Goal: Task Accomplishment & Management: Use online tool/utility

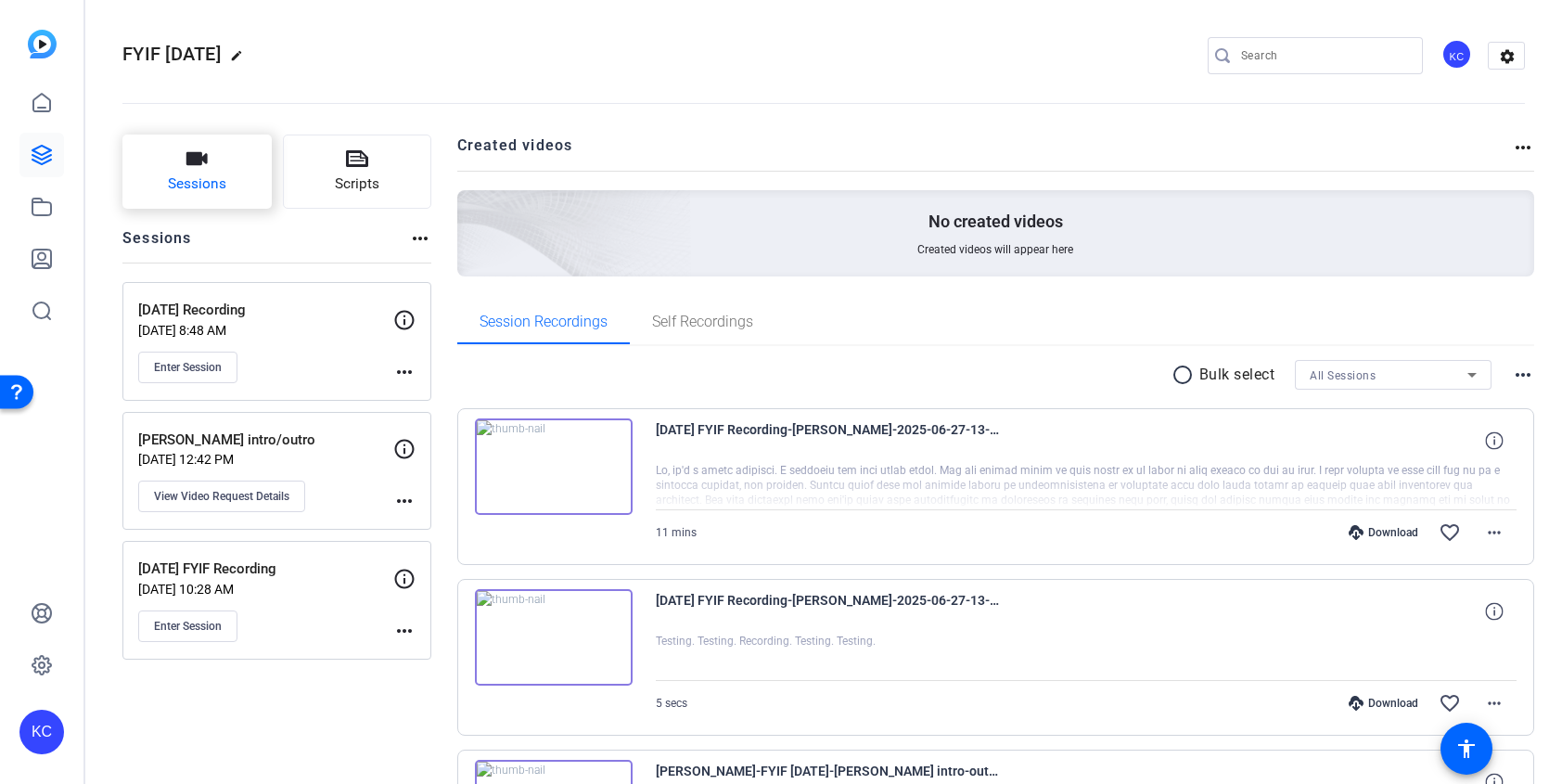
click at [206, 176] on span "Sessions" at bounding box center [197, 184] width 59 height 21
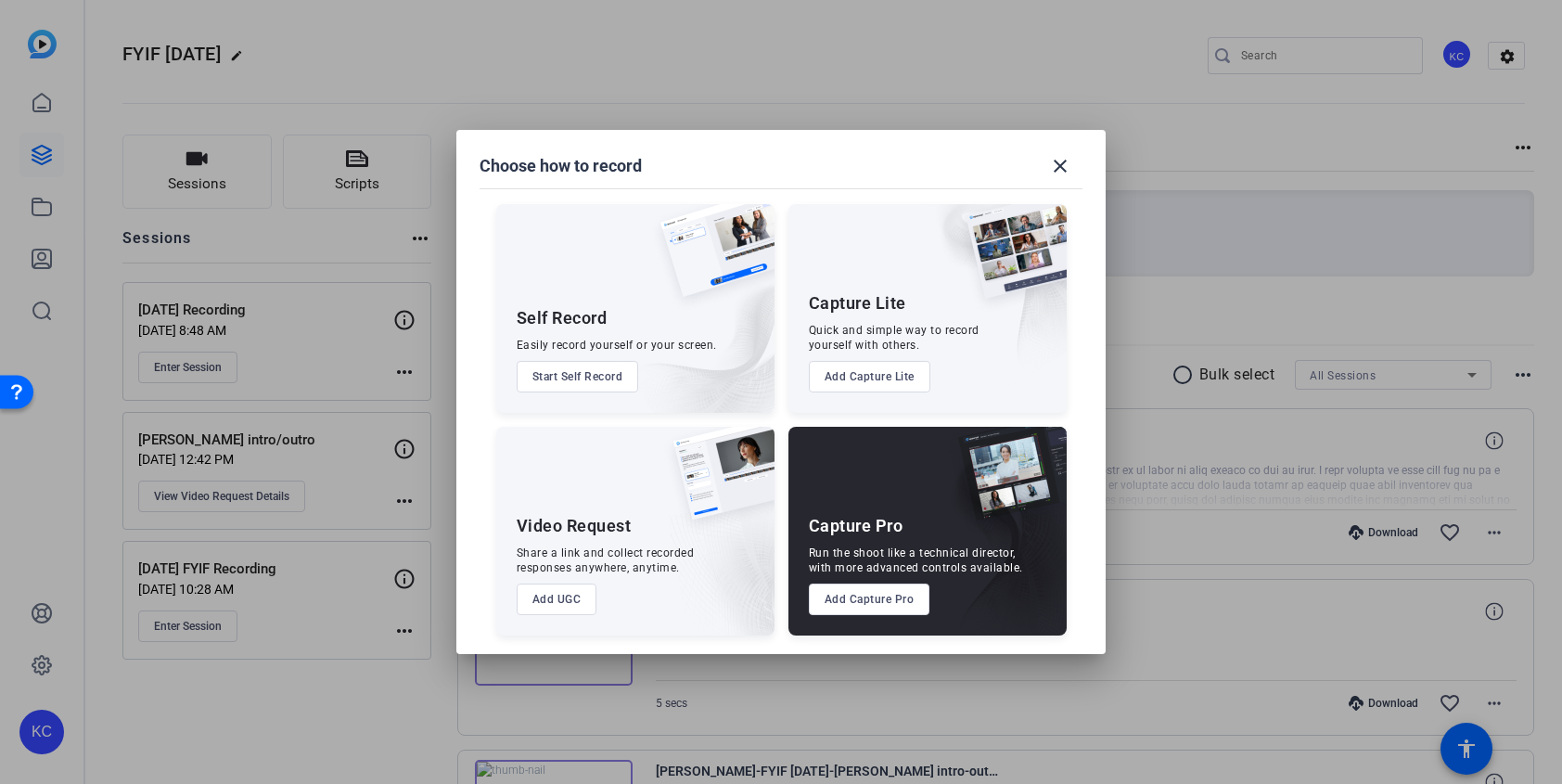
click at [916, 598] on button "Add Capture Pro" at bounding box center [870, 599] width 121 height 32
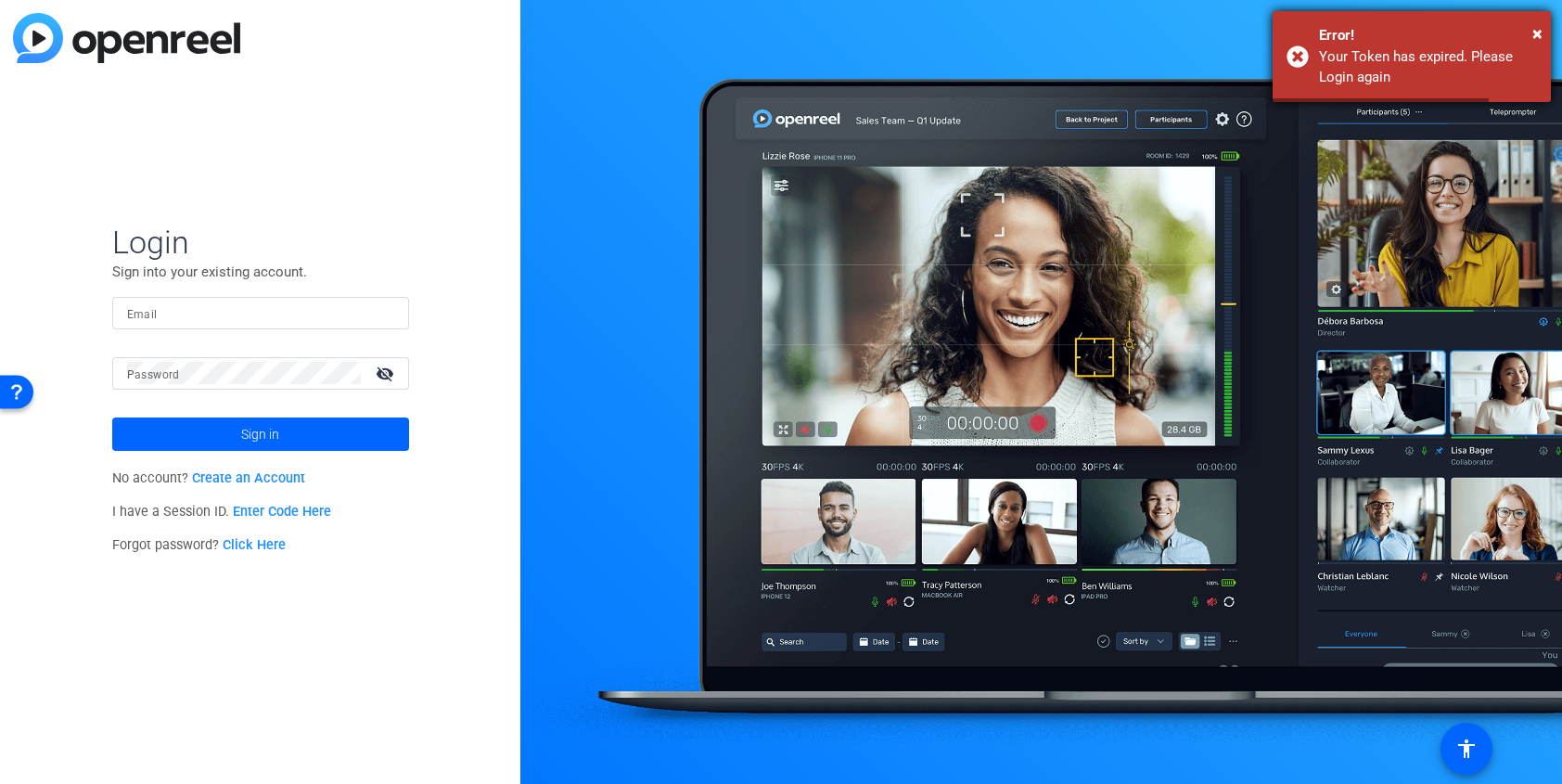
type input "kycolema@cisco.com"
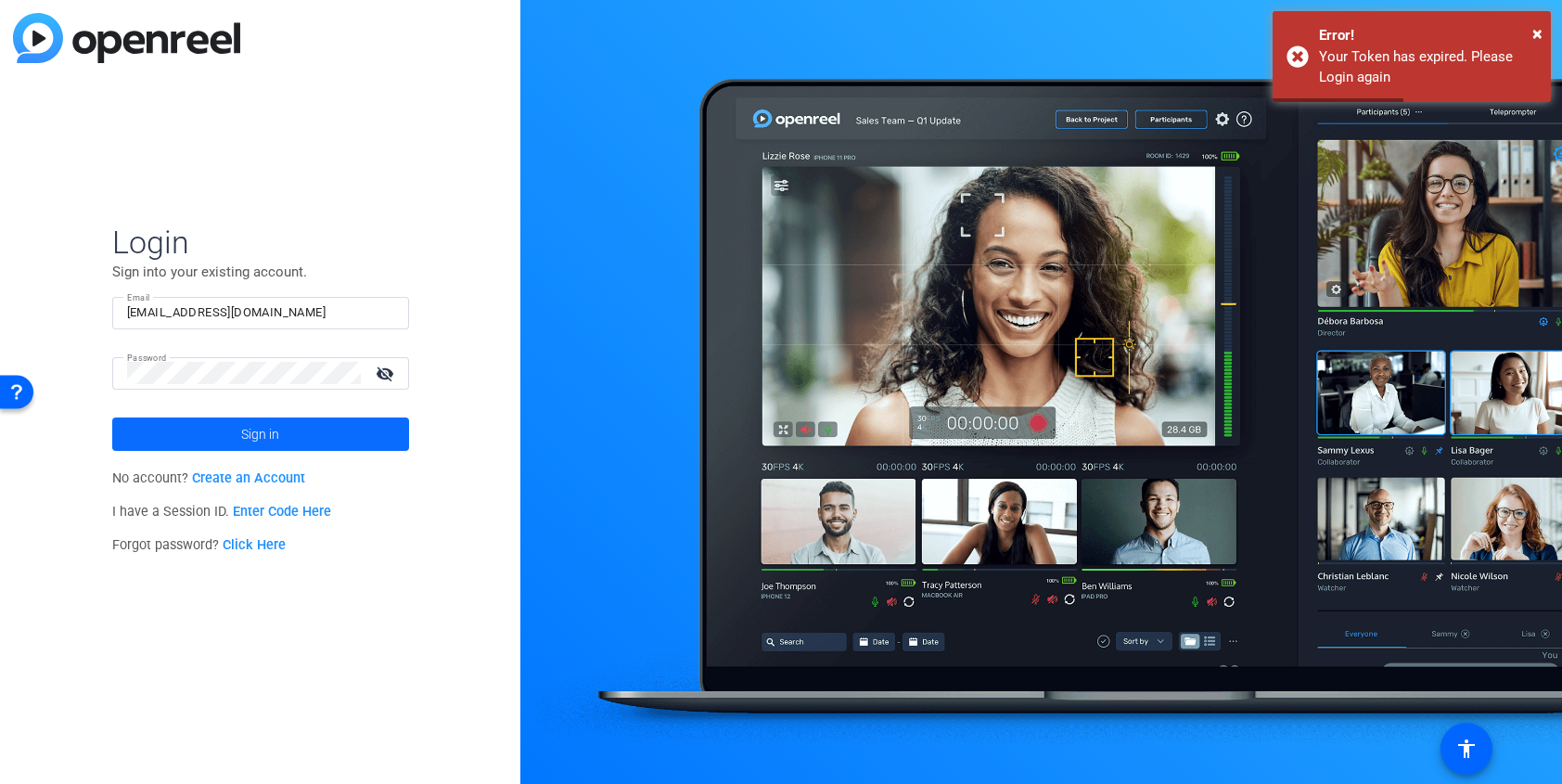
click at [307, 437] on span at bounding box center [260, 434] width 297 height 45
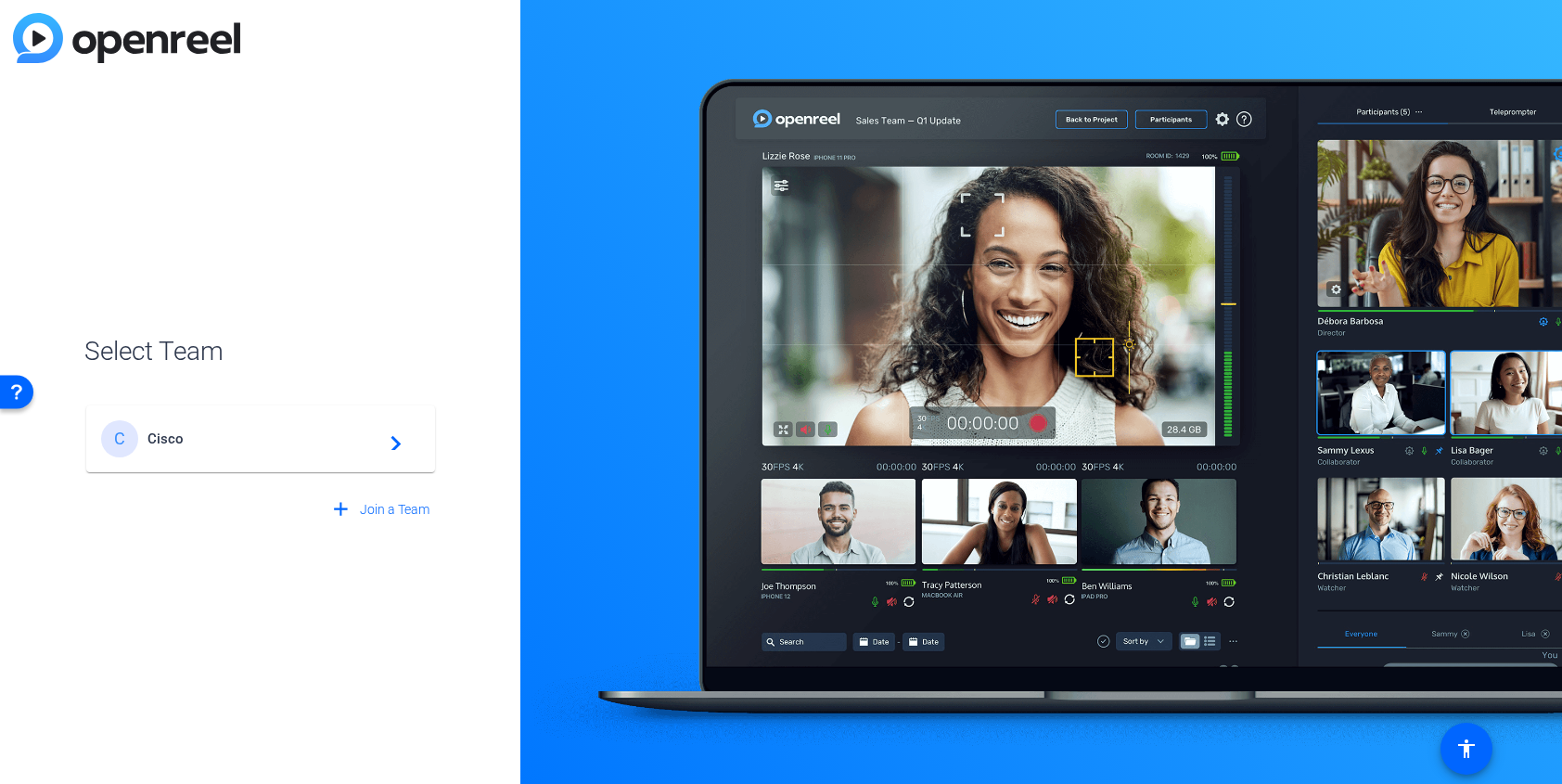
click at [175, 455] on div "C Cisco navigate_next" at bounding box center [260, 439] width 319 height 37
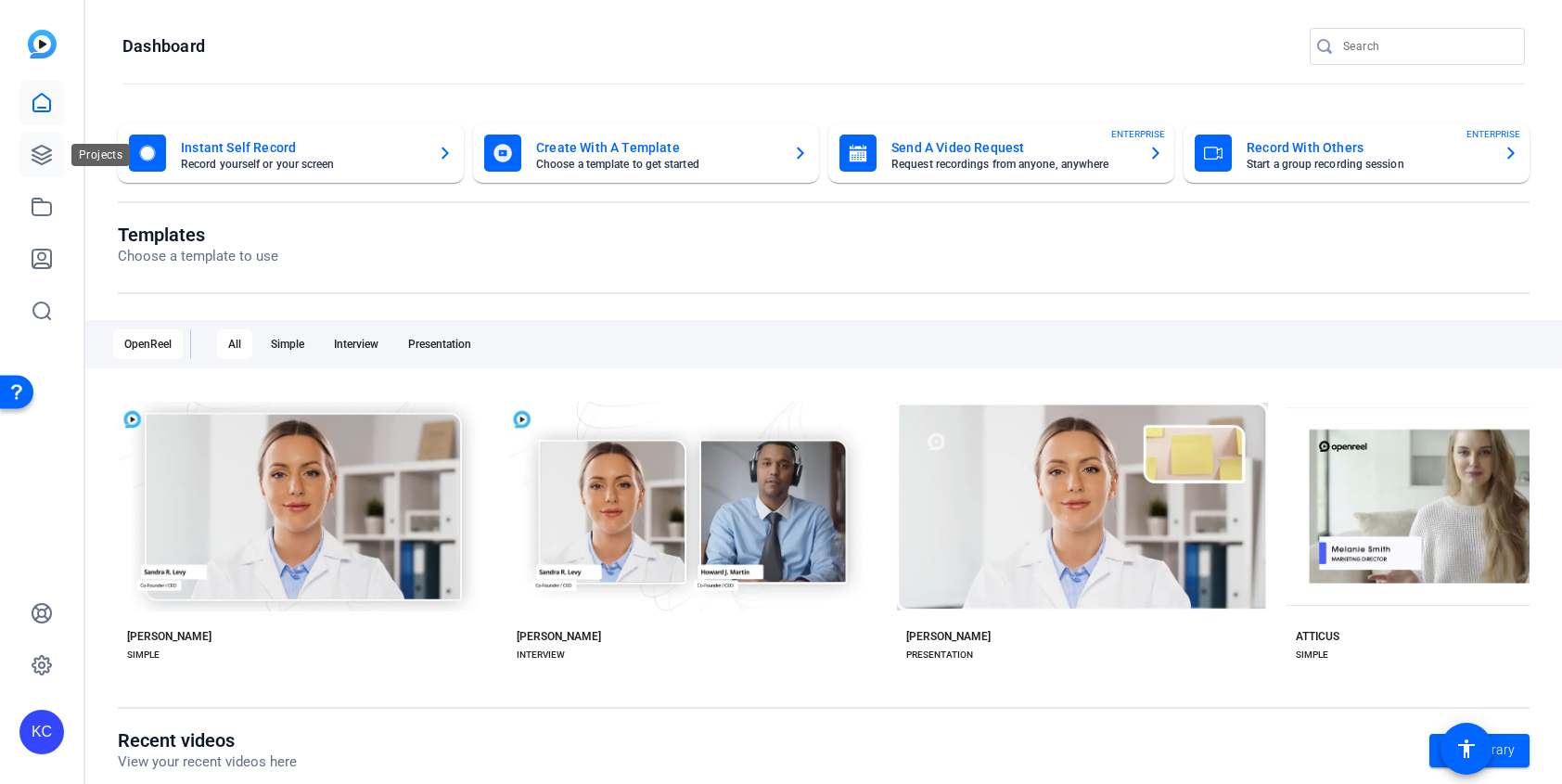
click at [49, 157] on icon at bounding box center [42, 155] width 22 height 22
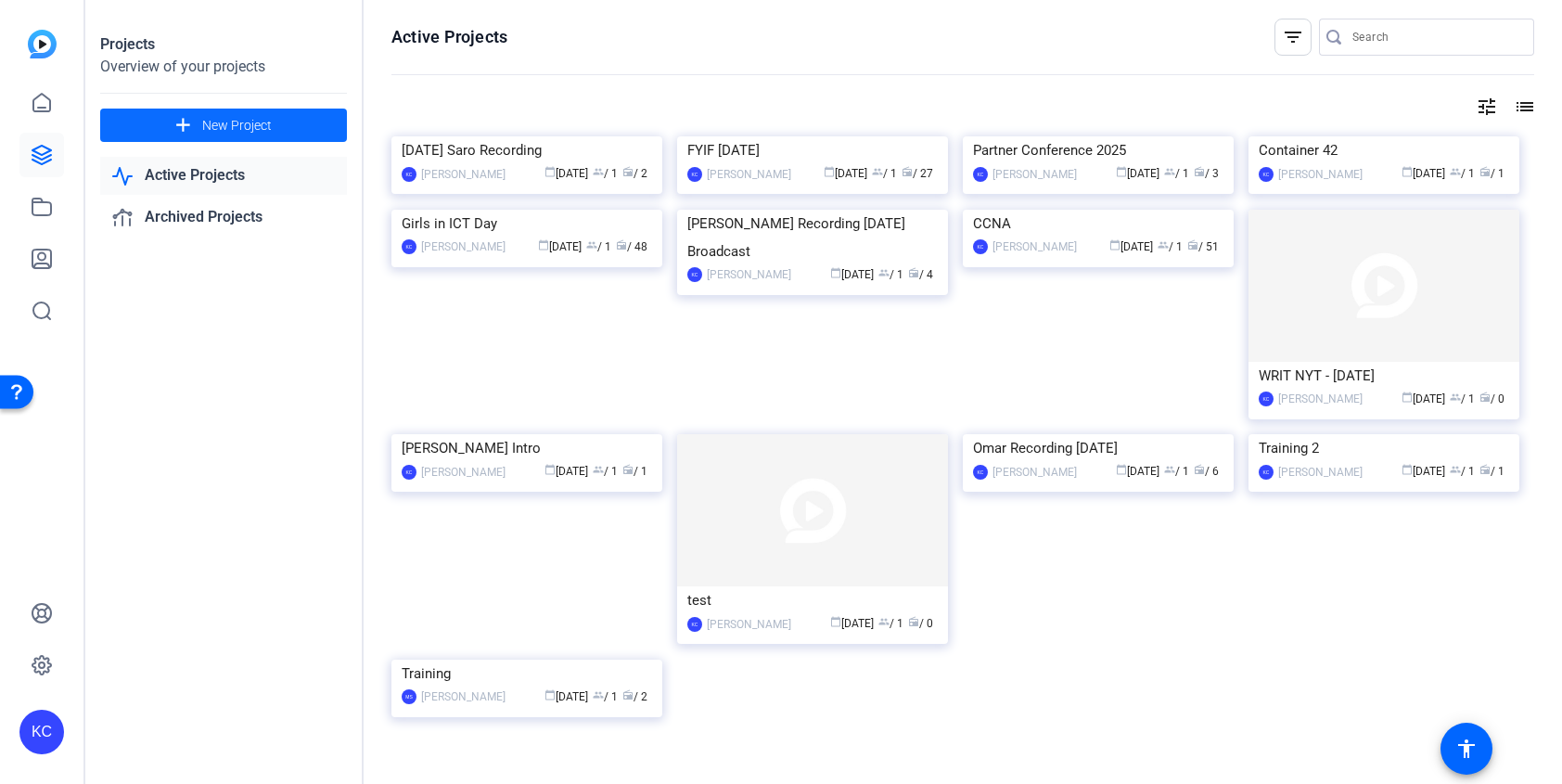
click at [274, 113] on span at bounding box center [223, 125] width 246 height 45
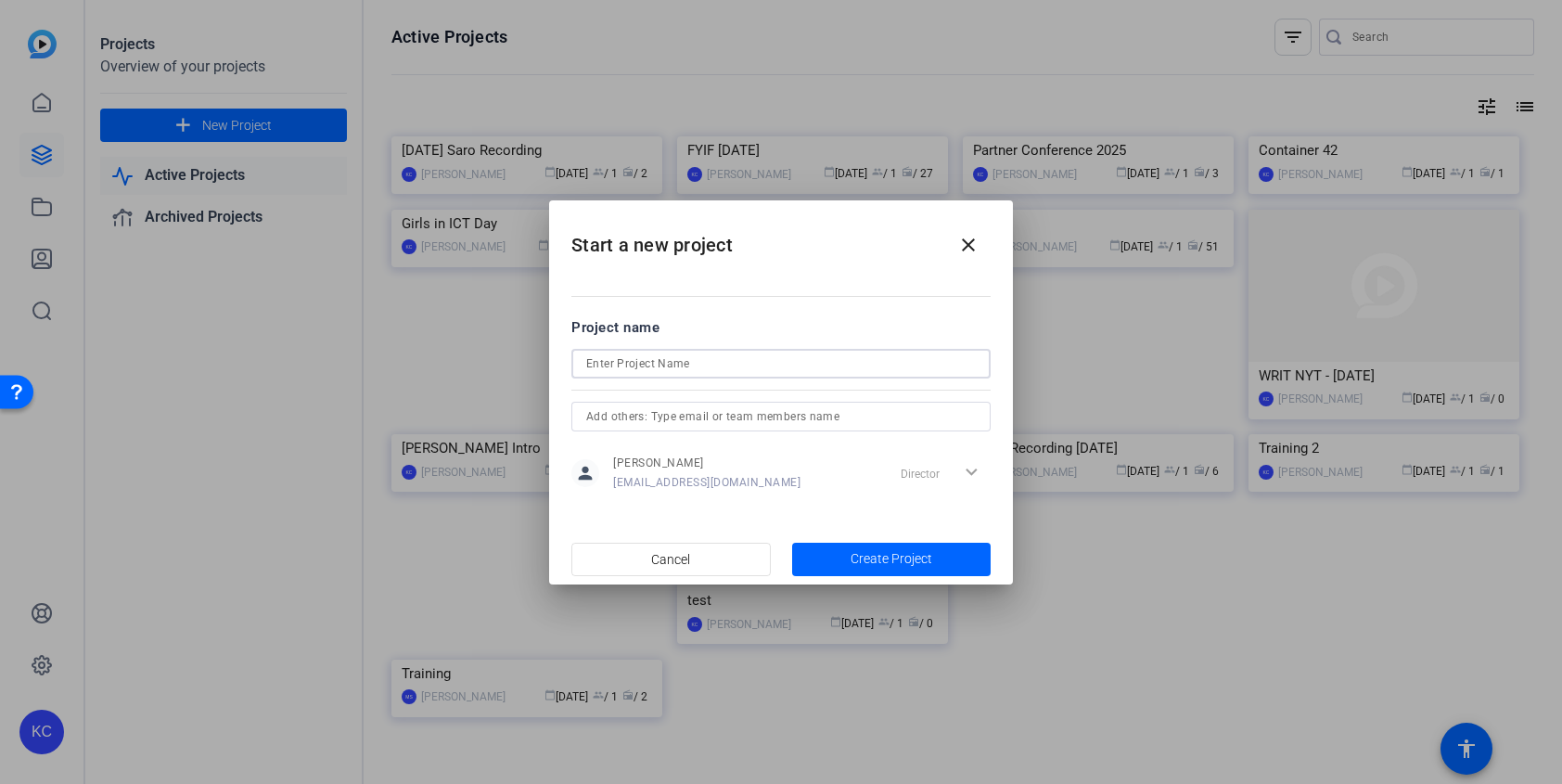
click at [696, 370] on input at bounding box center [781, 364] width 389 height 22
type input "[DATE] Recording"
click at [874, 553] on span "Create Project" at bounding box center [891, 558] width 81 height 20
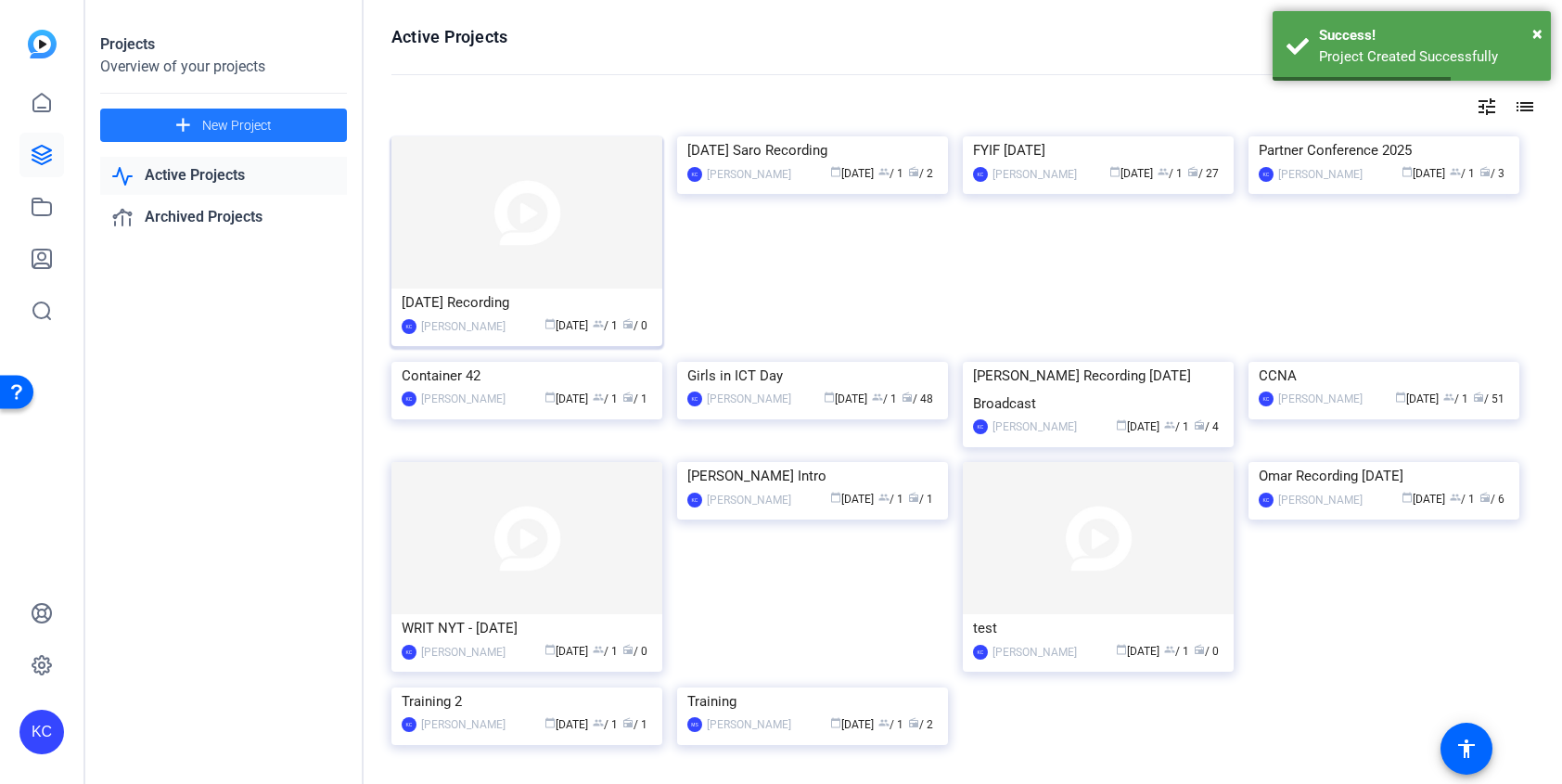
click at [491, 216] on img at bounding box center [527, 212] width 271 height 152
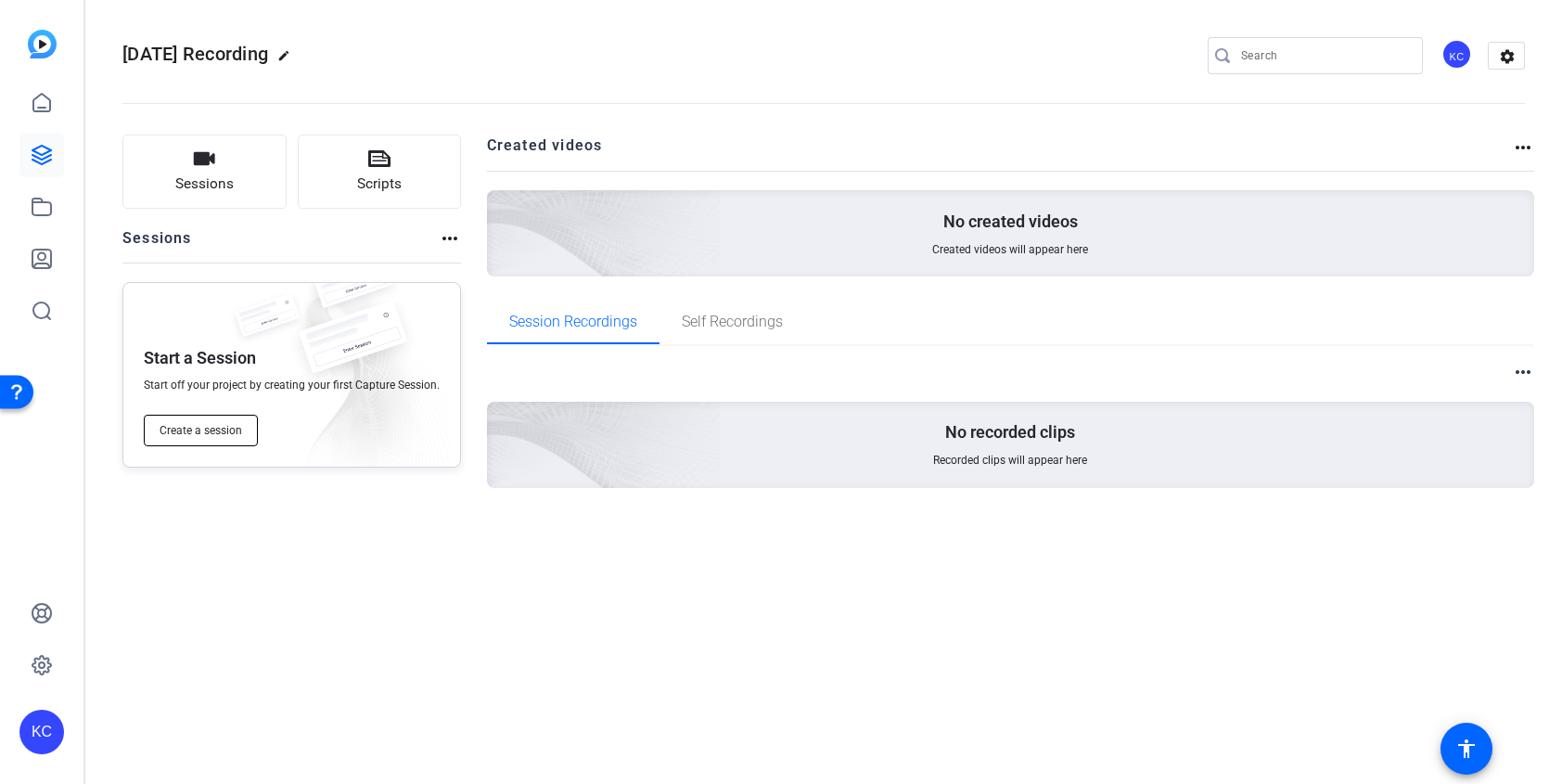
click at [219, 441] on button "Create a session" at bounding box center [201, 430] width 114 height 32
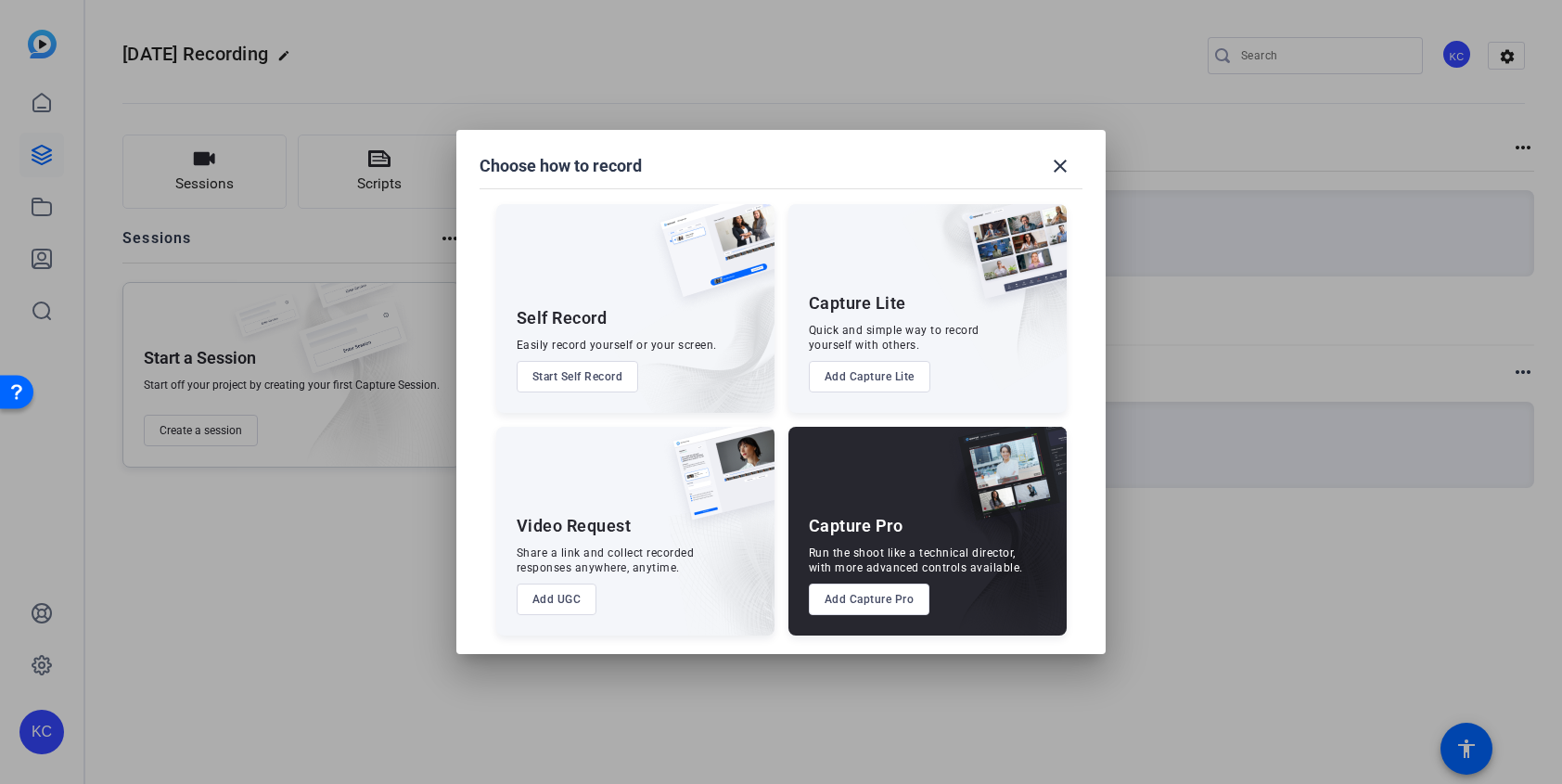
click at [843, 595] on button "Add Capture Pro" at bounding box center [870, 599] width 121 height 32
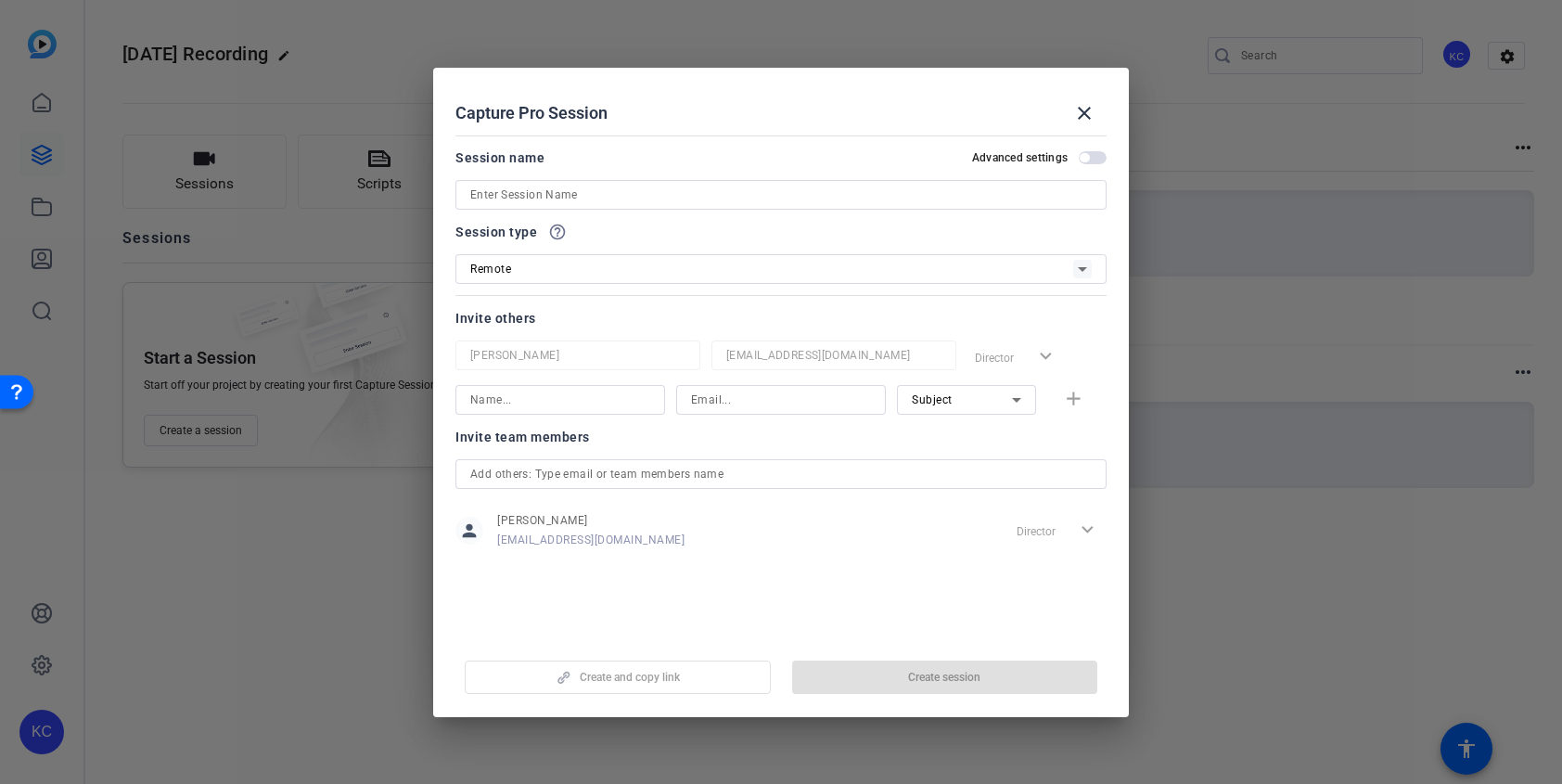
click at [666, 201] on input at bounding box center [781, 195] width 622 height 22
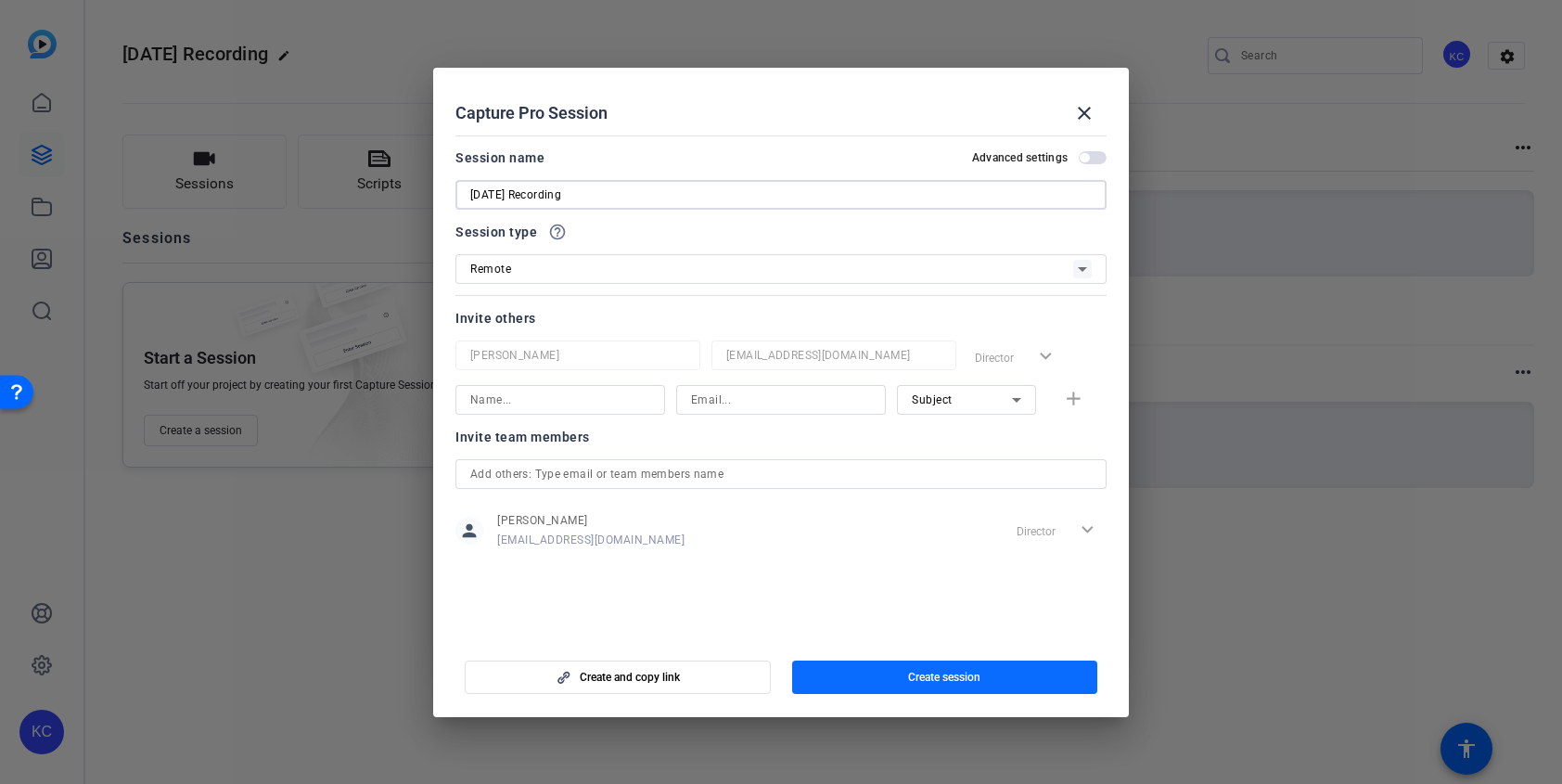
type input "[DATE] Recording"
click at [904, 685] on span "button" at bounding box center [946, 678] width 306 height 45
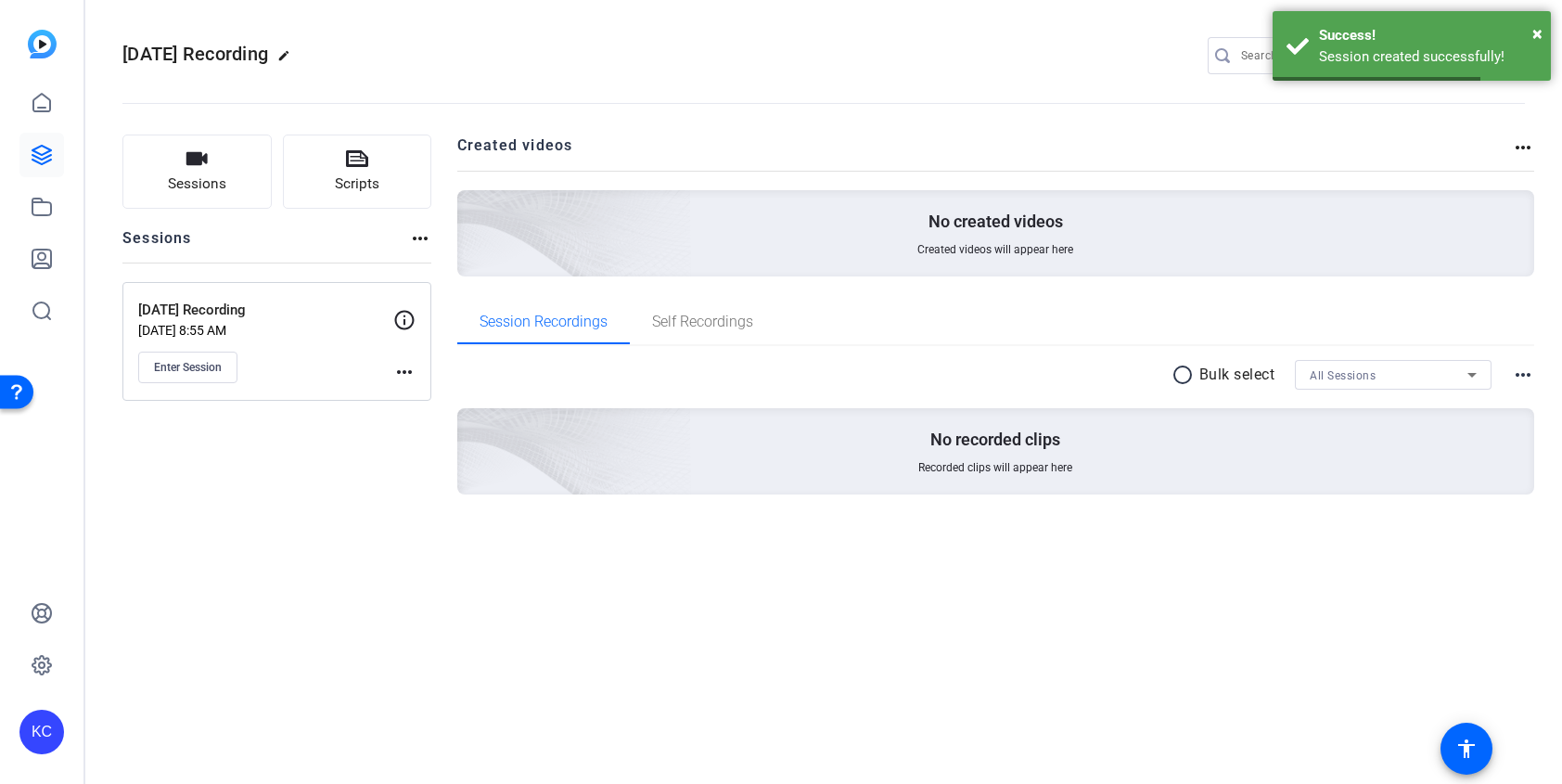
click at [298, 331] on p "Aug 29, 2025 @ 8:55 AM" at bounding box center [265, 330] width 255 height 15
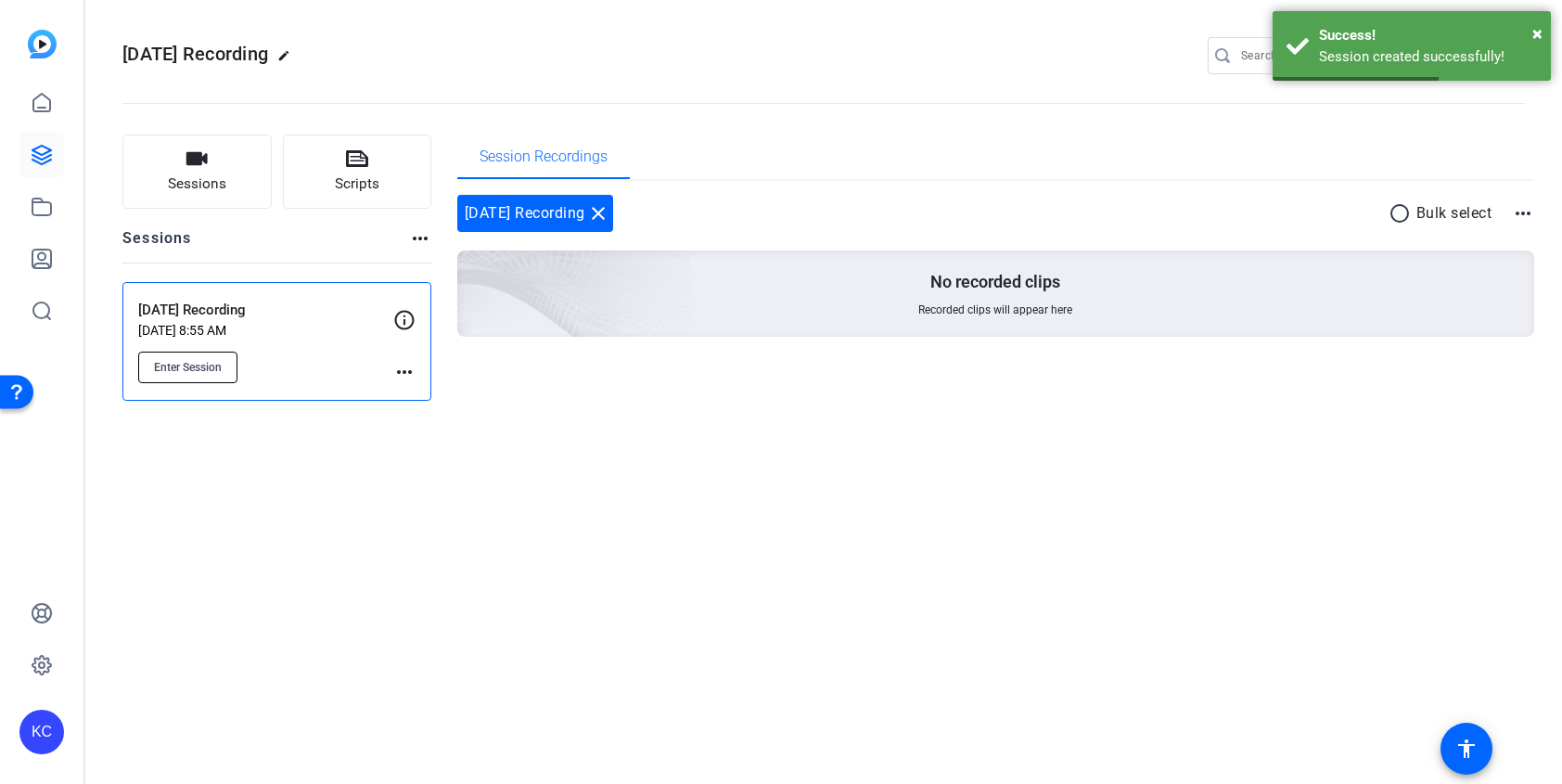
click at [211, 369] on span "Enter Session" at bounding box center [188, 368] width 68 height 15
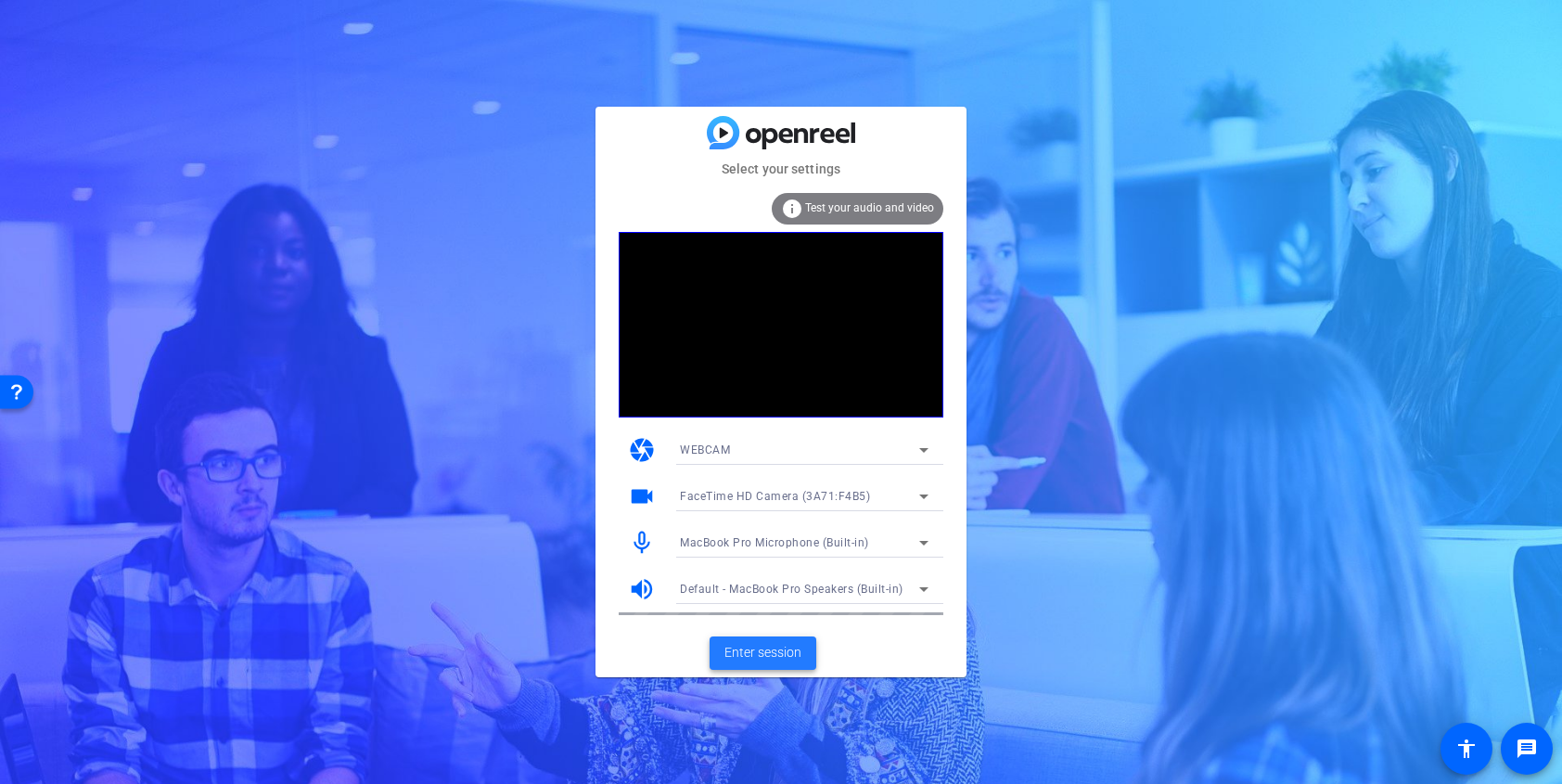
click at [780, 650] on span "Enter session" at bounding box center [763, 652] width 77 height 20
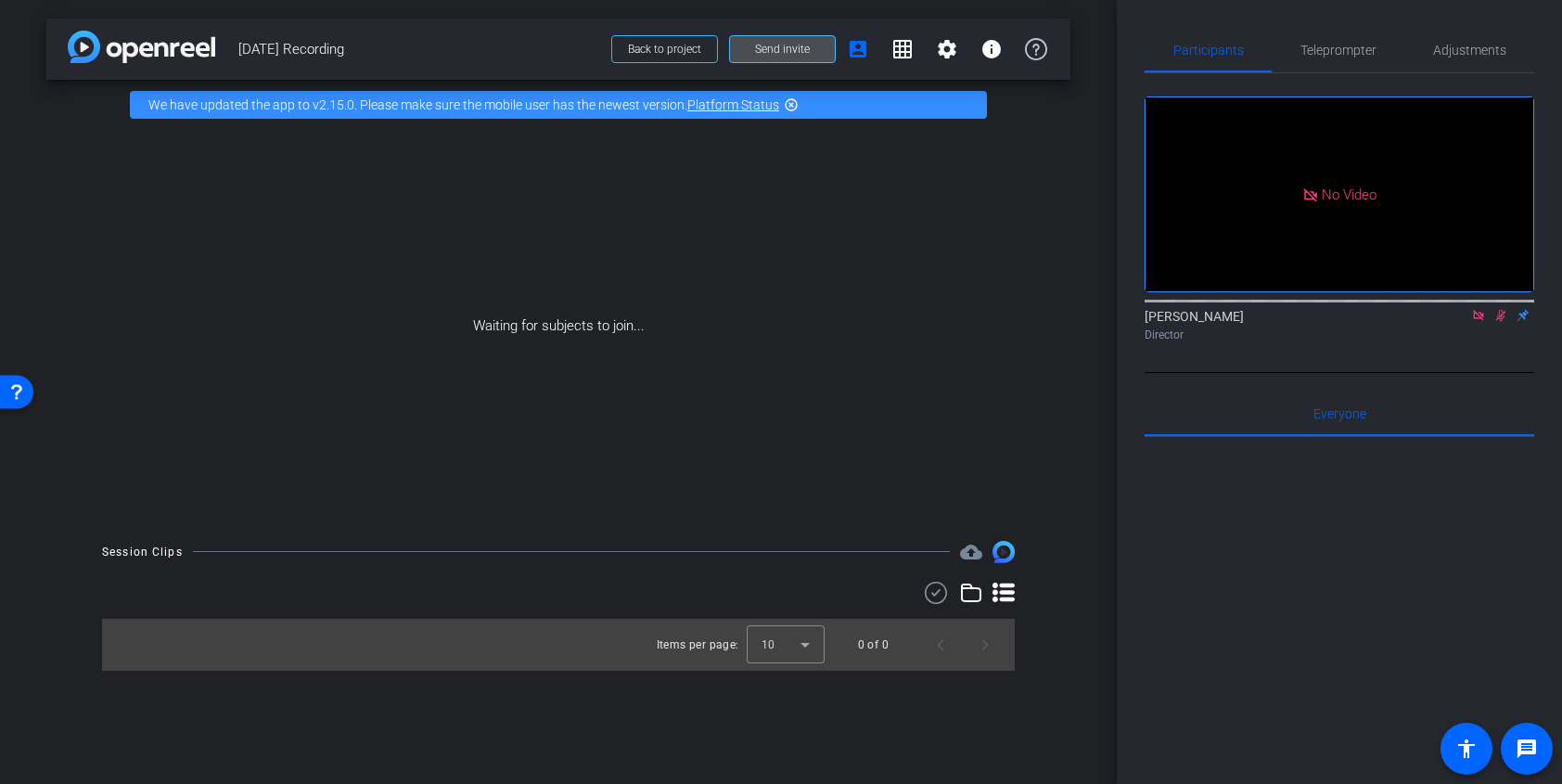
click at [765, 49] on span "Send invite" at bounding box center [782, 49] width 55 height 15
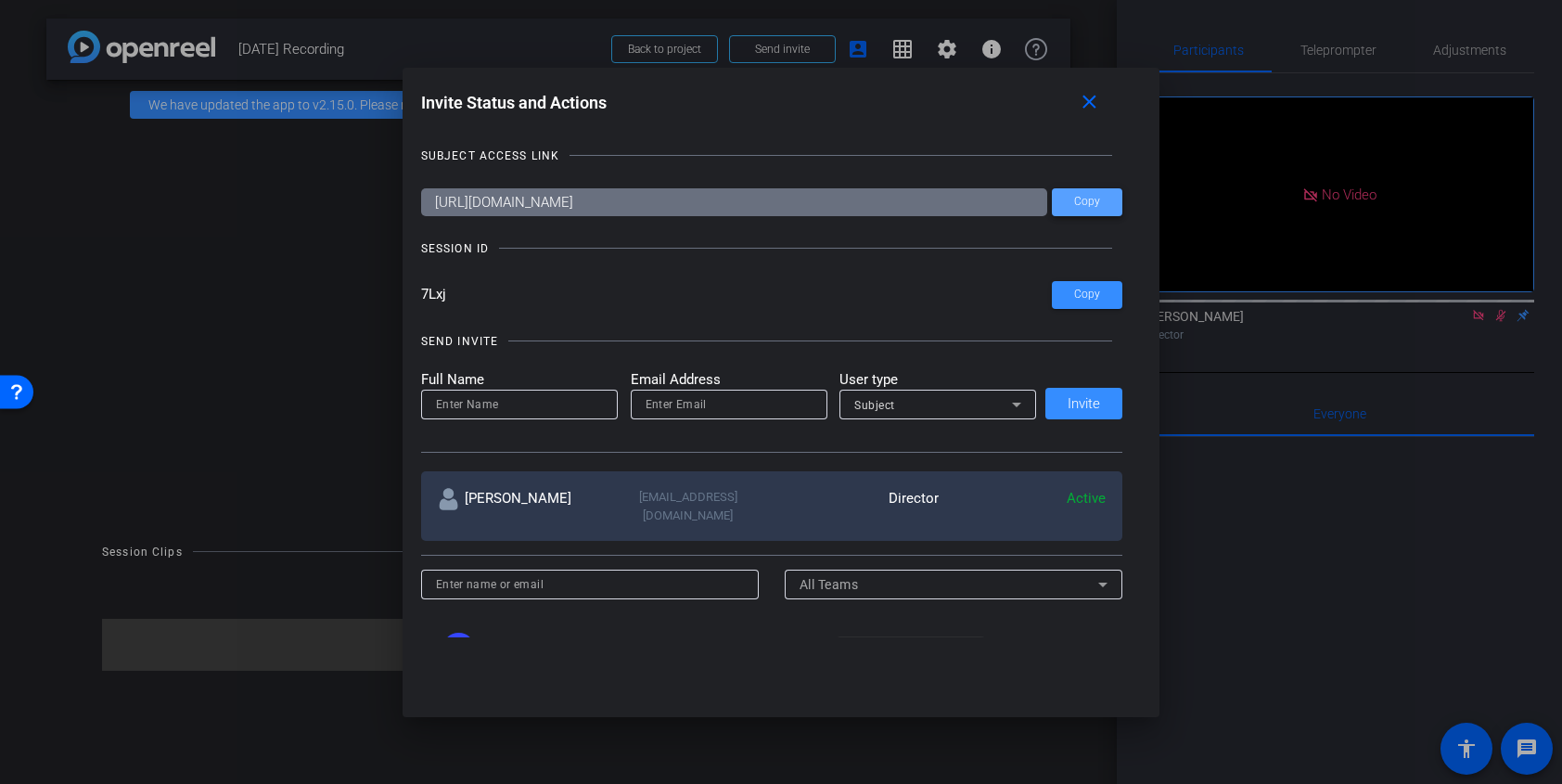
click at [1105, 205] on span at bounding box center [1088, 203] width 71 height 45
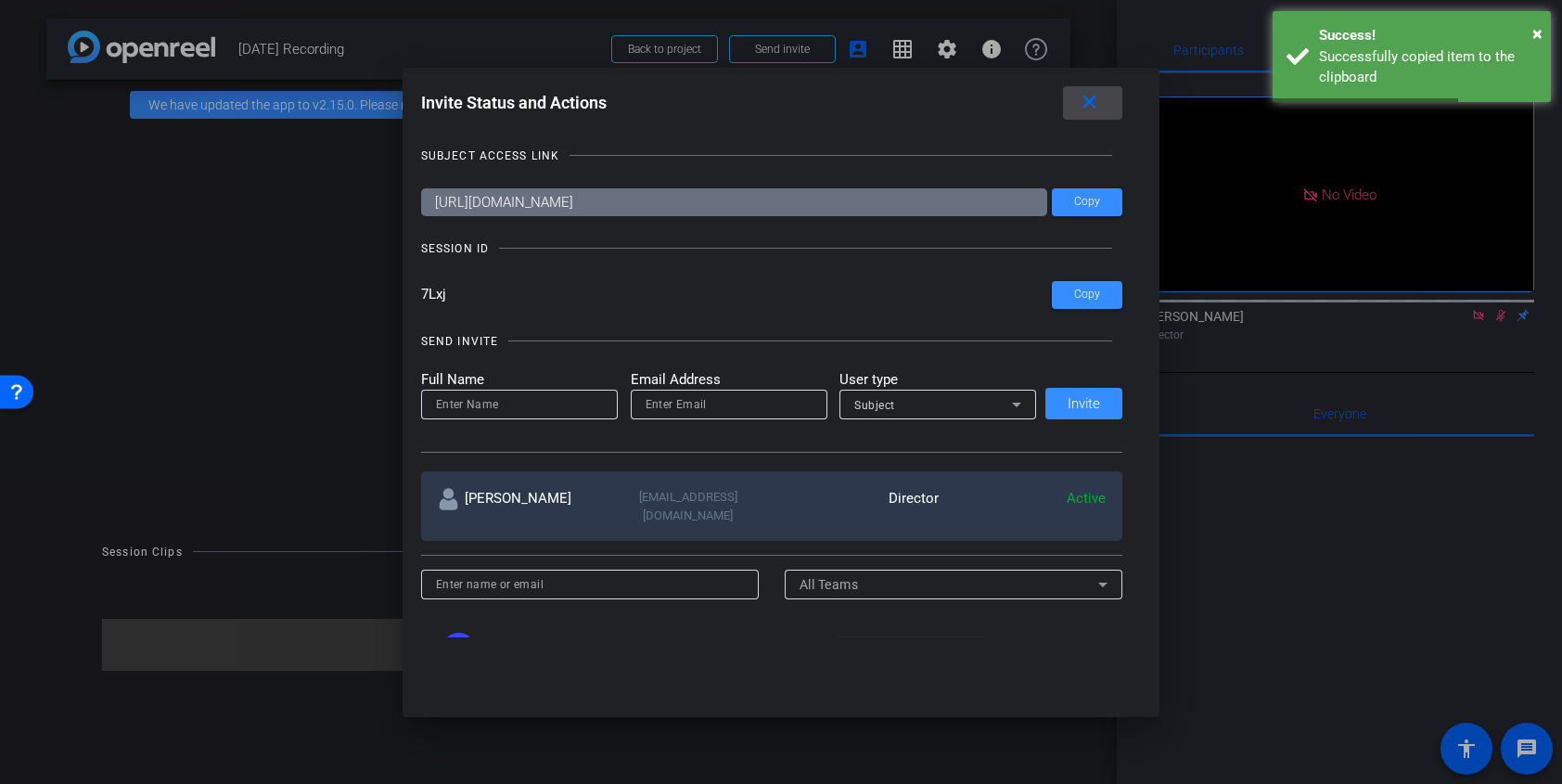
click at [1096, 96] on mat-icon "close" at bounding box center [1090, 102] width 23 height 23
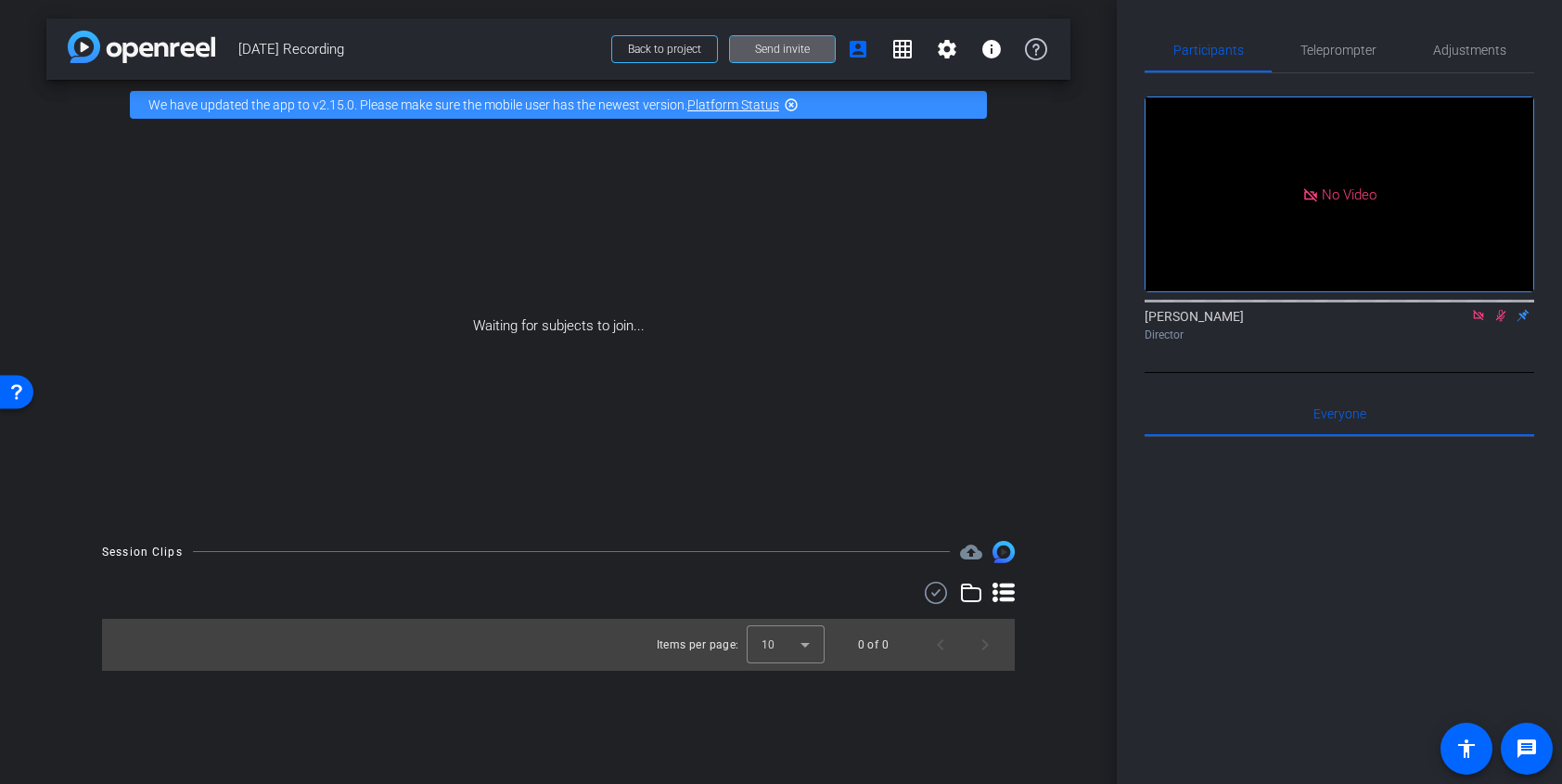
click at [76, 245] on div "Waiting for subjects to join..." at bounding box center [558, 326] width 1024 height 392
click at [49, 151] on div "Waiting for subjects to join..." at bounding box center [558, 326] width 1024 height 392
click at [1055, 177] on div "Waiting for subjects to join..." at bounding box center [558, 326] width 1024 height 392
click at [1340, 47] on span "Teleprompter" at bounding box center [1338, 50] width 76 height 13
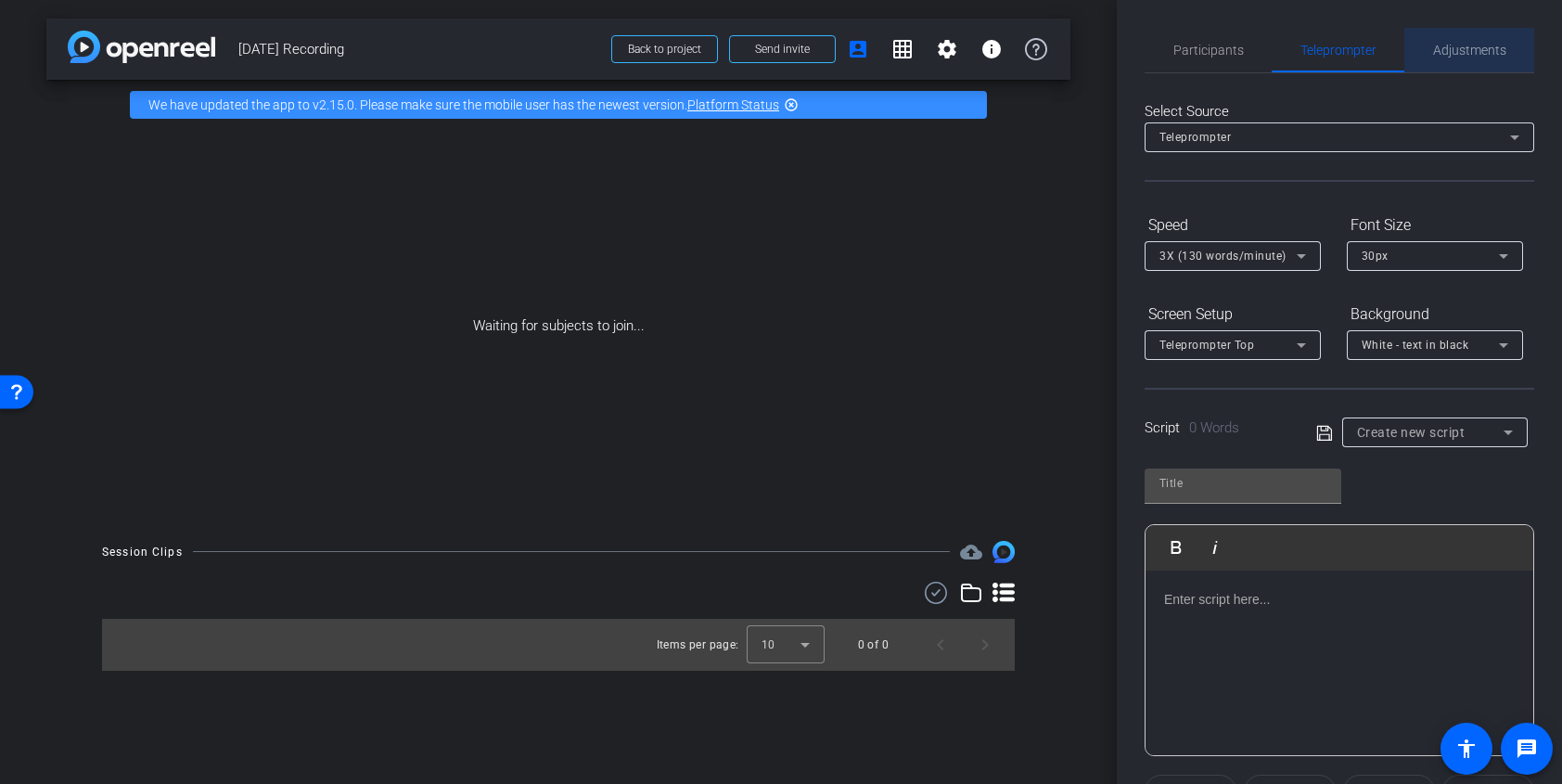
click at [1478, 39] on span "Adjustments" at bounding box center [1470, 50] width 74 height 45
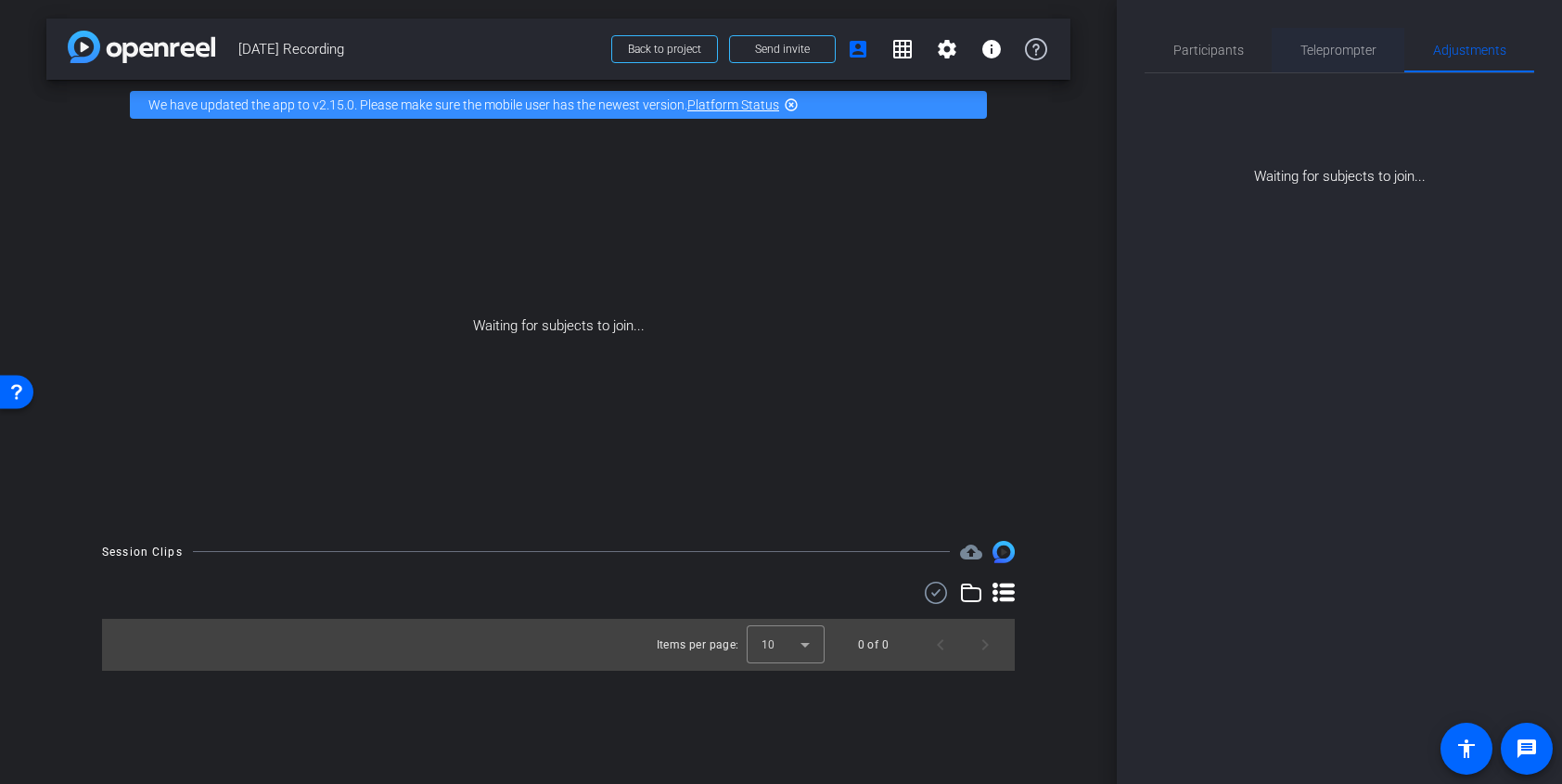
click at [1330, 51] on span "Teleprompter" at bounding box center [1338, 50] width 76 height 13
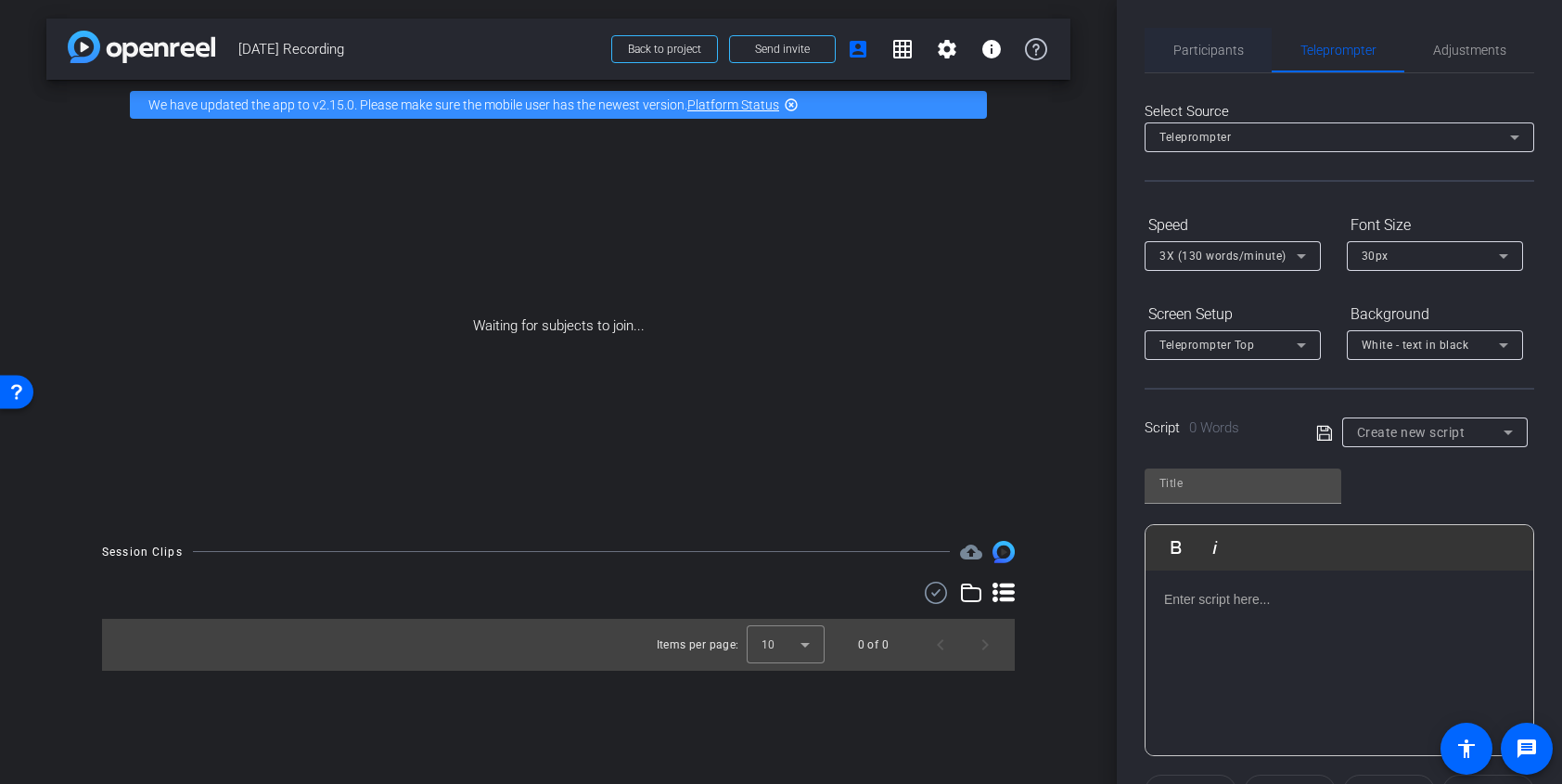
click at [1213, 54] on span "Participants" at bounding box center [1209, 50] width 71 height 13
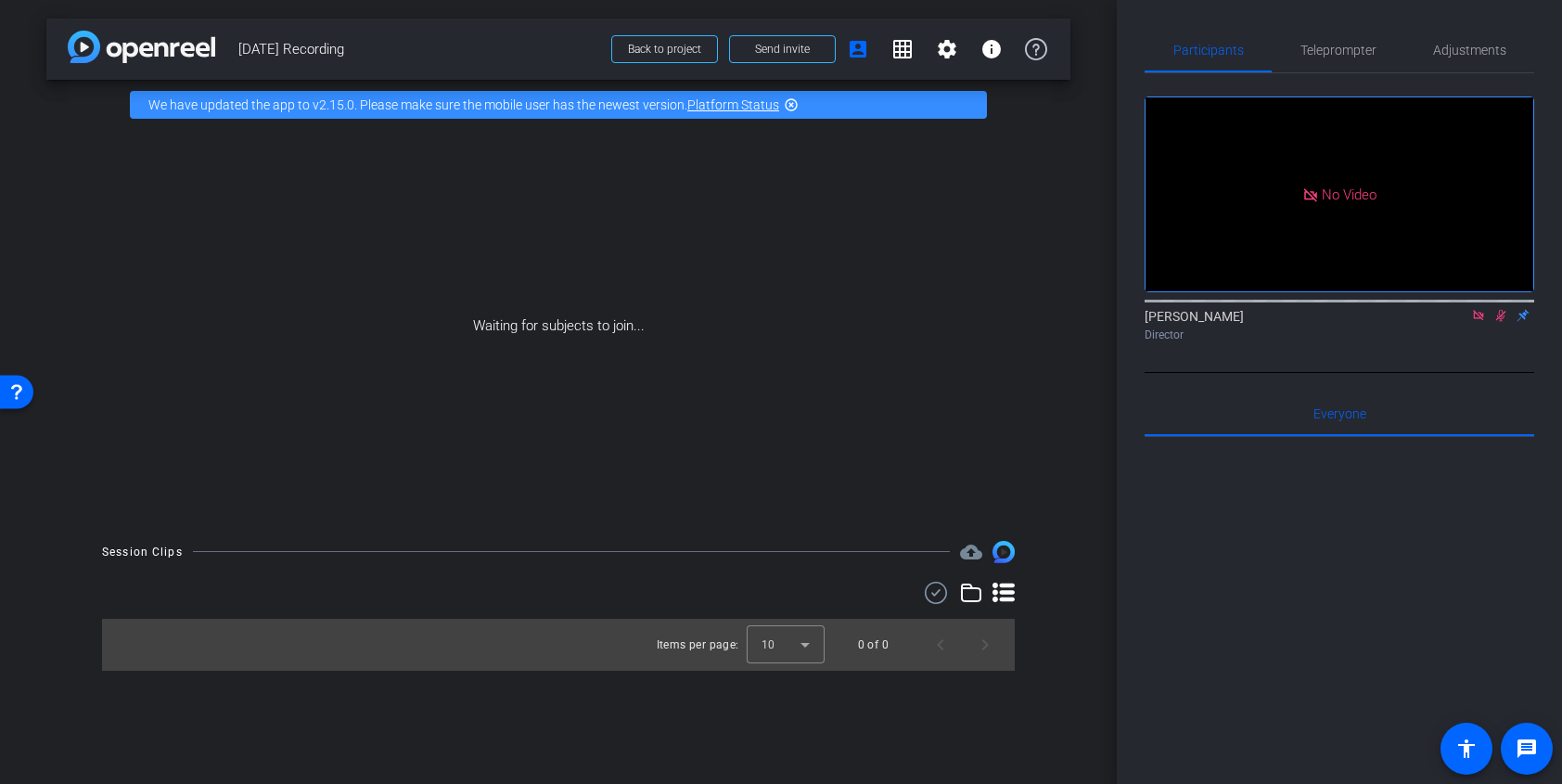
click at [1087, 160] on div "arrow_back 8/29/25 Recording Back to project Send invite account_box grid_on se…" at bounding box center [558, 392] width 1117 height 784
click at [51, 124] on div "arrow_back 8/29/25 Recording Back to project Send invite account_box grid_on se…" at bounding box center [558, 392] width 1117 height 784
click at [1095, 142] on div "arrow_back 8/29/25 Recording Back to project Send invite account_box grid_on se…" at bounding box center [558, 392] width 1117 height 784
click at [1539, 750] on span at bounding box center [1527, 749] width 45 height 45
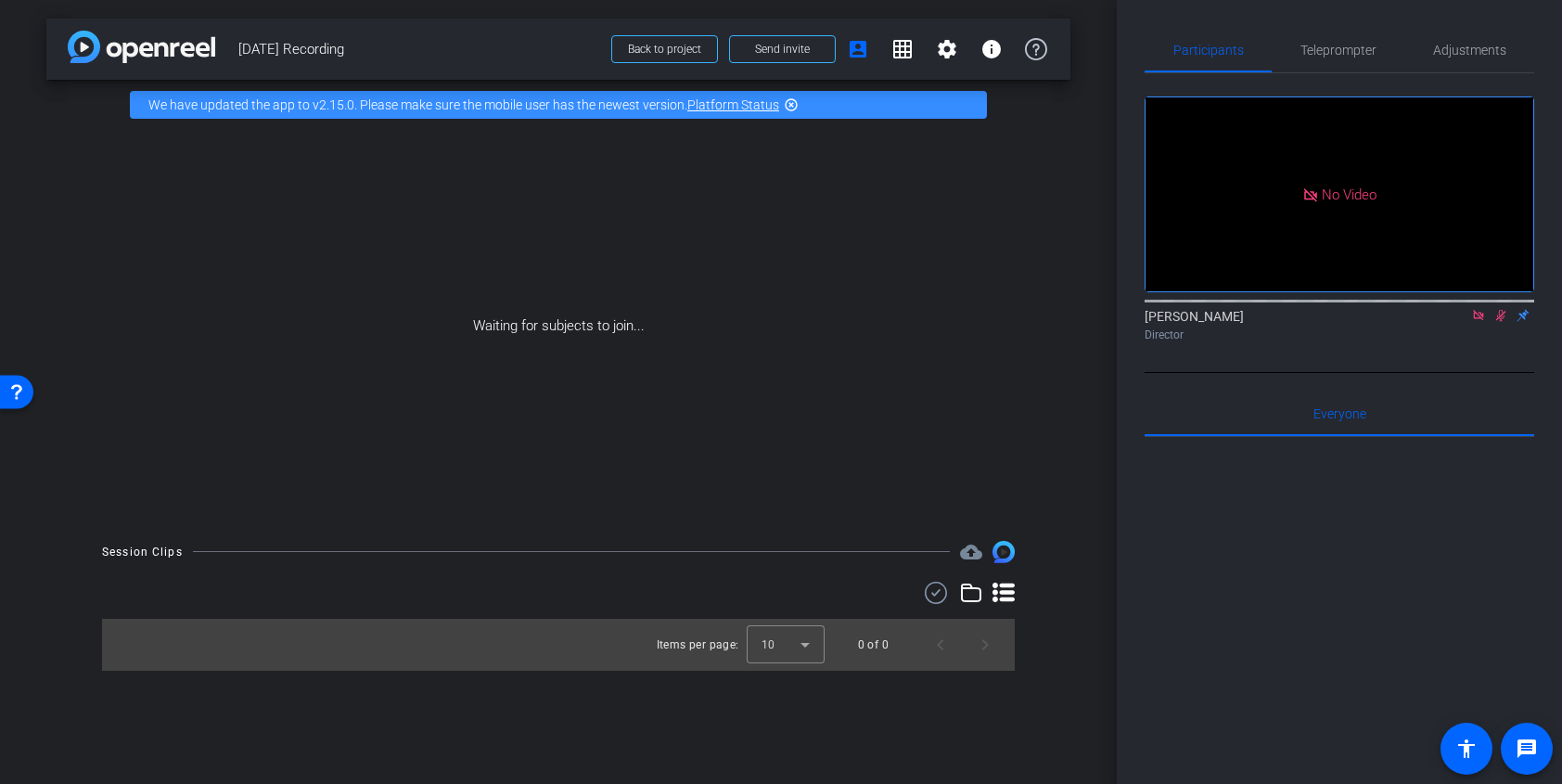
click at [1068, 319] on div "Waiting for subjects to join..." at bounding box center [558, 326] width 1024 height 392
click at [76, 333] on div "Waiting for subjects to join..." at bounding box center [558, 326] width 1024 height 392
click at [49, 587] on div "Session Clips cloud_upload Items per page: 10 0 of 0" at bounding box center [558, 605] width 1024 height 130
click at [44, 602] on div "arrow_back 8/29/25 Recording Back to project Send invite account_box grid_on se…" at bounding box center [558, 392] width 1117 height 784
click at [271, 745] on div "arrow_back 8/29/25 Recording Back to project Send invite account_box grid_on se…" at bounding box center [558, 392] width 1117 height 784
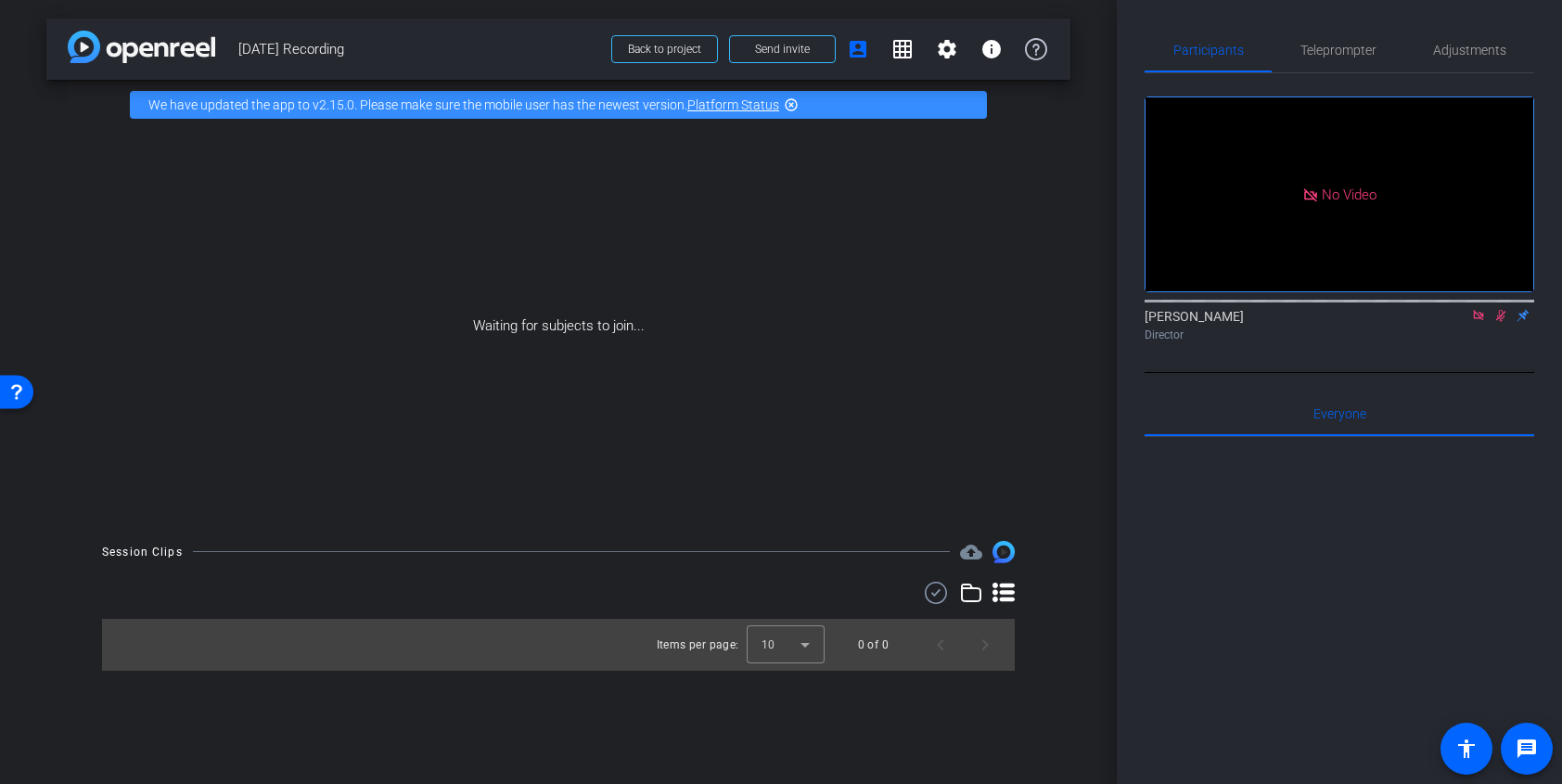
click at [1084, 581] on div "arrow_back 8/29/25 Recording Back to project Send invite account_box grid_on se…" at bounding box center [558, 392] width 1117 height 784
click at [1112, 57] on div "arrow_back 8/29/25 Recording Back to project Send invite account_box grid_on se…" at bounding box center [558, 392] width 1117 height 784
click at [57, 526] on div "arrow_back 8/29/25 Recording Back to project Send invite account_box grid_on se…" at bounding box center [558, 392] width 1117 height 784
click at [28, 394] on div "Open Resource Center" at bounding box center [17, 390] width 34 height 34
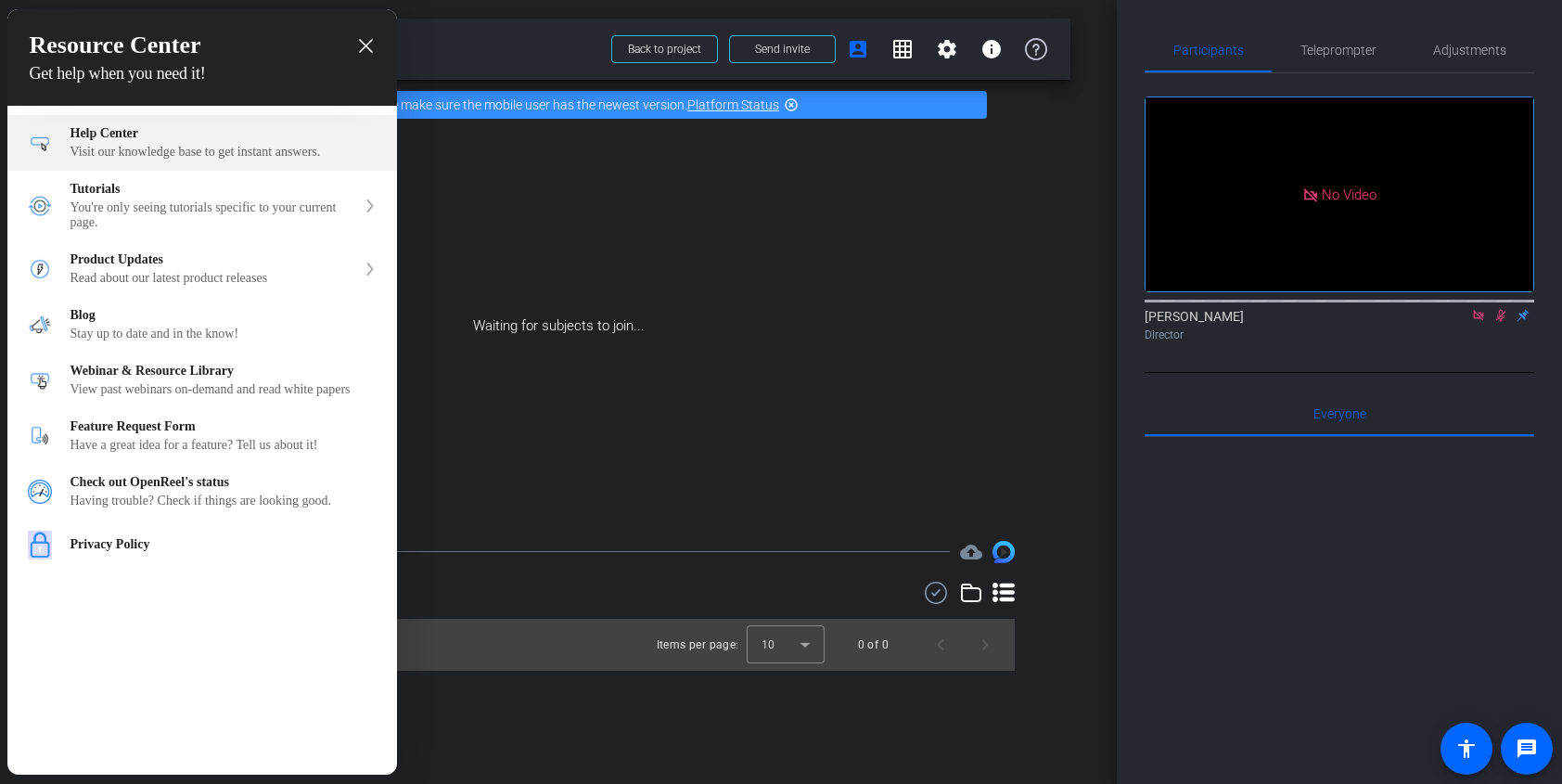
click at [263, 149] on div "Visit our knowledge base to get instant answers." at bounding box center [224, 152] width 306 height 15
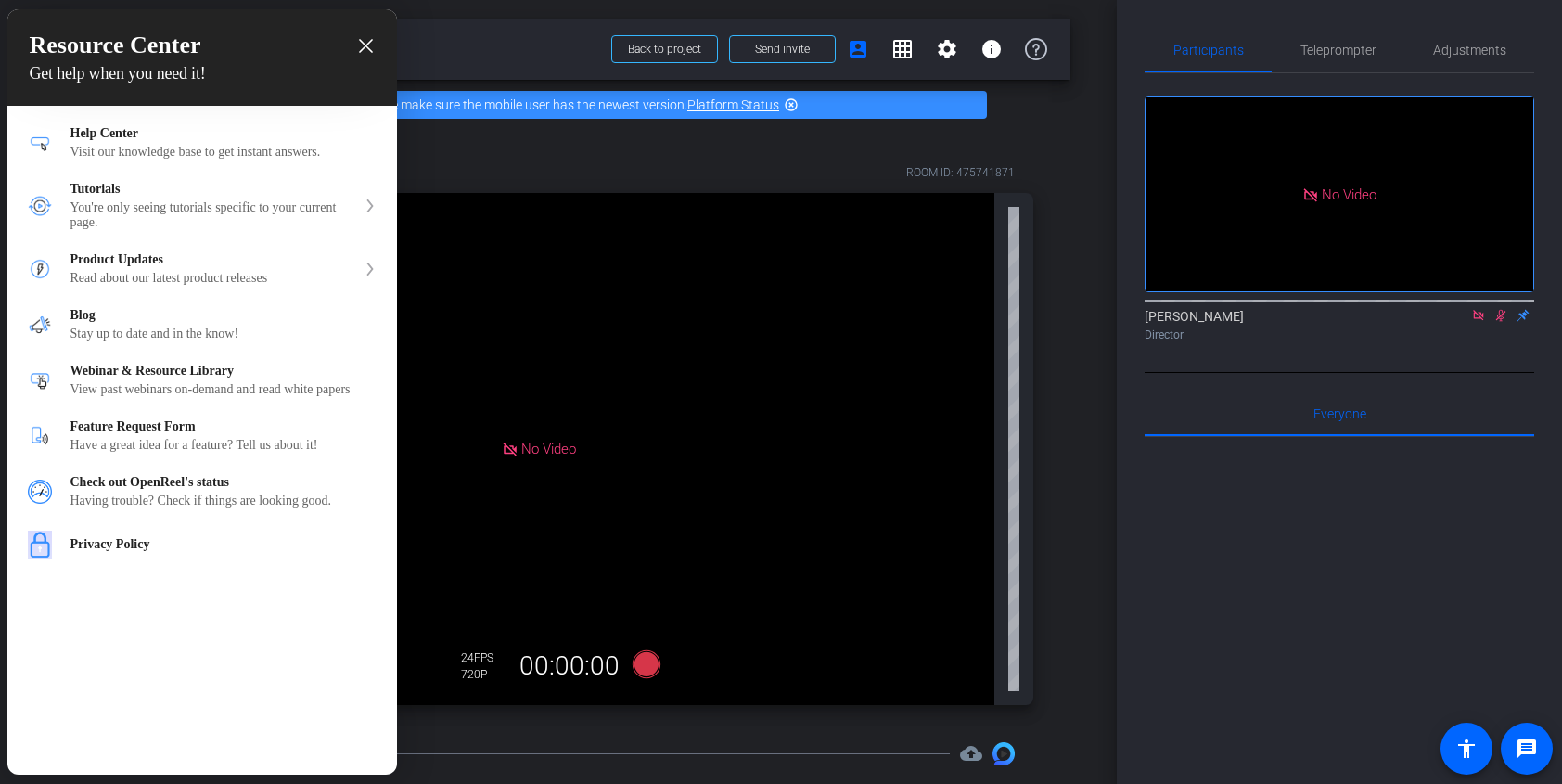
click at [369, 52] on icon "close resource center" at bounding box center [366, 46] width 14 height 14
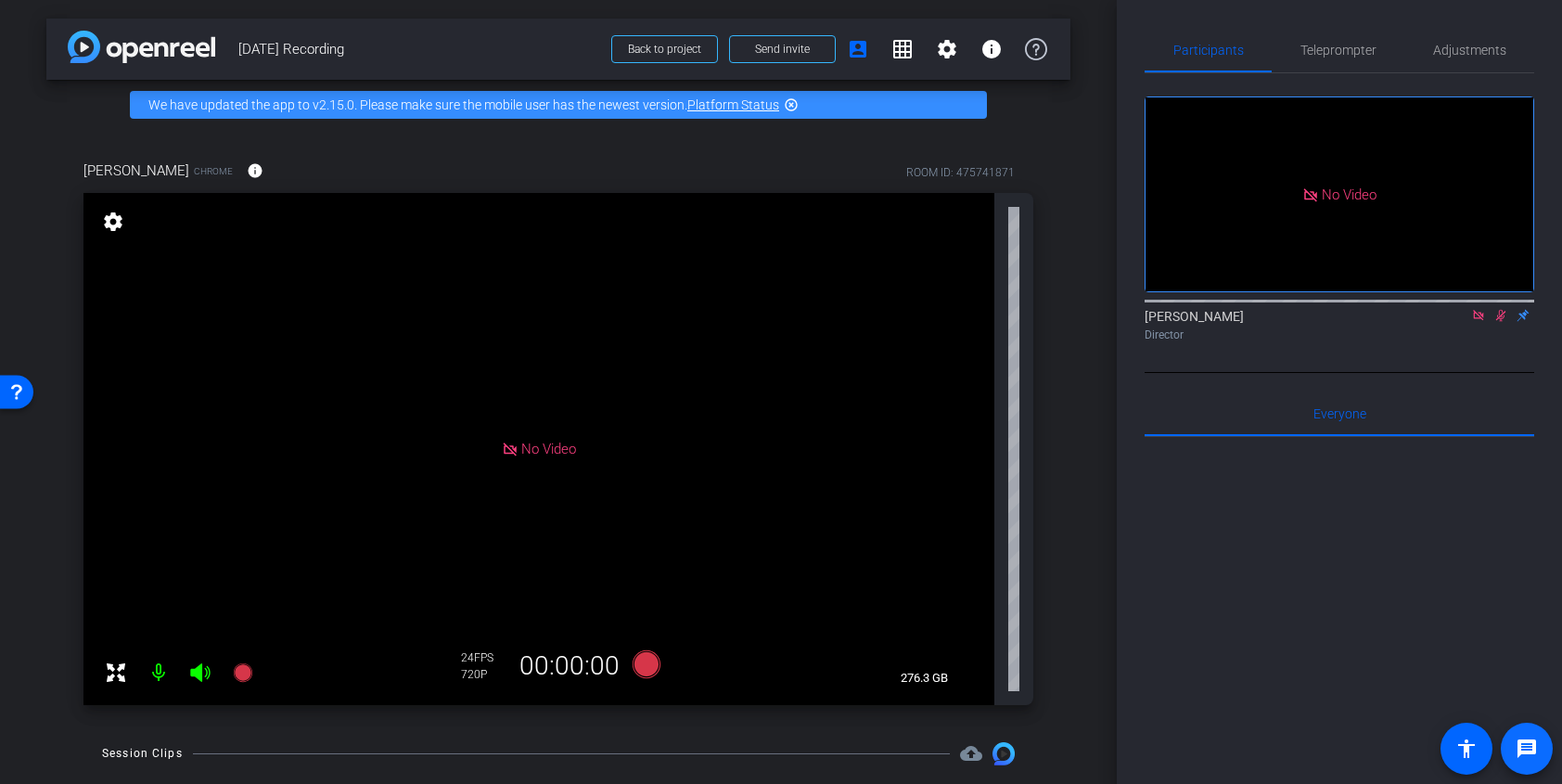
click at [1523, 755] on mat-icon "message" at bounding box center [1527, 749] width 22 height 22
click at [1069, 334] on div "Ana Makhlouf Chrome info ROOM ID: 475741871 No Video settings 276.3 GB 24 FPS 7…" at bounding box center [558, 632] width 1024 height 1004
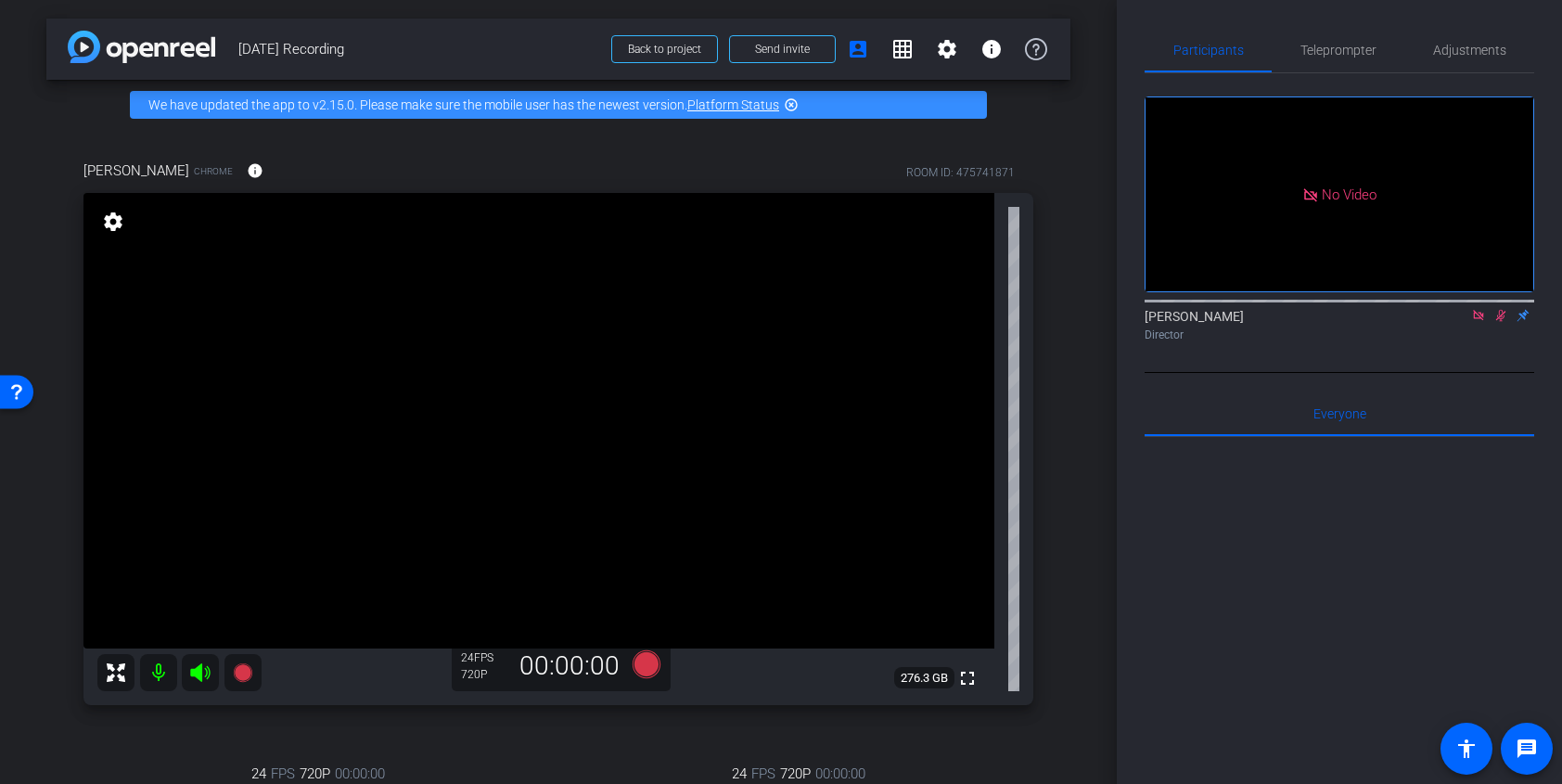
click at [1501, 309] on icon at bounding box center [1501, 315] width 15 height 13
click at [1343, 53] on span "Teleprompter" at bounding box center [1338, 50] width 76 height 13
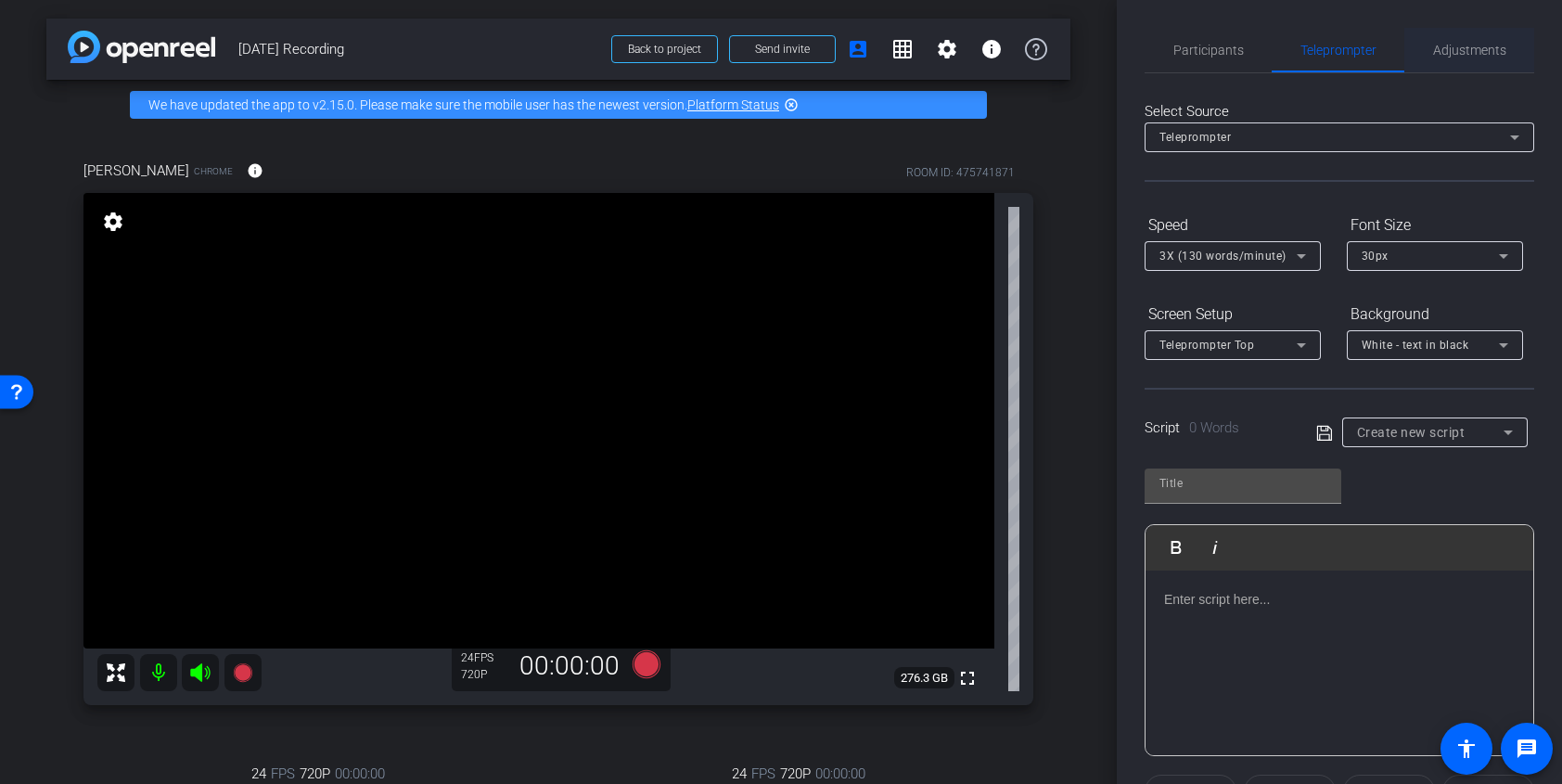
click at [1458, 58] on span "Adjustments" at bounding box center [1470, 50] width 74 height 45
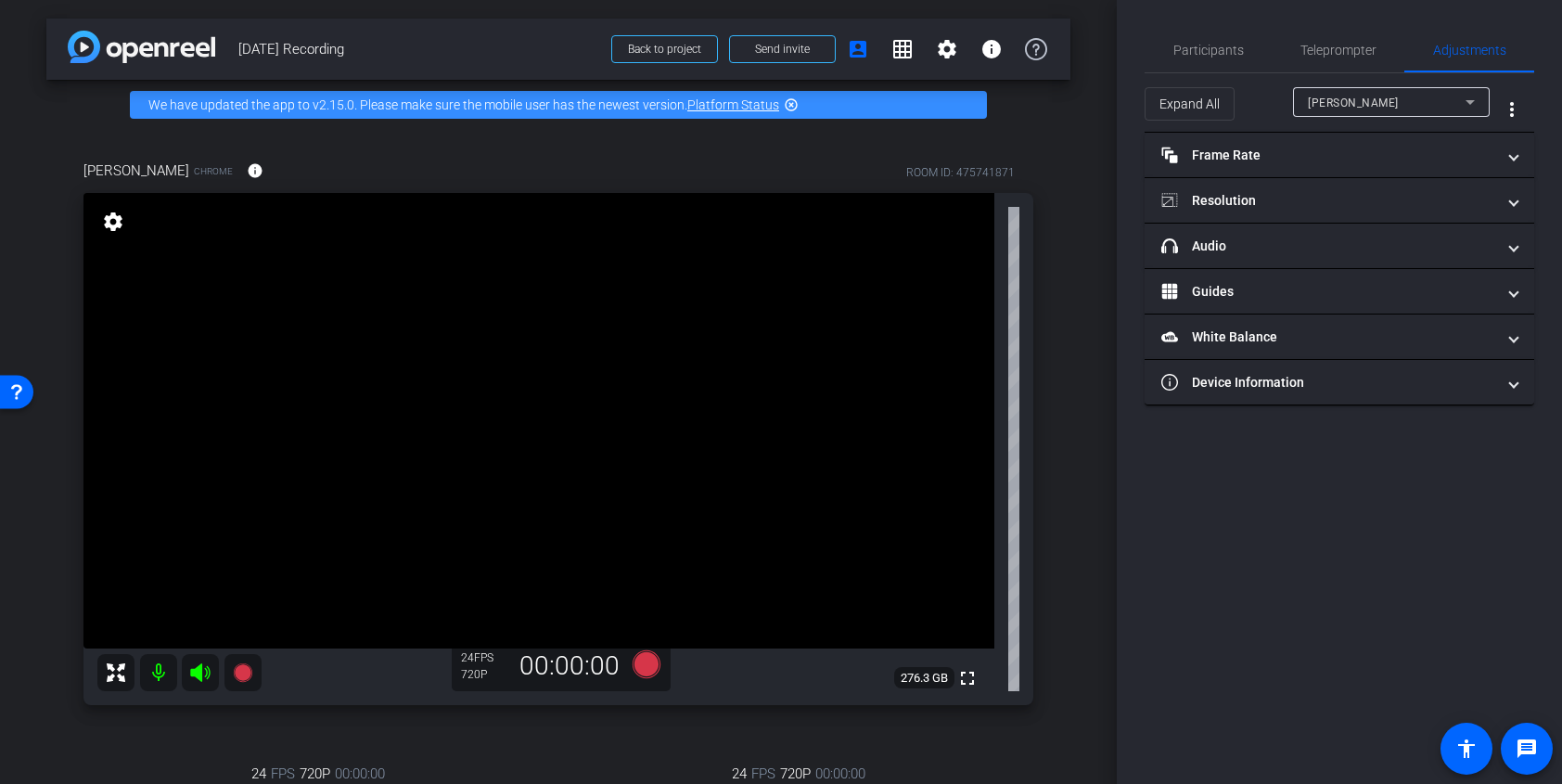
click at [1484, 102] on div "[PERSON_NAME]" at bounding box center [1391, 102] width 197 height 30
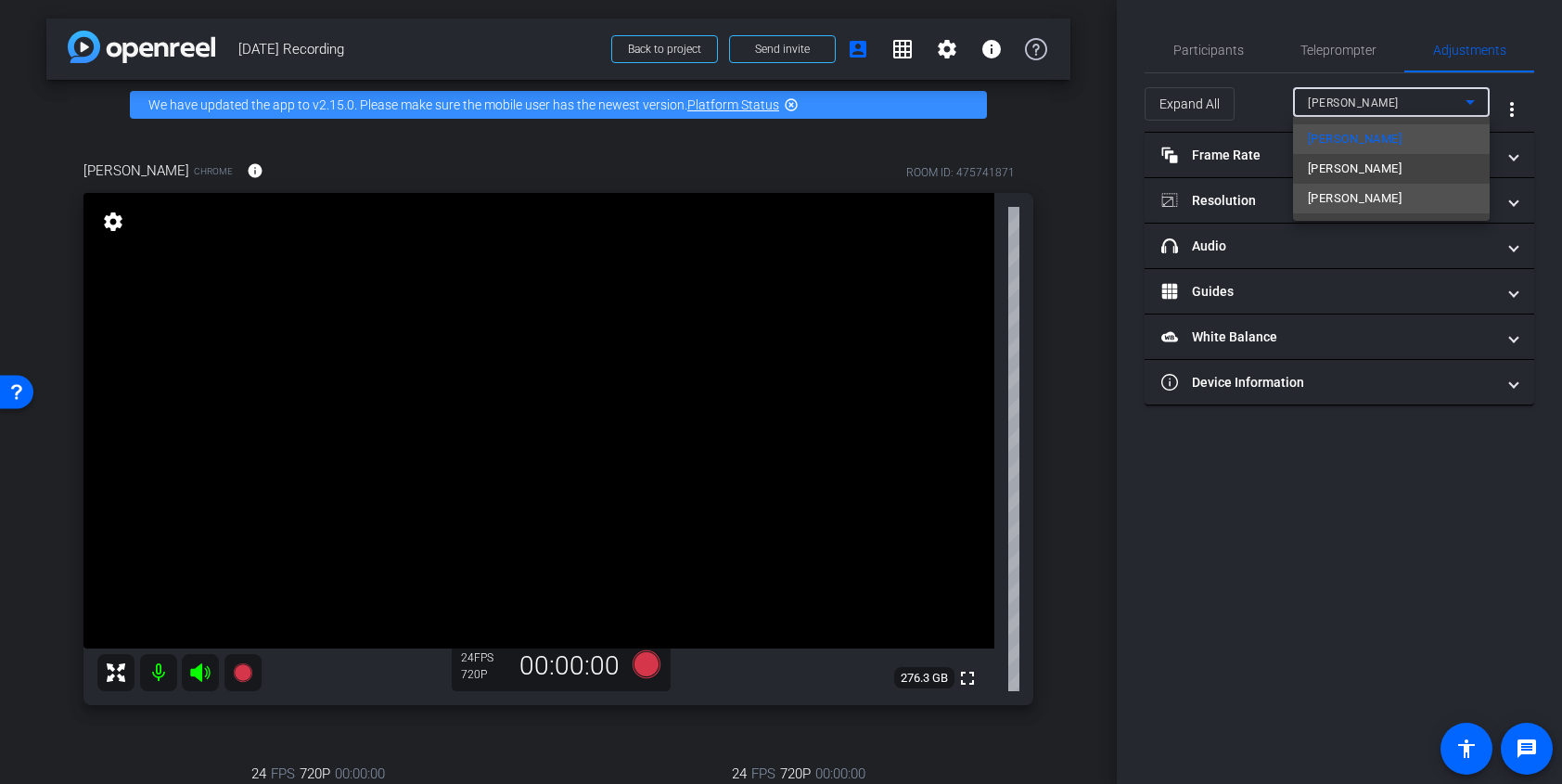
click at [1412, 203] on mat-option "[PERSON_NAME]" at bounding box center [1391, 199] width 197 height 30
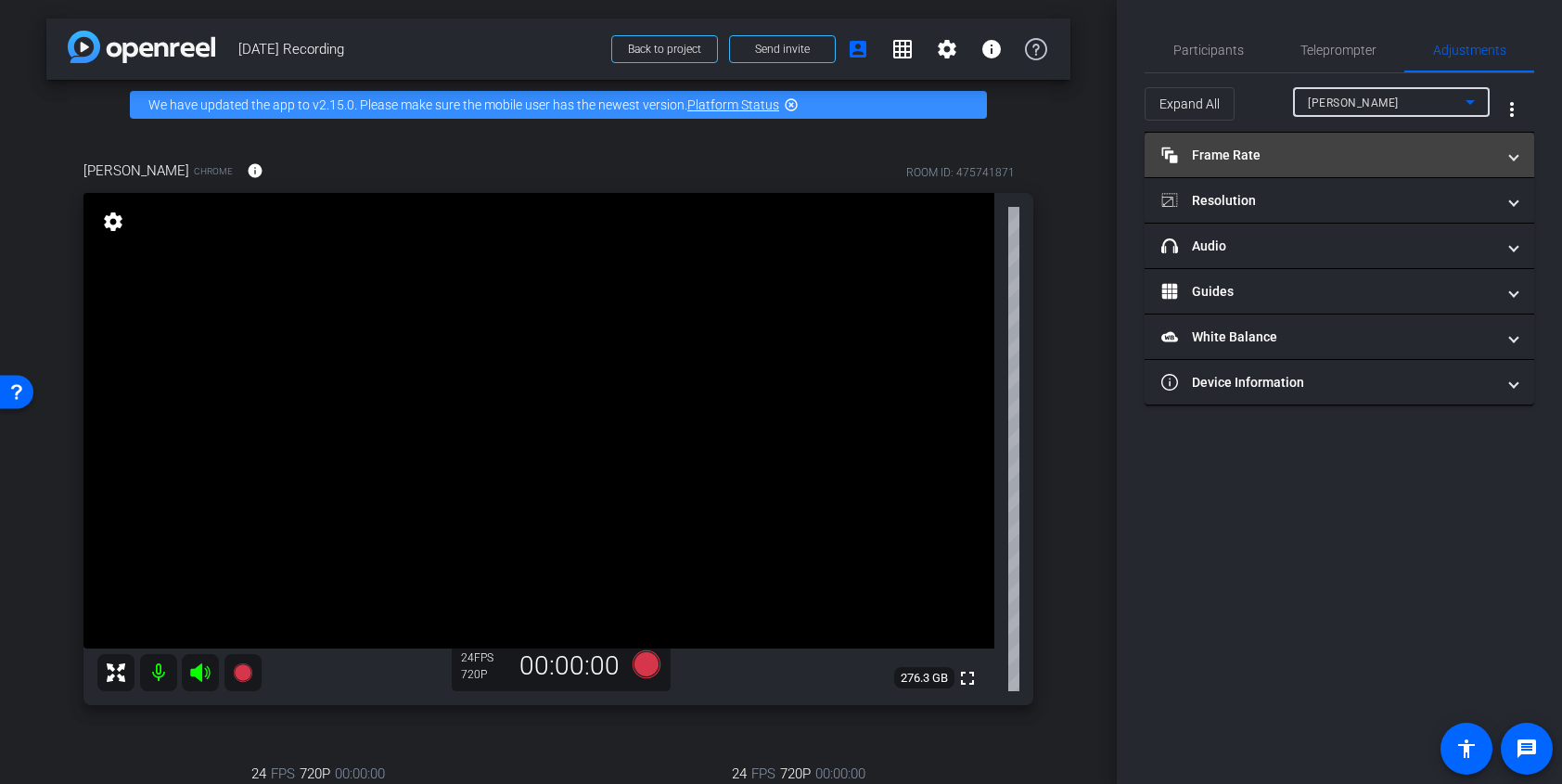
click at [1204, 148] on mat-panel-title "Frame Rate Frame Rate" at bounding box center [1329, 155] width 334 height 20
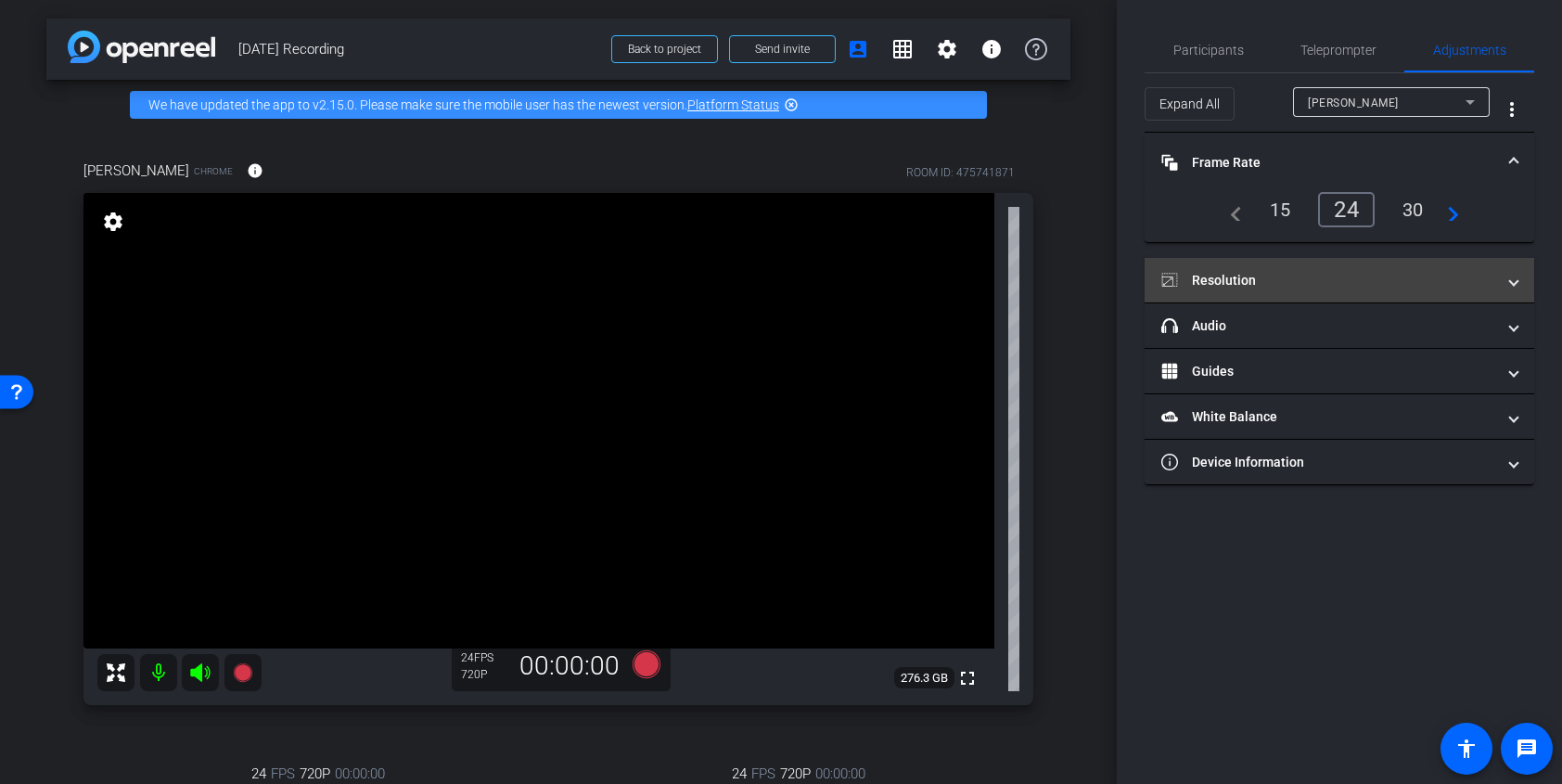
click at [1259, 273] on mat-panel-title "Resolution" at bounding box center [1329, 280] width 334 height 20
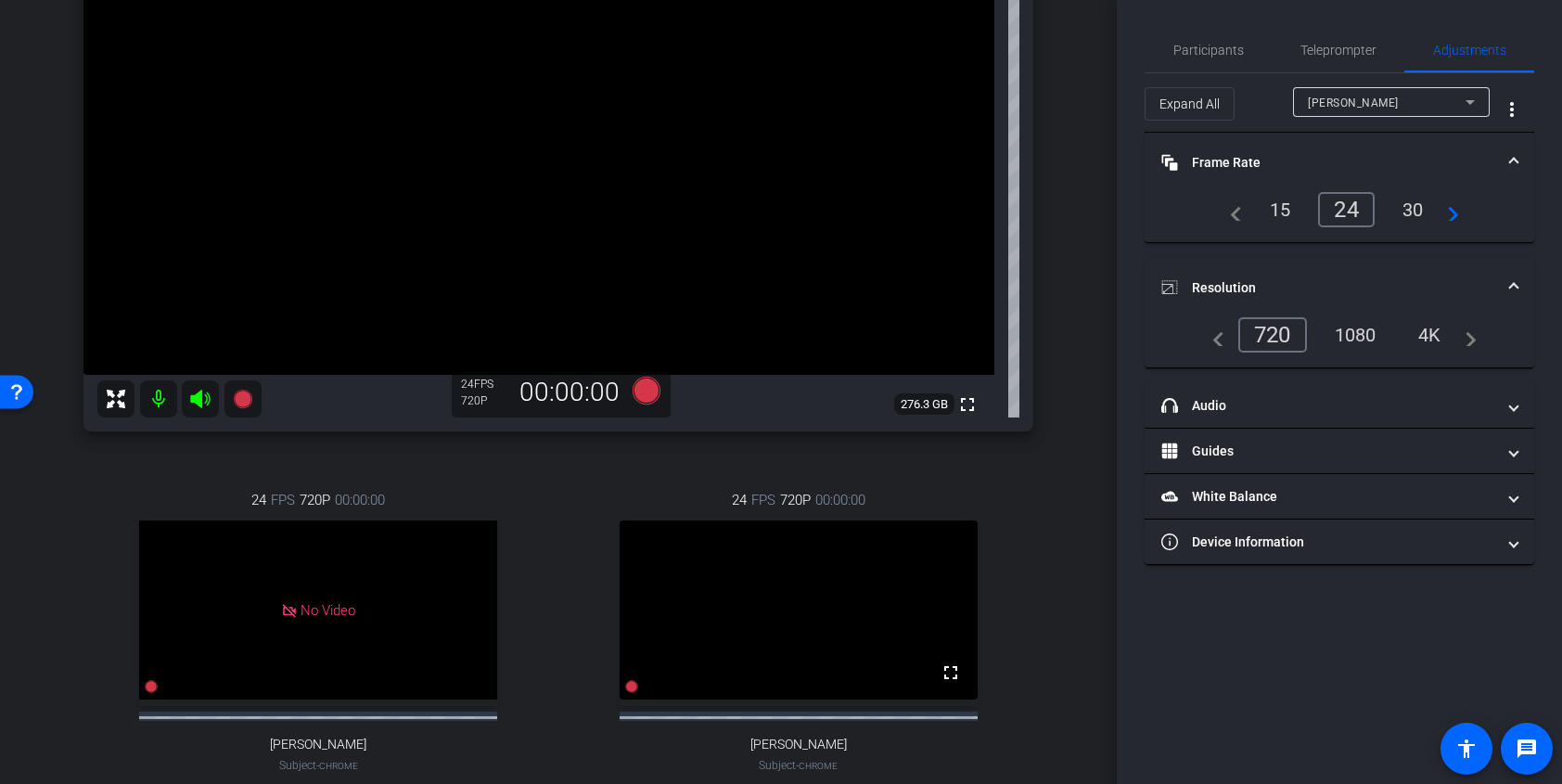
scroll to position [251, 0]
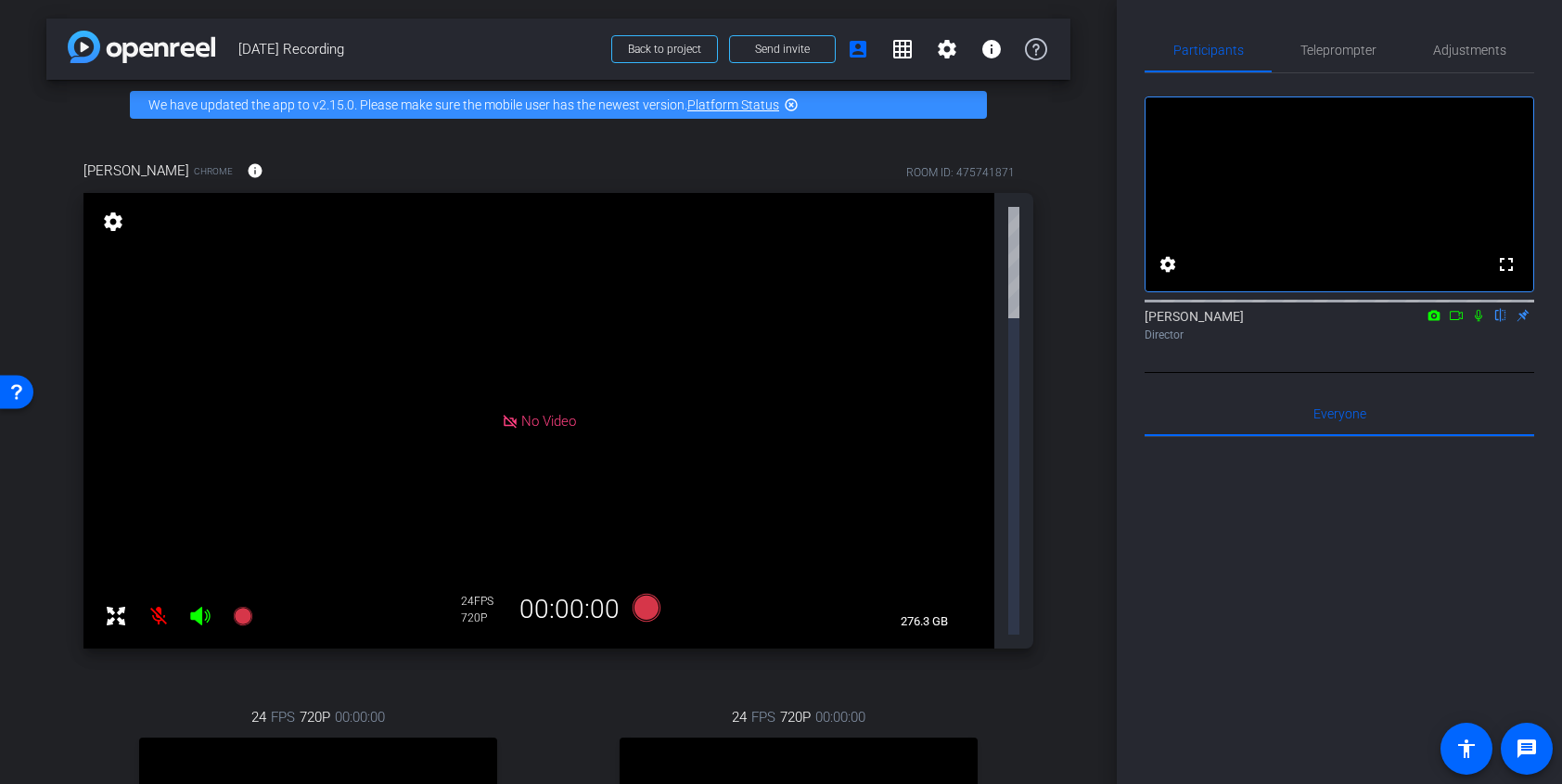
click at [1434, 320] on icon at bounding box center [1434, 315] width 12 height 10
click at [1435, 340] on div at bounding box center [781, 392] width 1562 height 784
click at [1455, 322] on icon at bounding box center [1456, 315] width 15 height 13
click at [1443, 343] on div "[PERSON_NAME] Director" at bounding box center [1339, 325] width 389 height 36
click at [1089, 325] on div "arrow_back [DATE] Recording Back to project Send invite account_box grid_on set…" at bounding box center [558, 392] width 1117 height 784
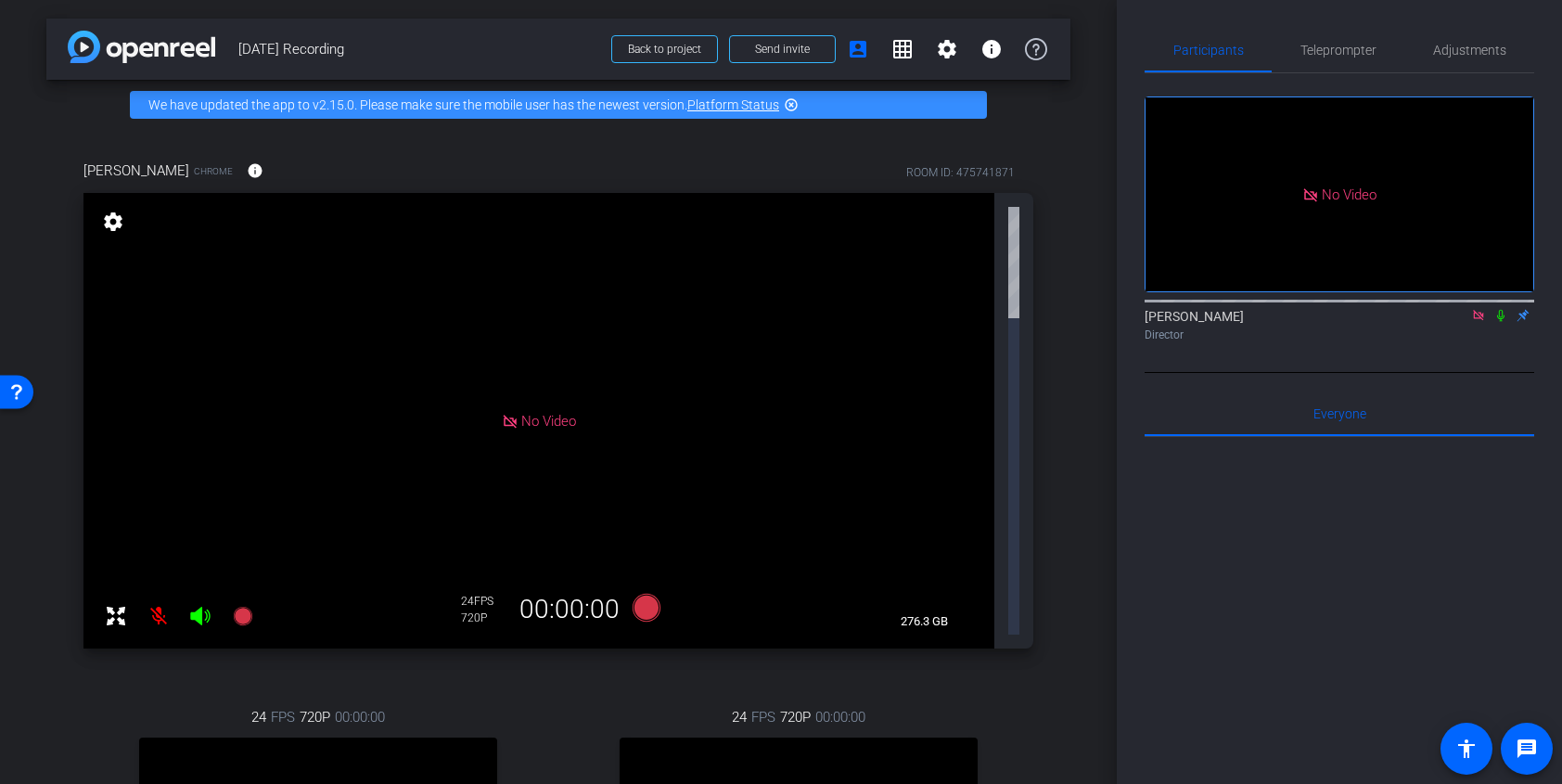
click at [1091, 274] on div "arrow_back [DATE] Recording Back to project Send invite account_box grid_on set…" at bounding box center [558, 392] width 1117 height 784
click at [1084, 230] on div "arrow_back [DATE] Recording Back to project Send invite account_box grid_on set…" at bounding box center [558, 392] width 1117 height 784
click at [1542, 745] on span at bounding box center [1527, 749] width 45 height 45
click at [1051, 487] on div "[PERSON_NAME] Chrome info ROOM ID: 475741871 No Video settings 276.3 GB 24 FPS …" at bounding box center [558, 604] width 1024 height 948
click at [1068, 226] on div "[PERSON_NAME] Chrome info ROOM ID: 475741871 No Video settings 276.3 GB 24 FPS …" at bounding box center [558, 604] width 1024 height 948
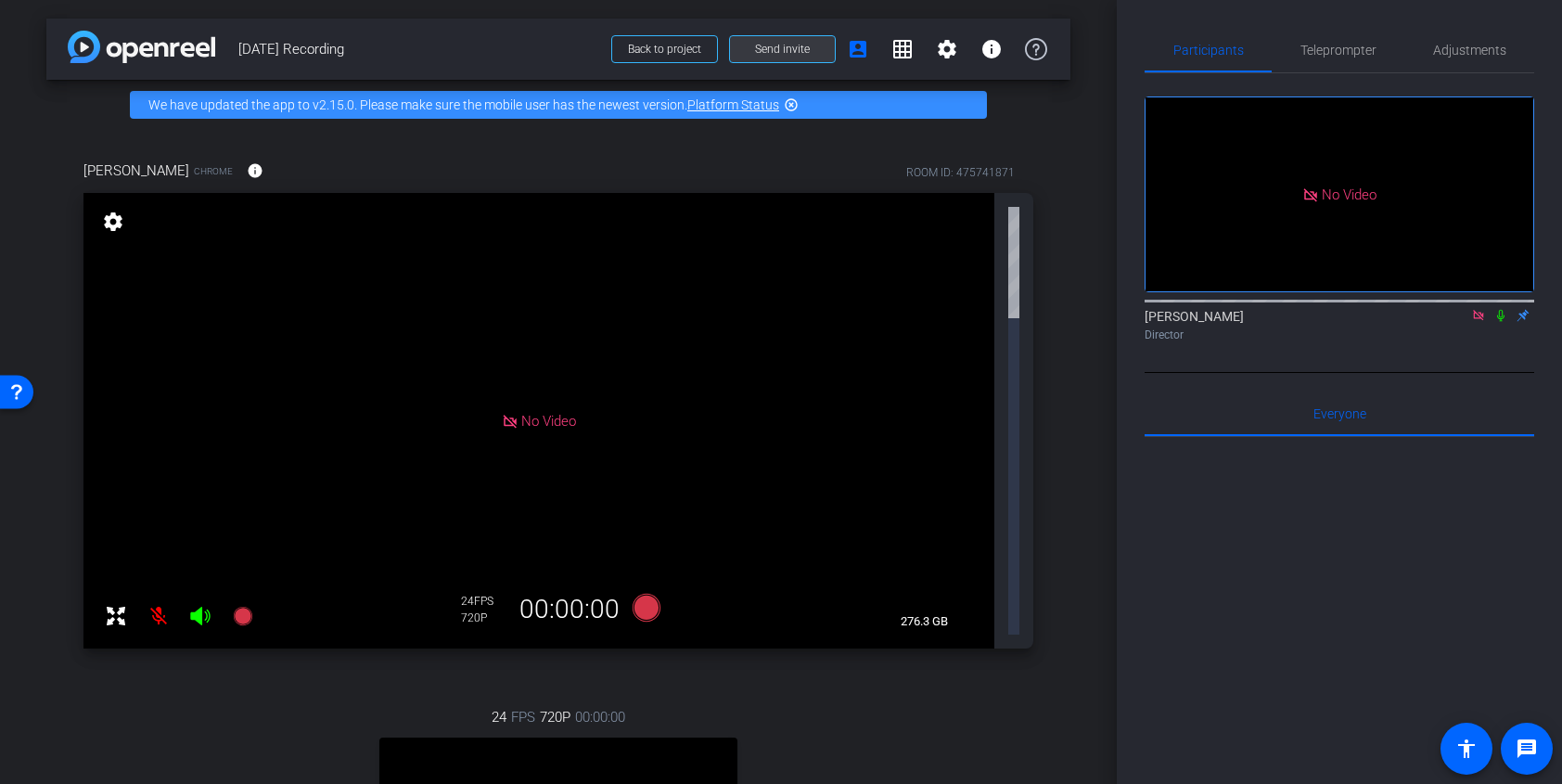
click at [785, 50] on span "Send invite" at bounding box center [782, 49] width 55 height 15
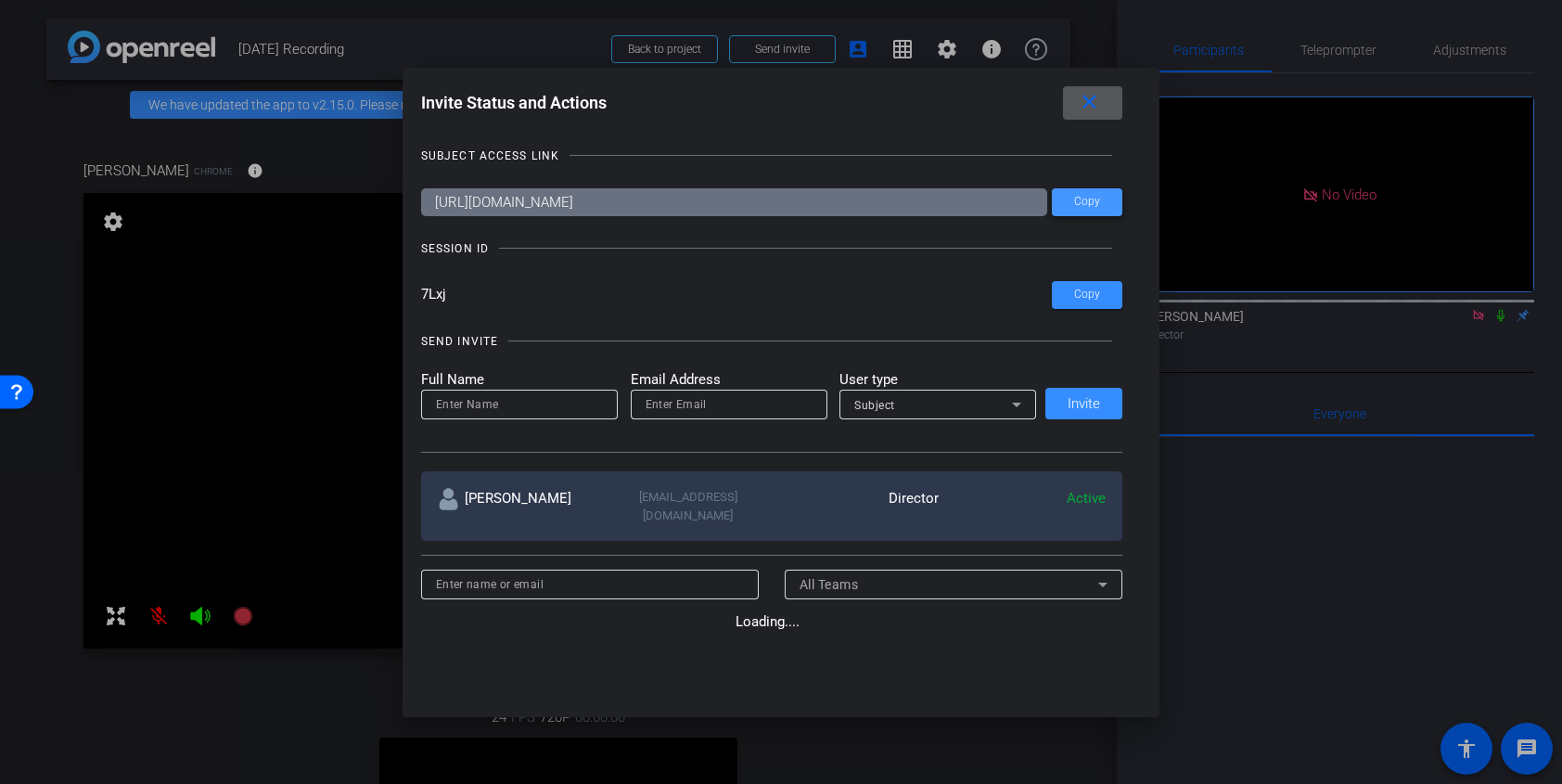
click at [1080, 195] on span "Copy" at bounding box center [1088, 202] width 26 height 14
click at [1110, 102] on span at bounding box center [1093, 103] width 60 height 45
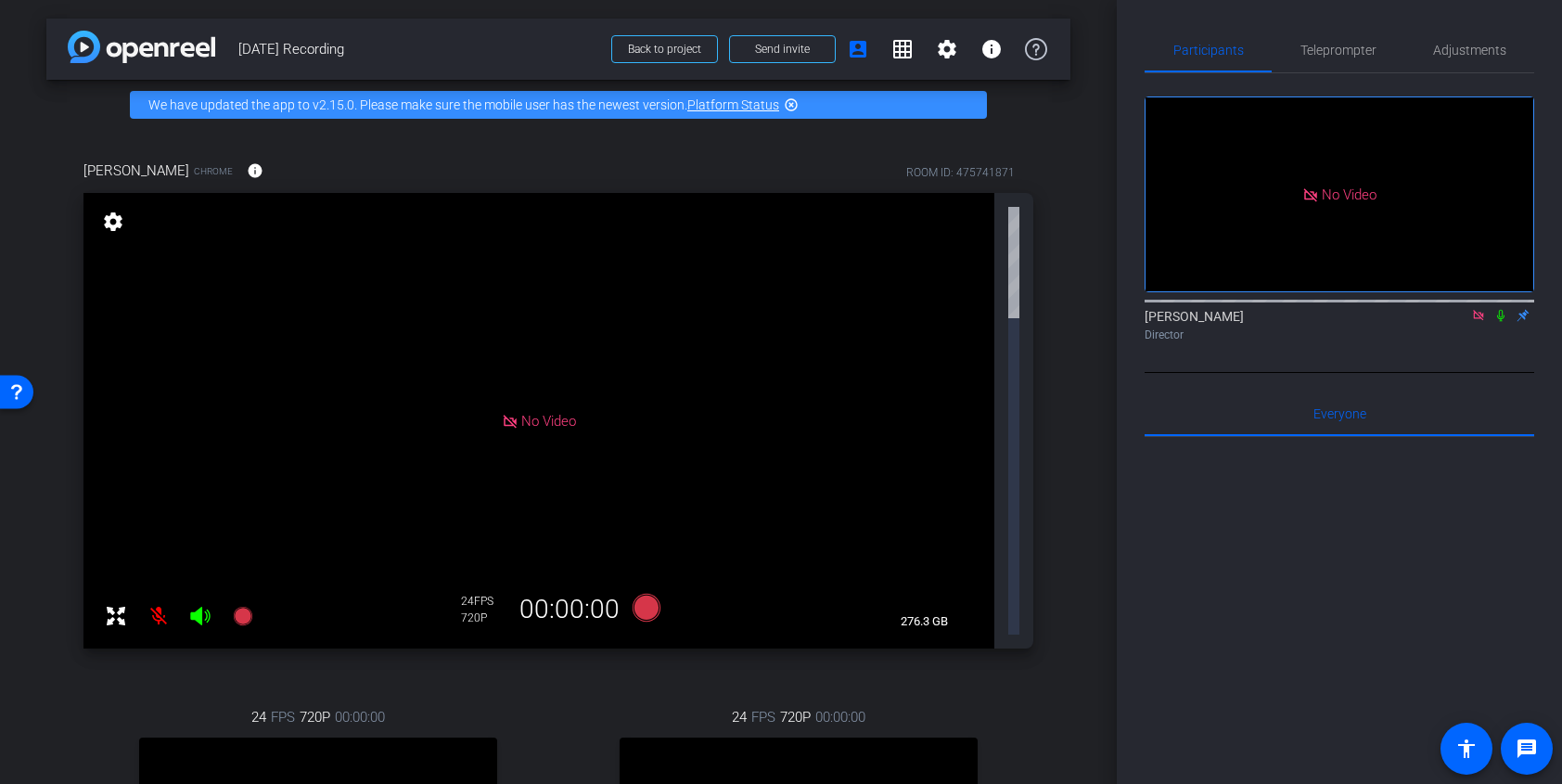
click at [13, 304] on div "arrow_back [DATE] Recording Back to project Send invite account_box grid_on set…" at bounding box center [558, 392] width 1117 height 784
click at [21, 391] on div "Open Resource Center" at bounding box center [17, 390] width 15 height 15
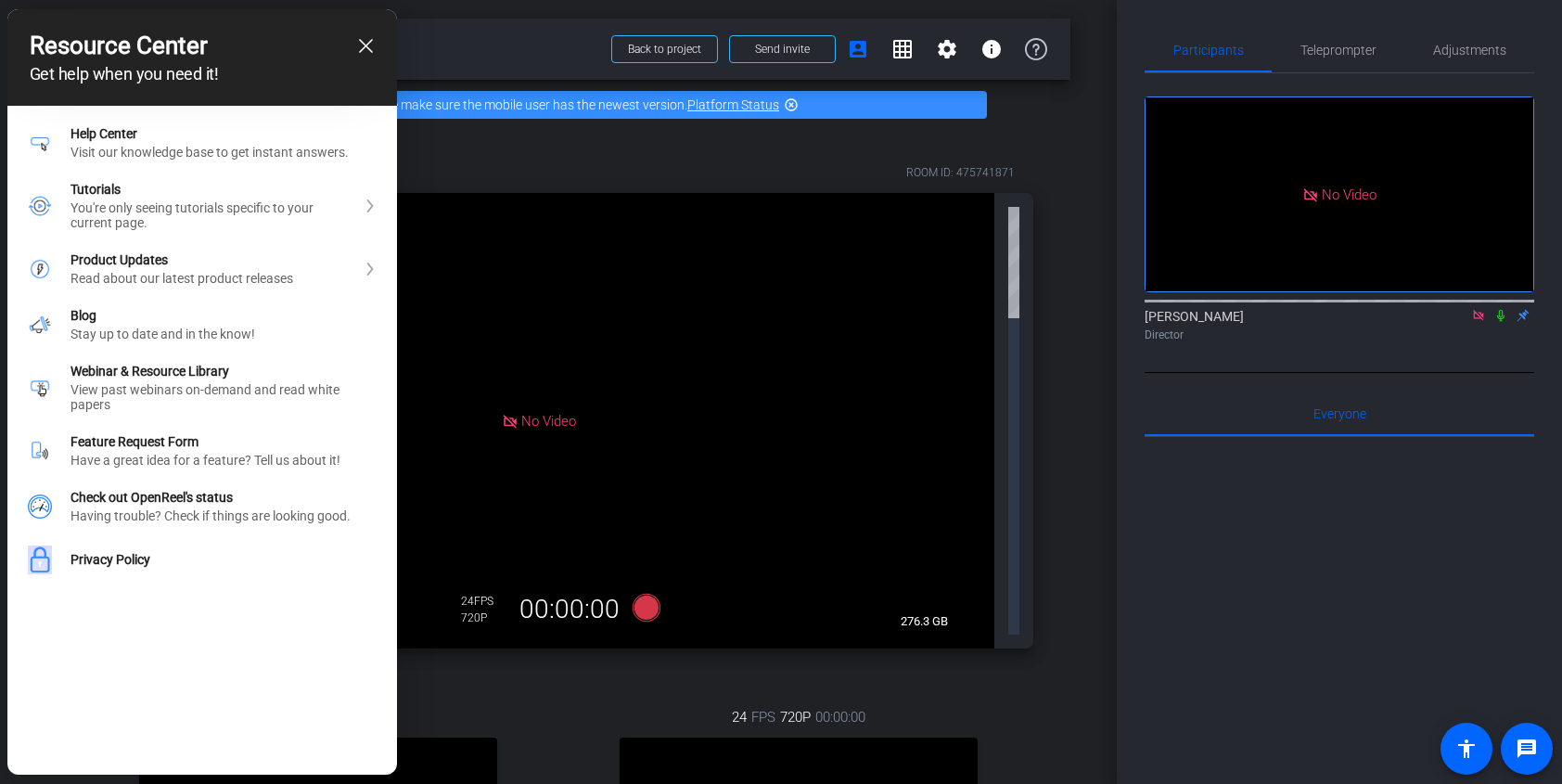
click at [366, 48] on icon "close resource center" at bounding box center [366, 46] width 14 height 14
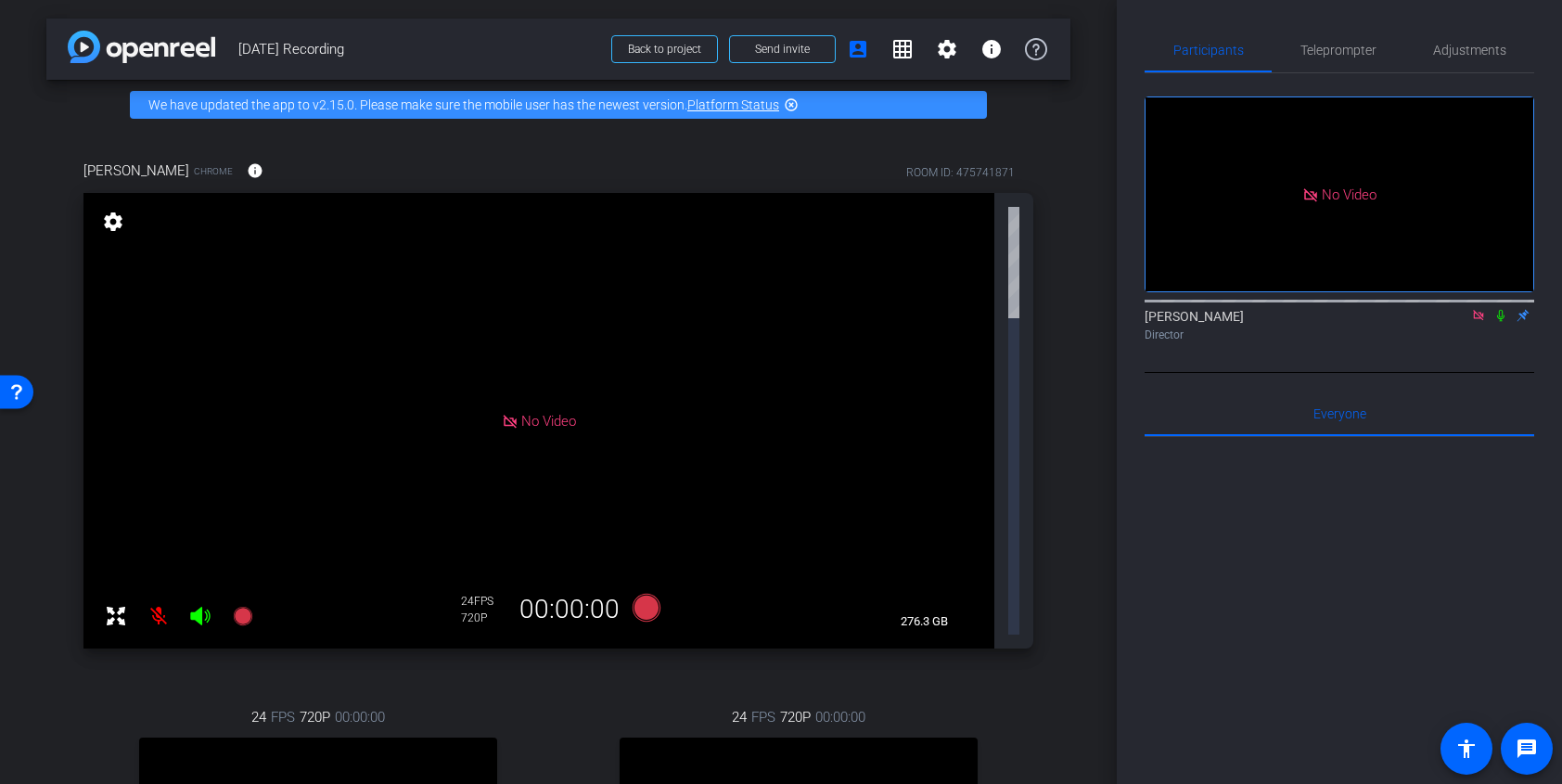
scroll to position [143, 0]
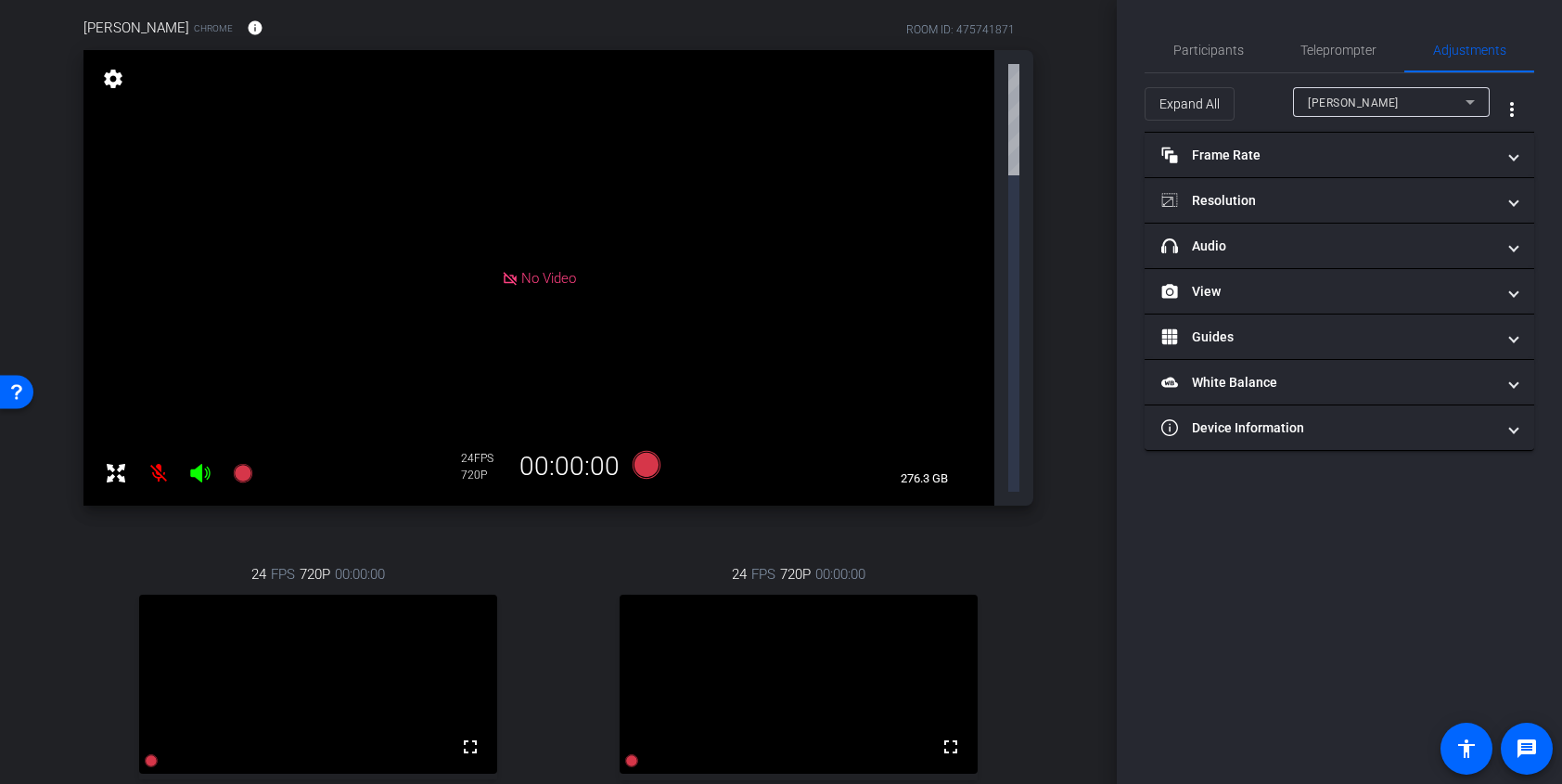
click at [1451, 106] on div "[PERSON_NAME]" at bounding box center [1386, 102] width 158 height 23
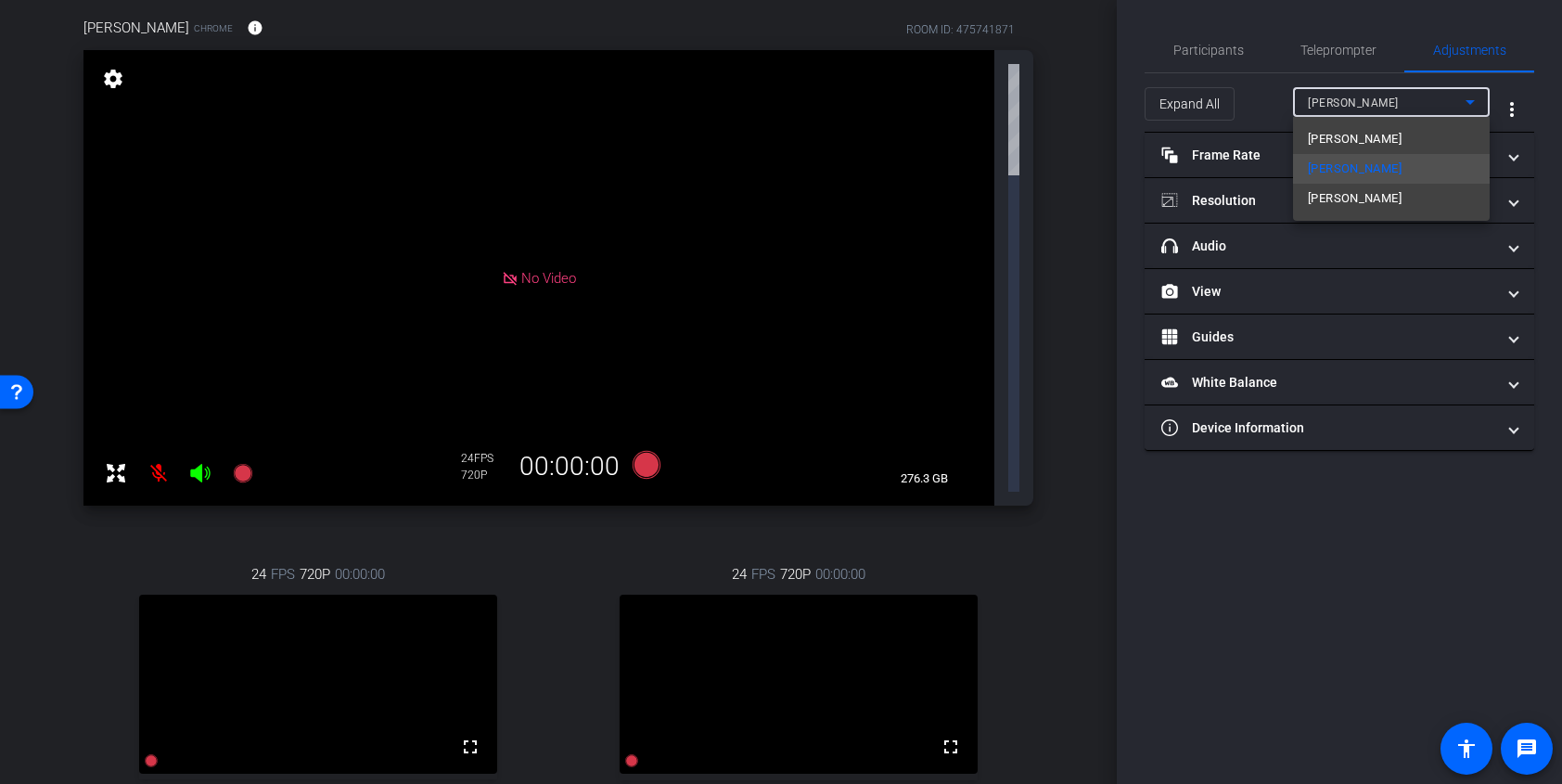
click at [1369, 554] on div at bounding box center [781, 392] width 1562 height 784
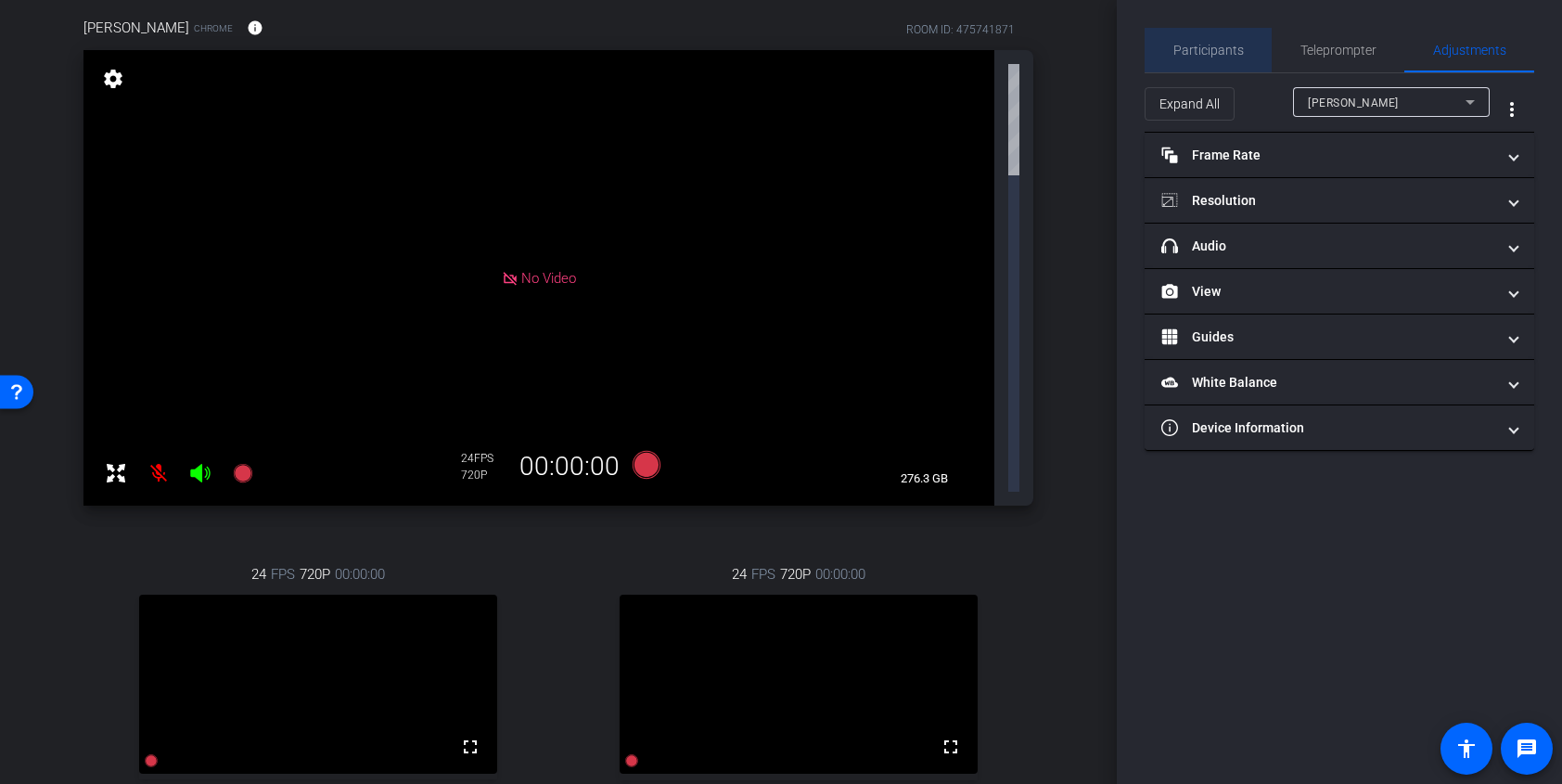
click at [1240, 36] on span "Participants" at bounding box center [1209, 50] width 71 height 45
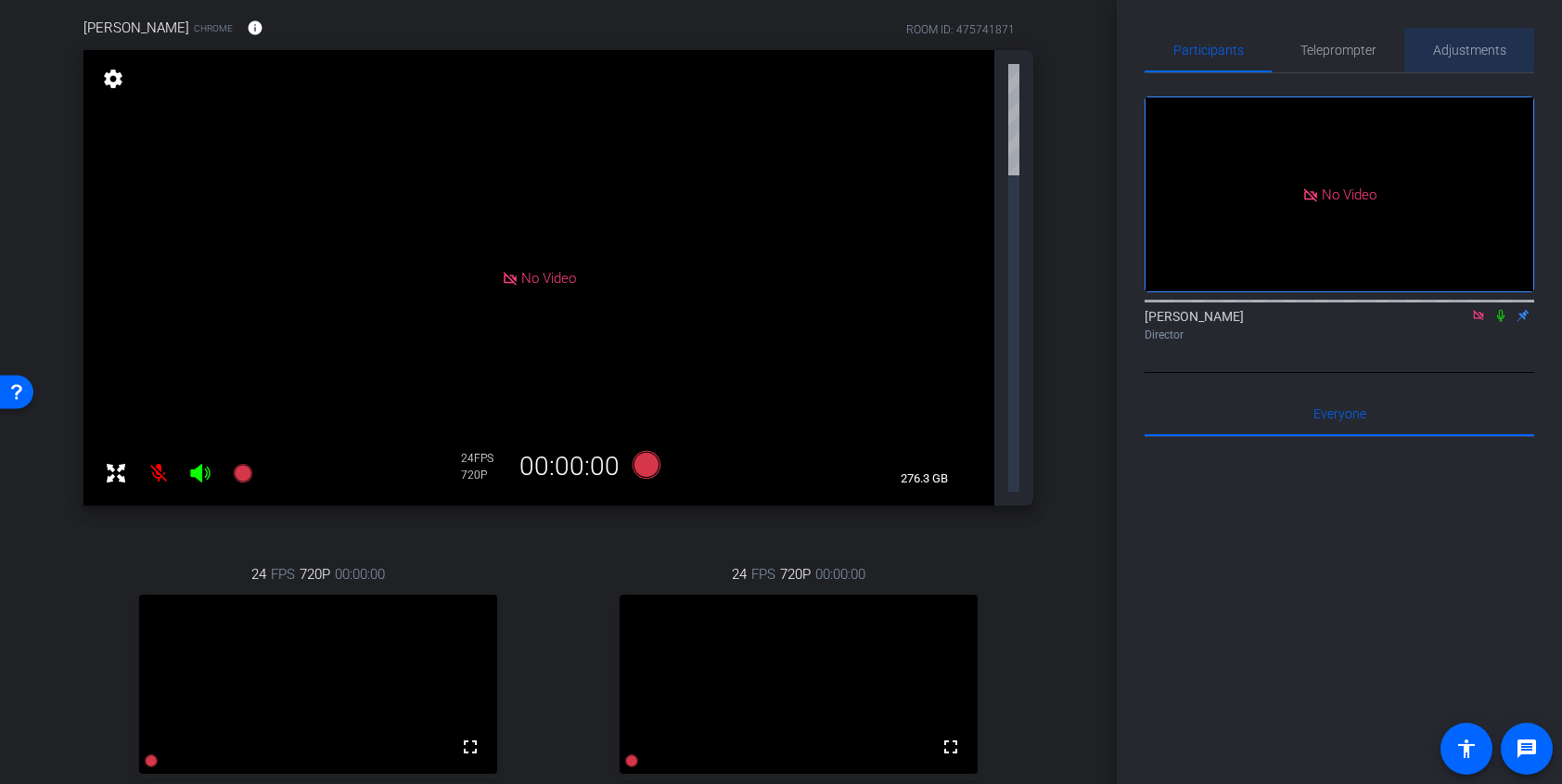
click at [1492, 46] on span "Adjustments" at bounding box center [1470, 50] width 74 height 13
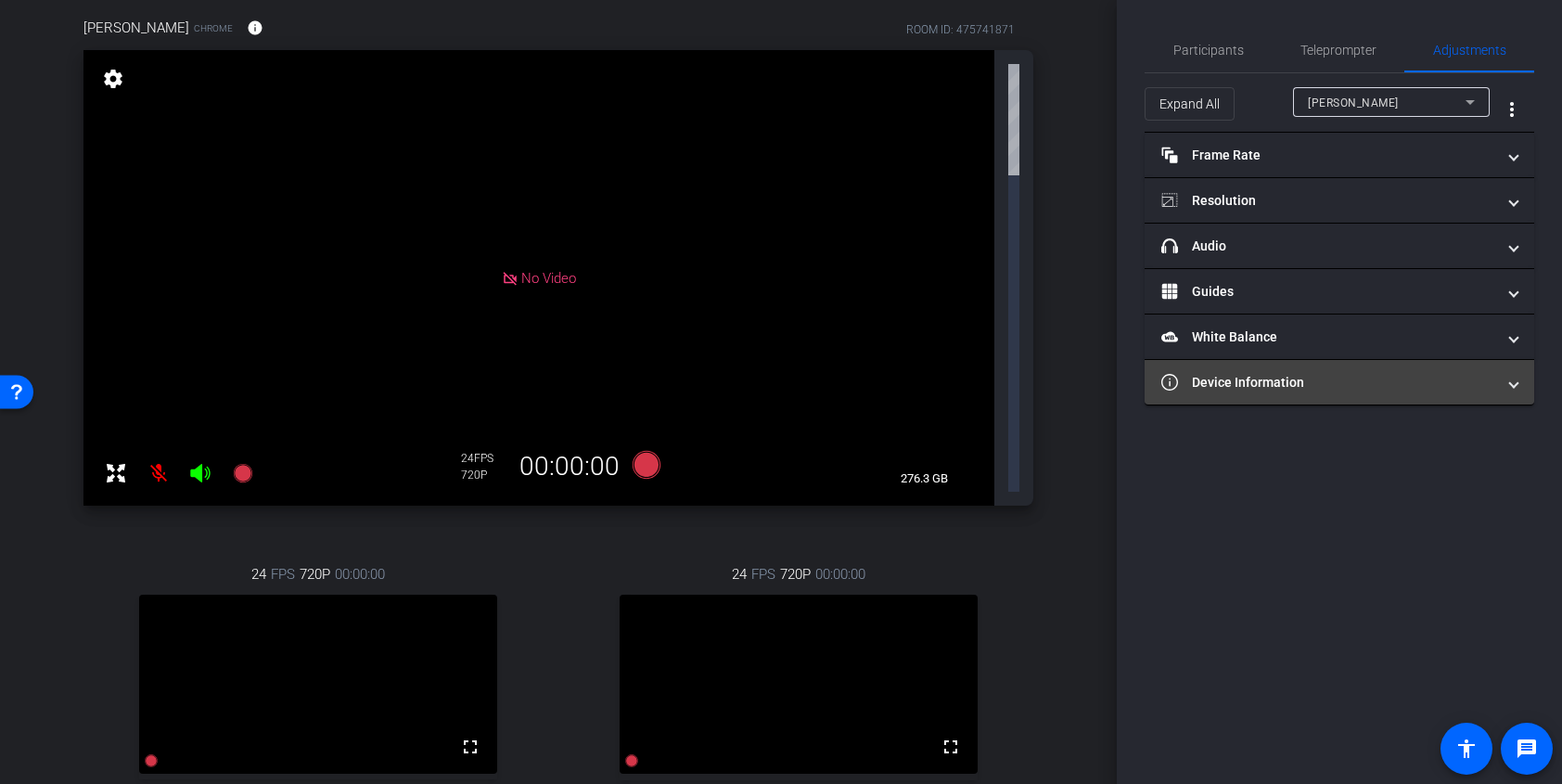
click at [1347, 384] on mat-panel-title "Device Information" at bounding box center [1329, 382] width 334 height 20
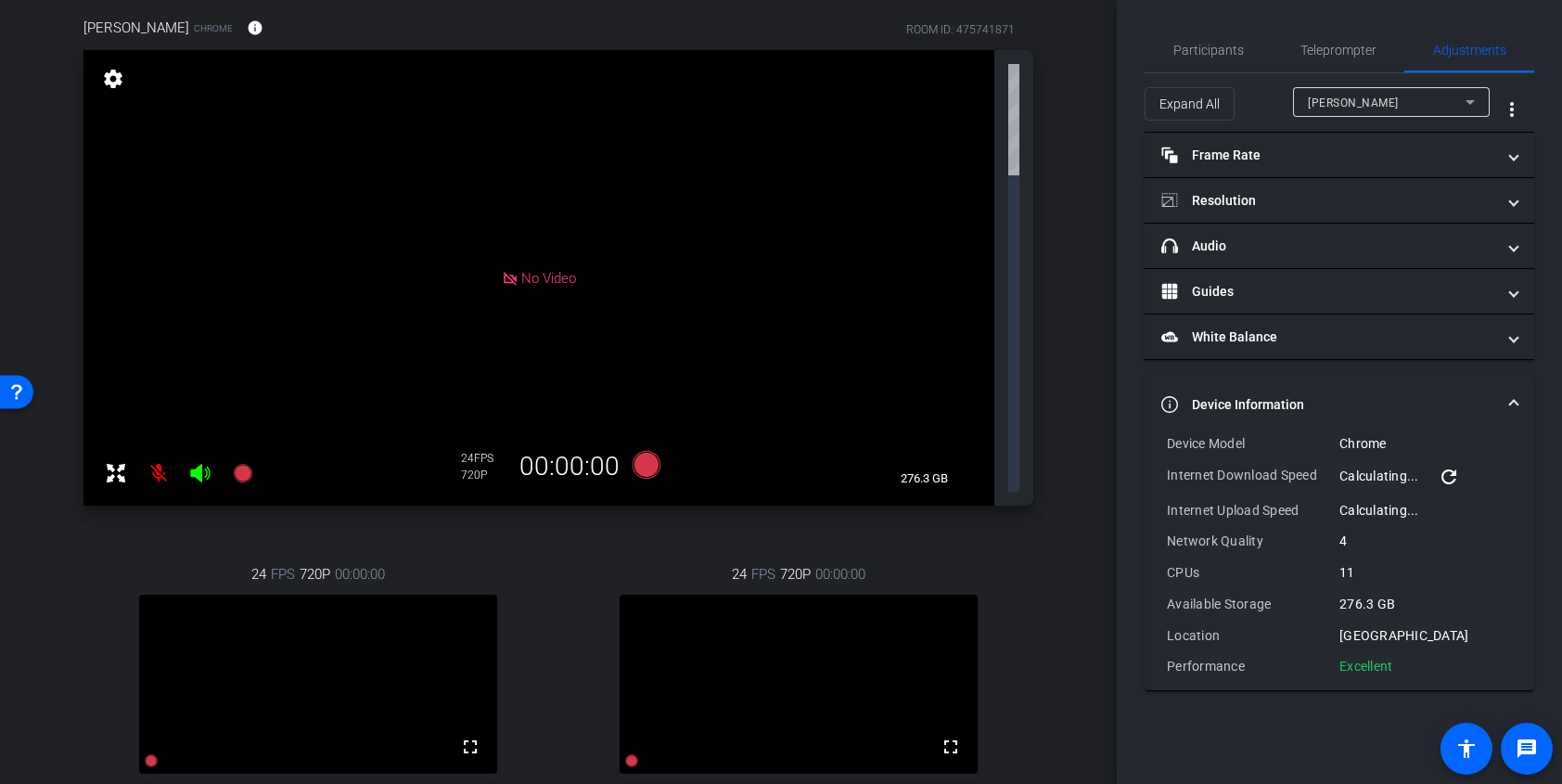
click at [1346, 393] on mat-expansion-panel-header "Device Information" at bounding box center [1339, 404] width 389 height 60
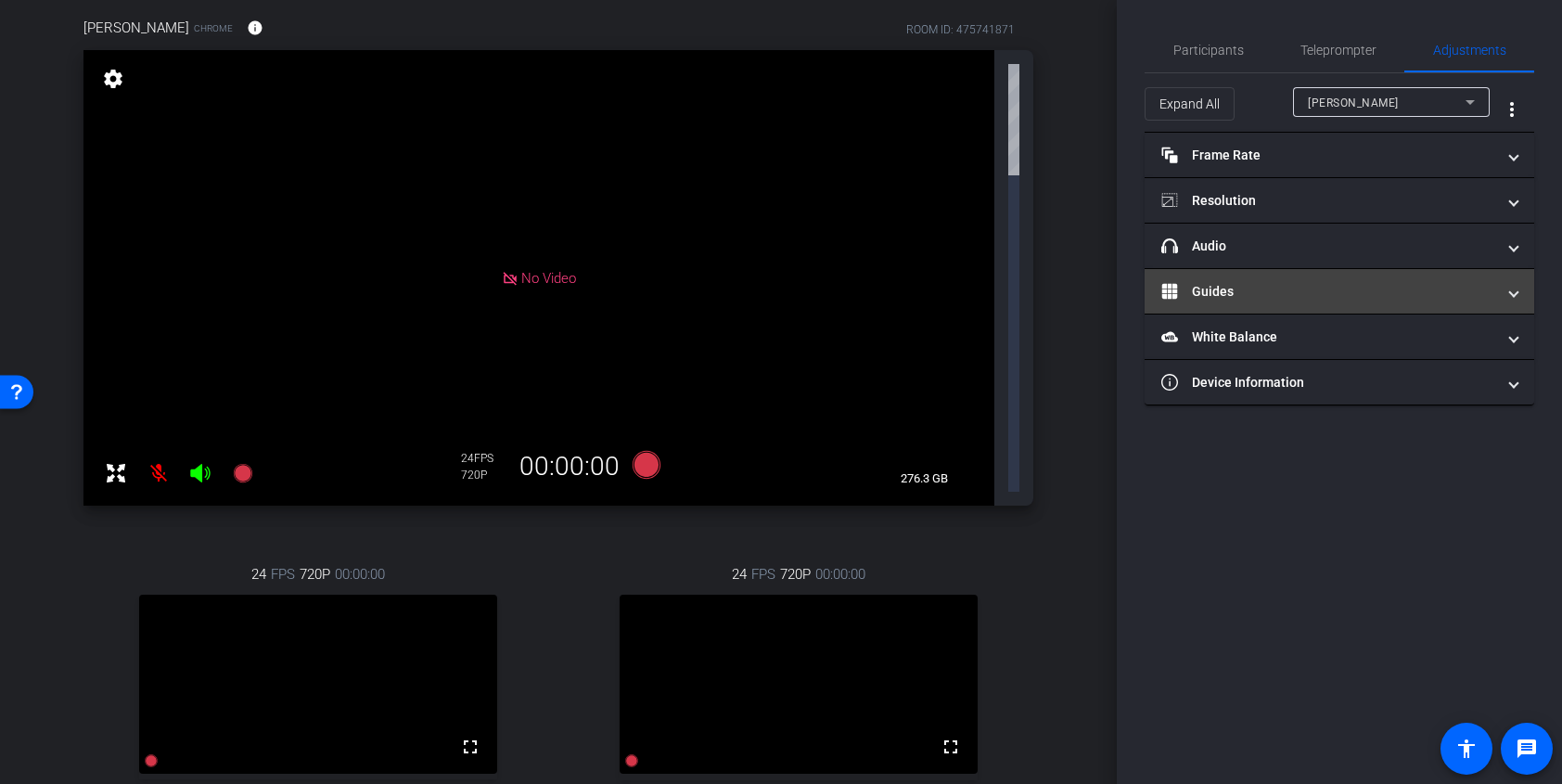
click at [1294, 283] on mat-panel-title "Guides" at bounding box center [1329, 291] width 334 height 20
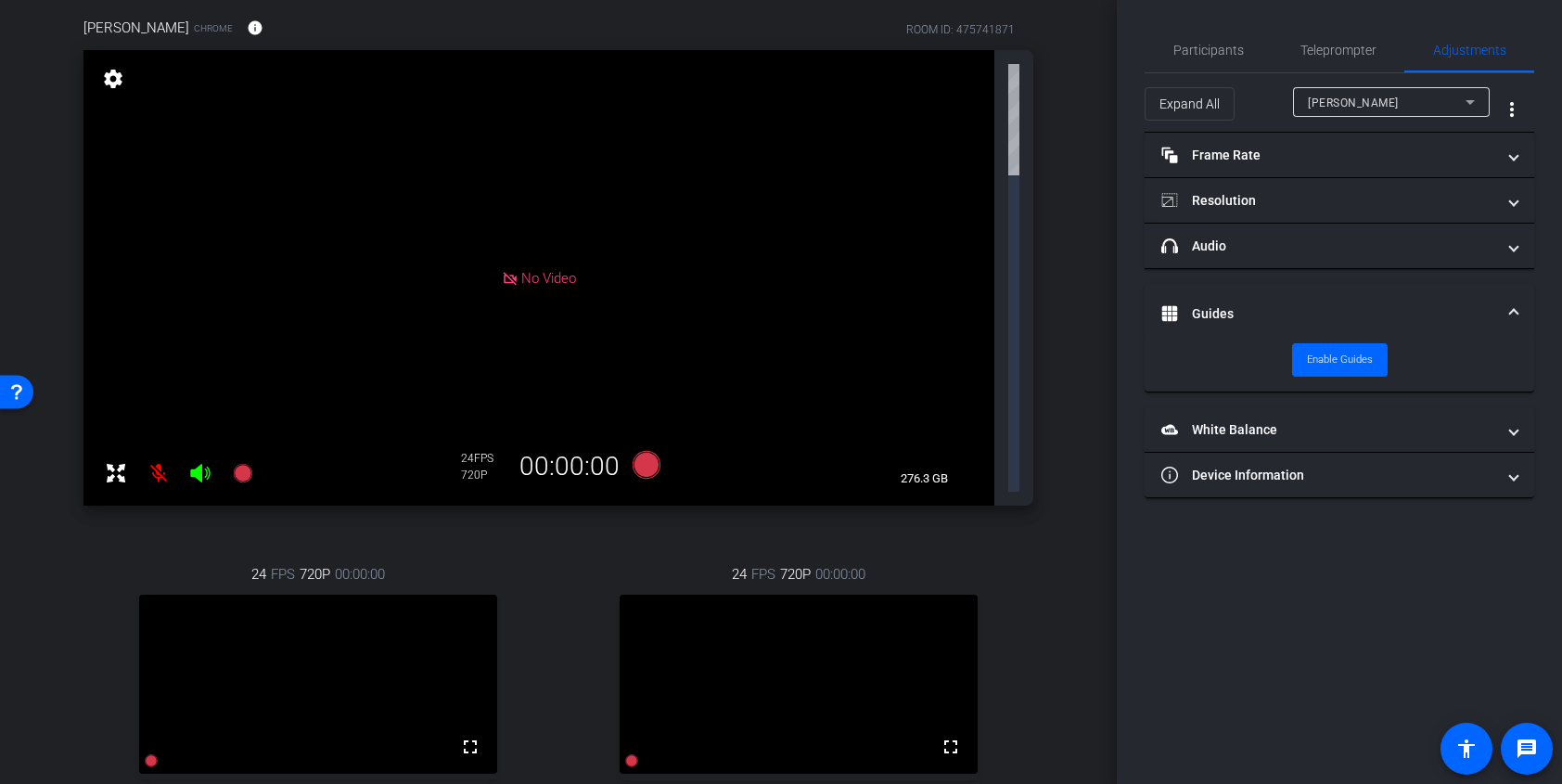
click at [1286, 301] on mat-expansion-panel-header "Guides" at bounding box center [1339, 314] width 389 height 60
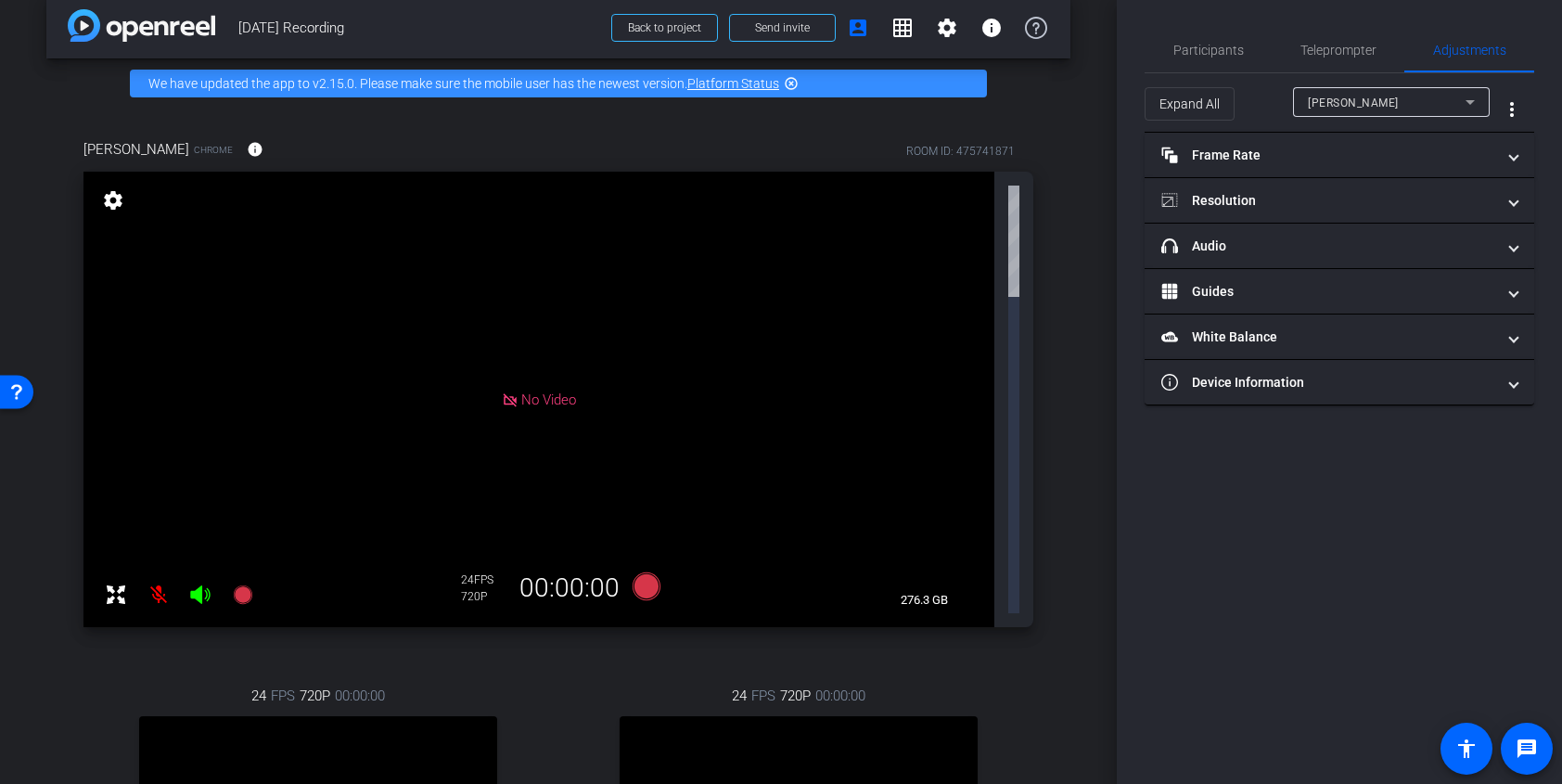
scroll to position [0, 0]
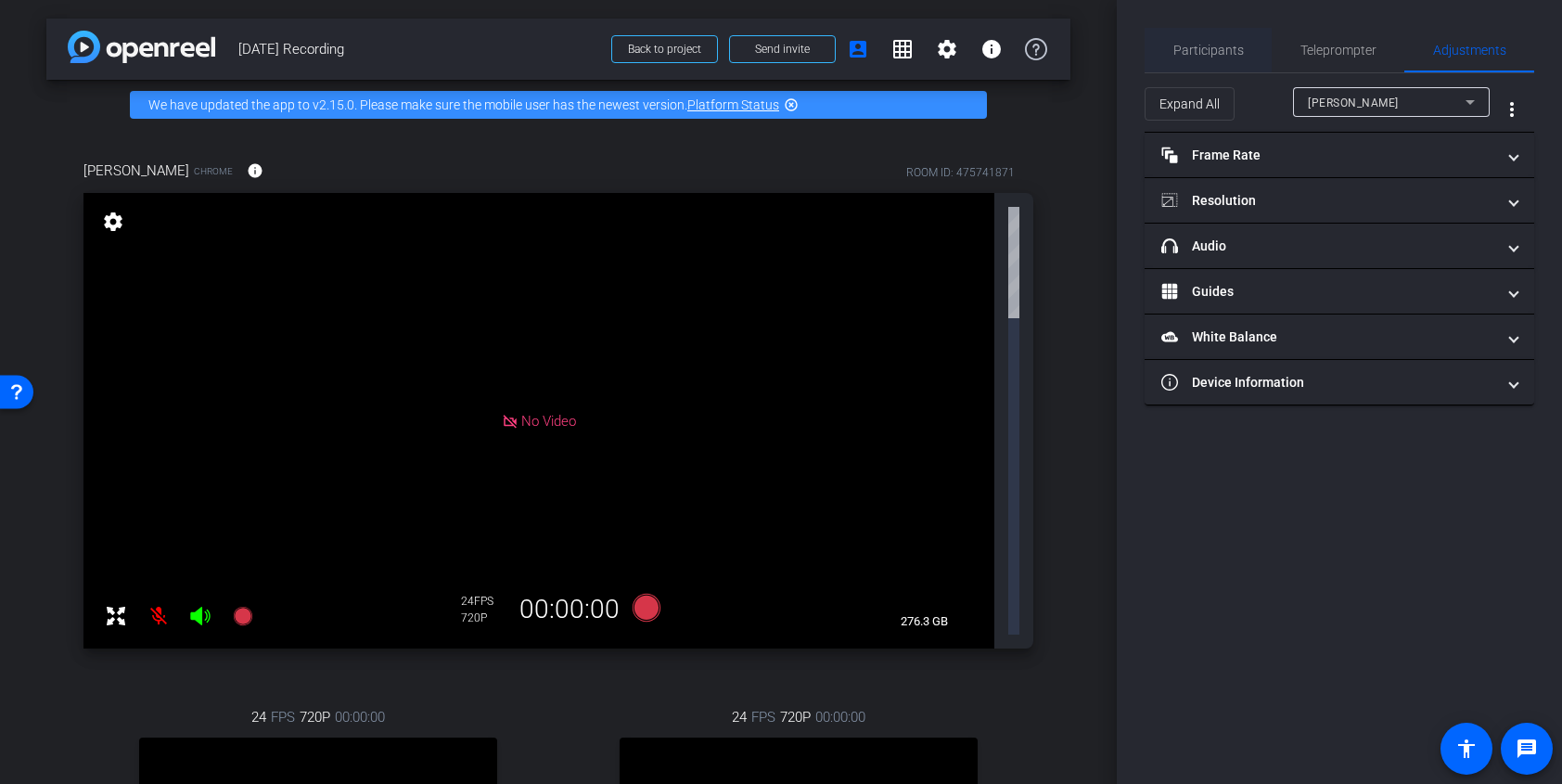
click at [1236, 50] on span "Participants" at bounding box center [1209, 50] width 71 height 13
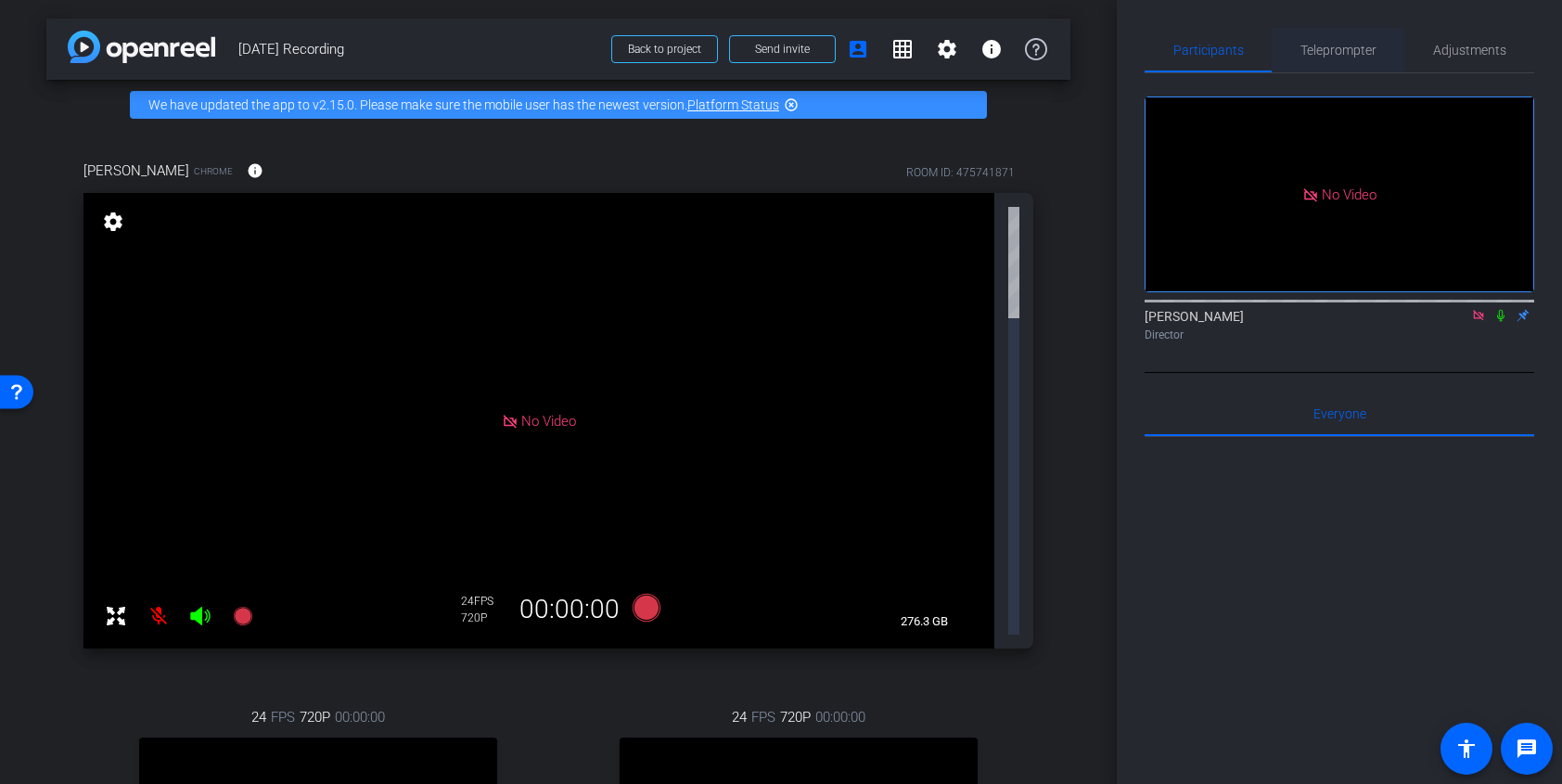
click at [1325, 47] on span "Teleprompter" at bounding box center [1338, 50] width 76 height 13
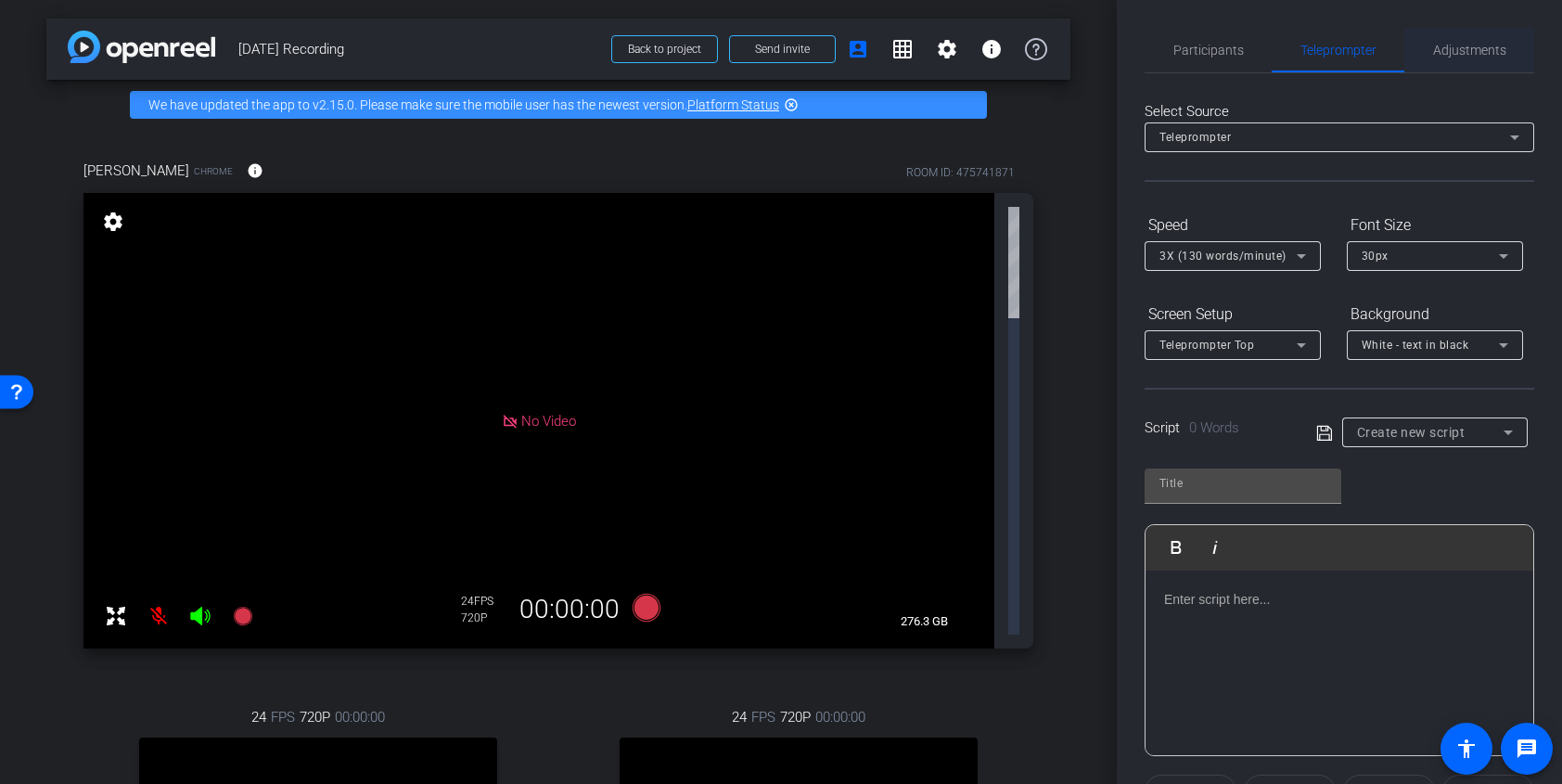
click at [1454, 47] on span "Adjustments" at bounding box center [1470, 50] width 74 height 13
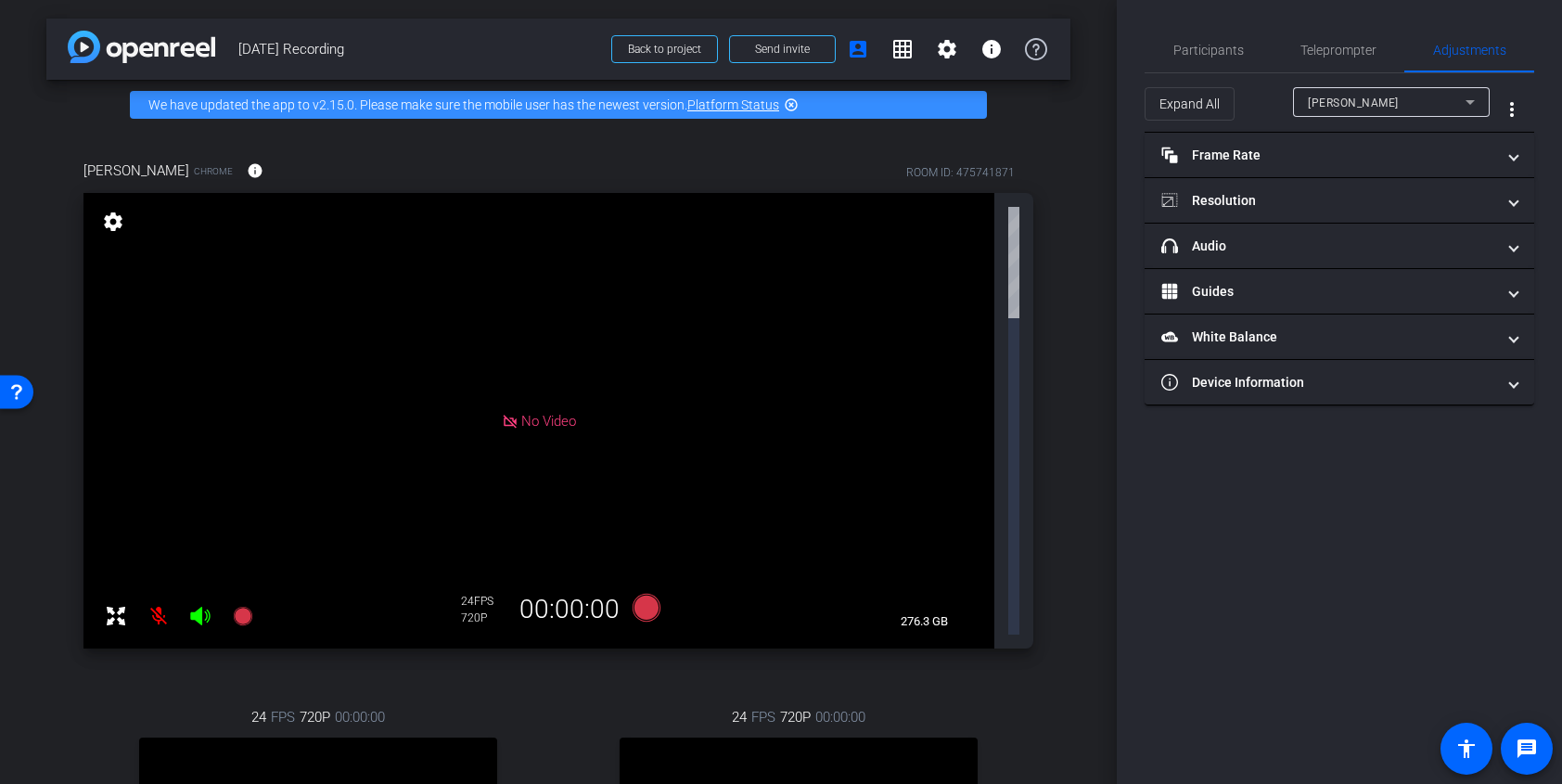
click at [1227, 63] on span "Participants" at bounding box center [1209, 50] width 71 height 45
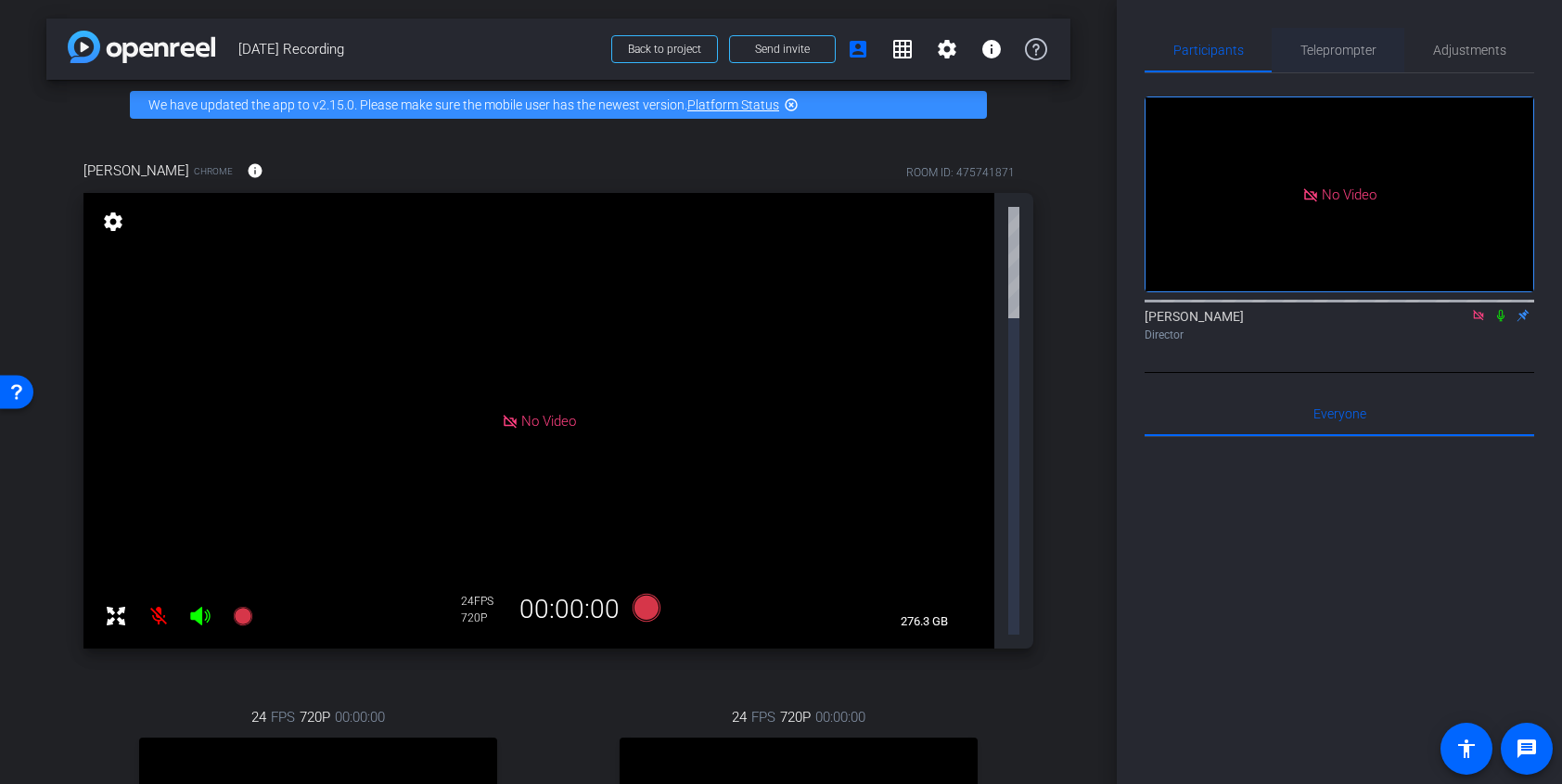
click at [1316, 60] on span "Teleprompter" at bounding box center [1338, 50] width 76 height 45
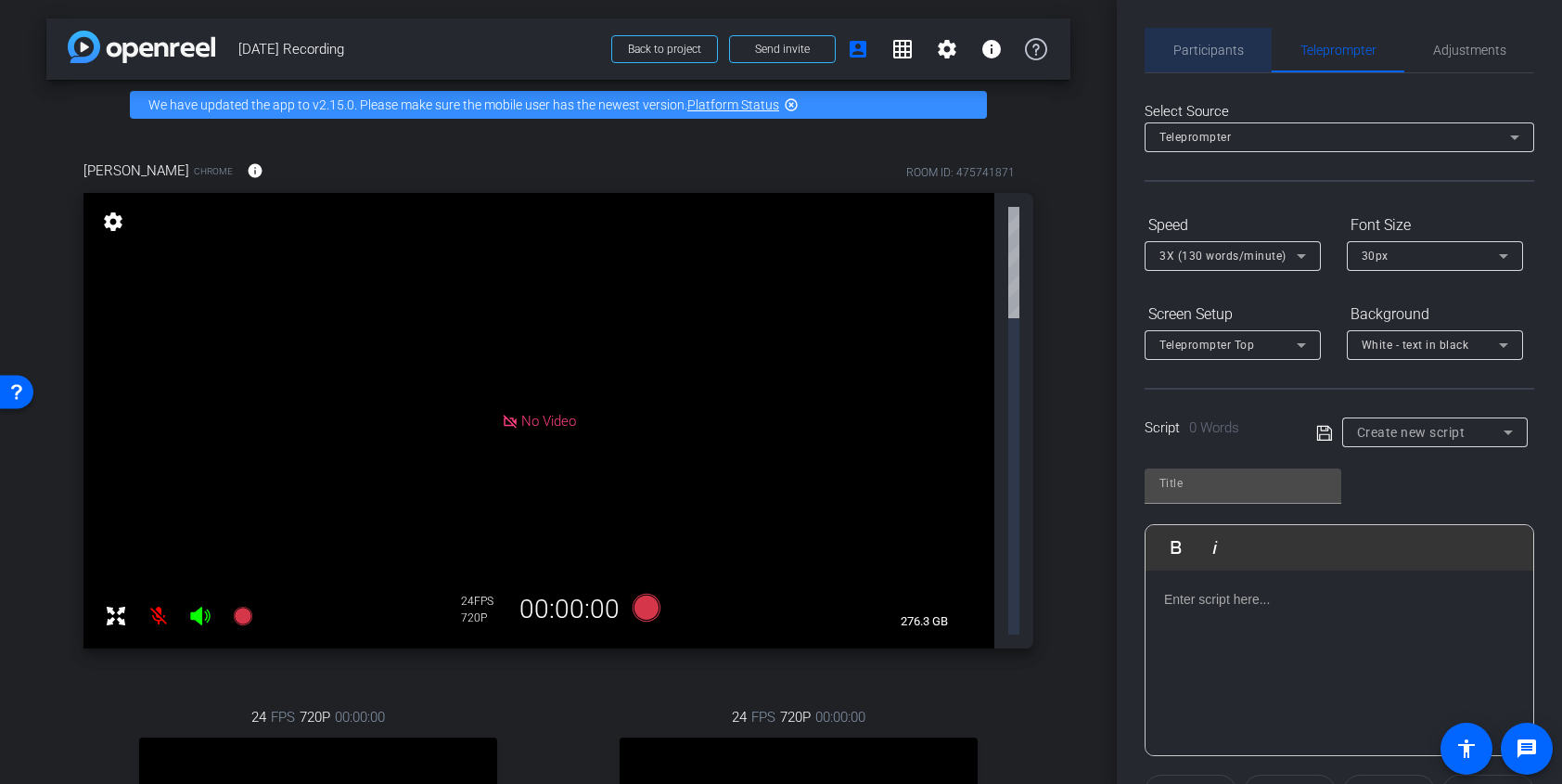
click at [1245, 38] on div "Participants" at bounding box center [1208, 50] width 127 height 45
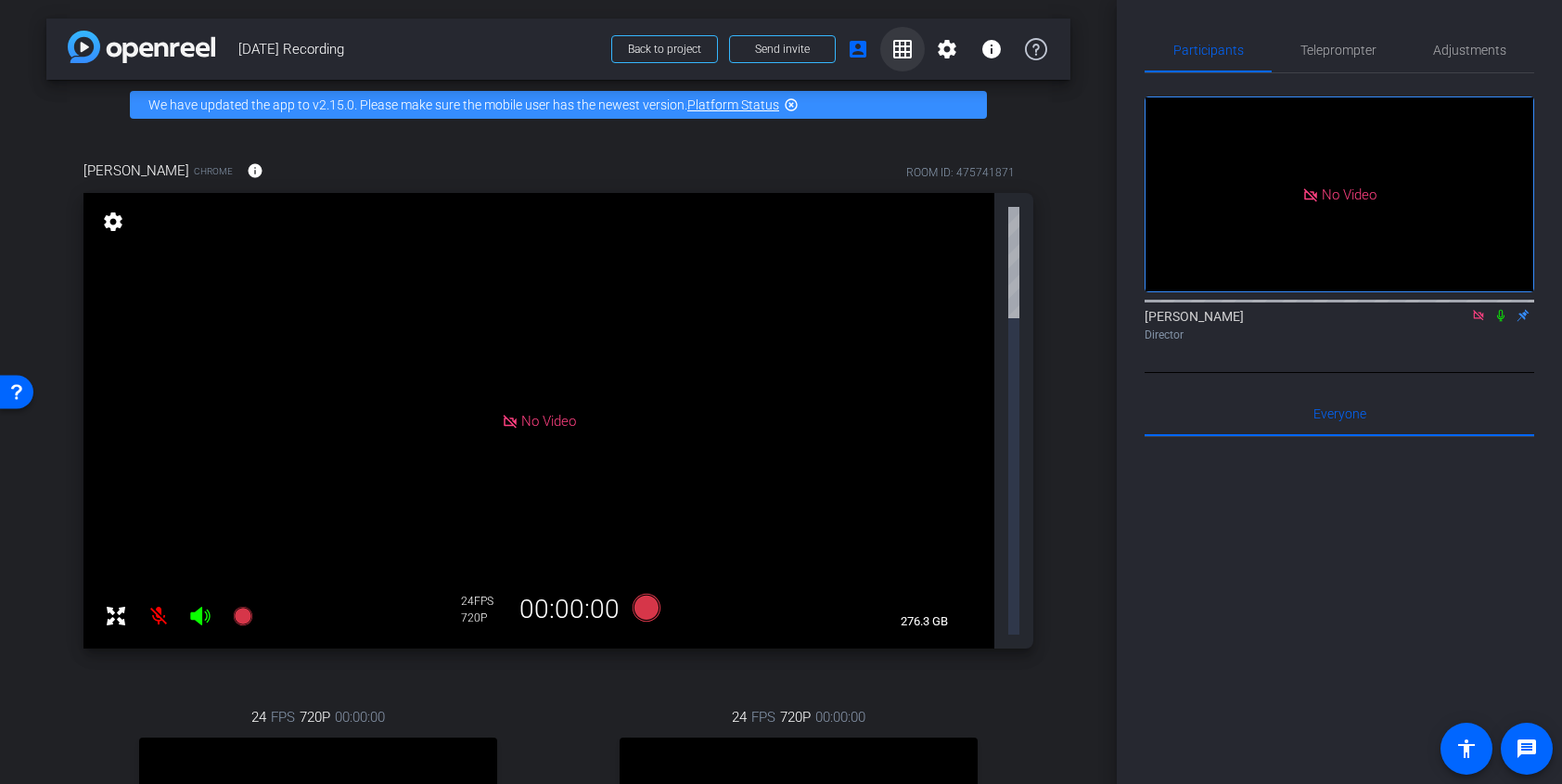
click at [914, 45] on span at bounding box center [903, 49] width 45 height 45
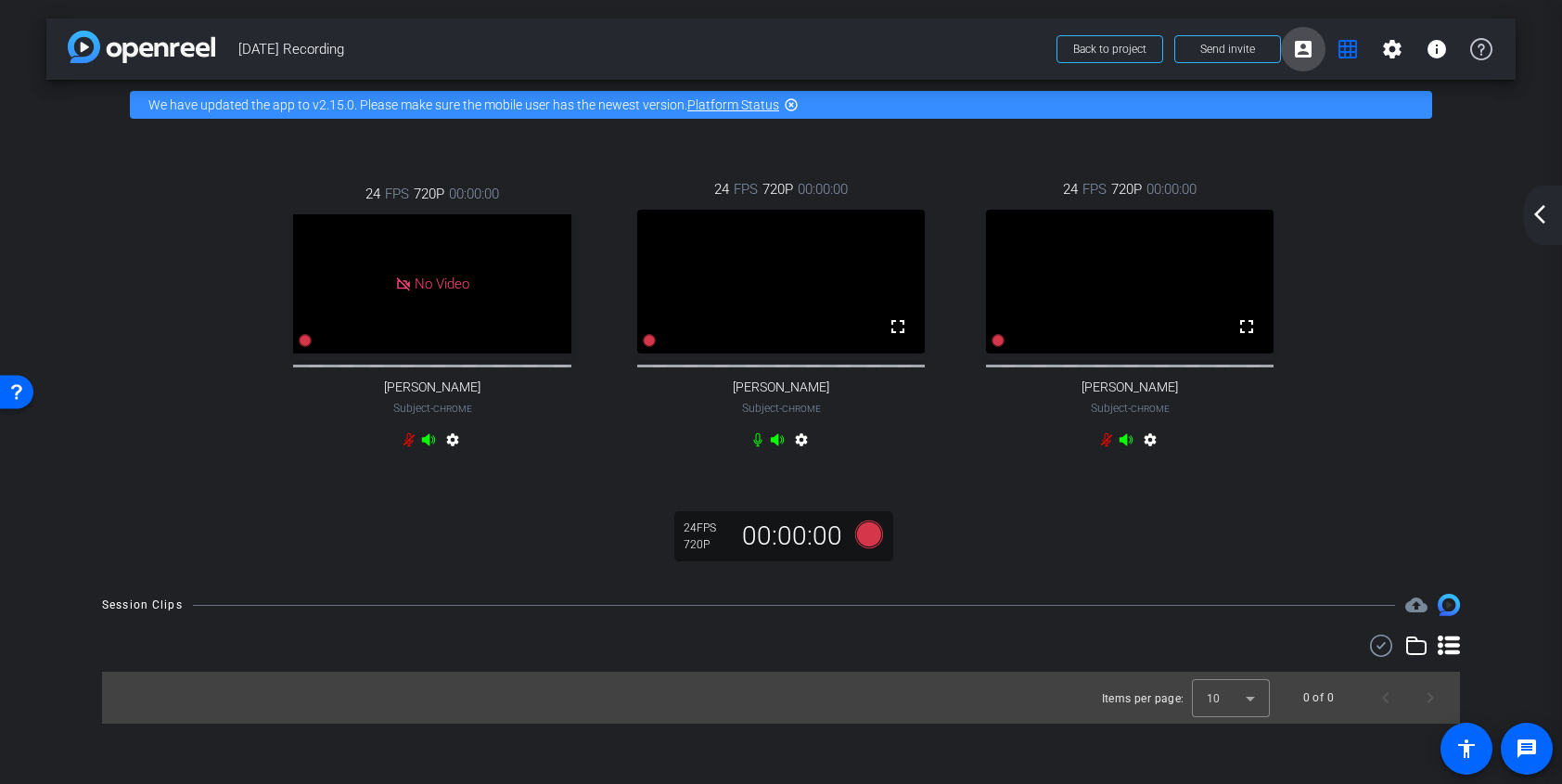
click at [1310, 42] on mat-icon "account_box" at bounding box center [1303, 49] width 22 height 22
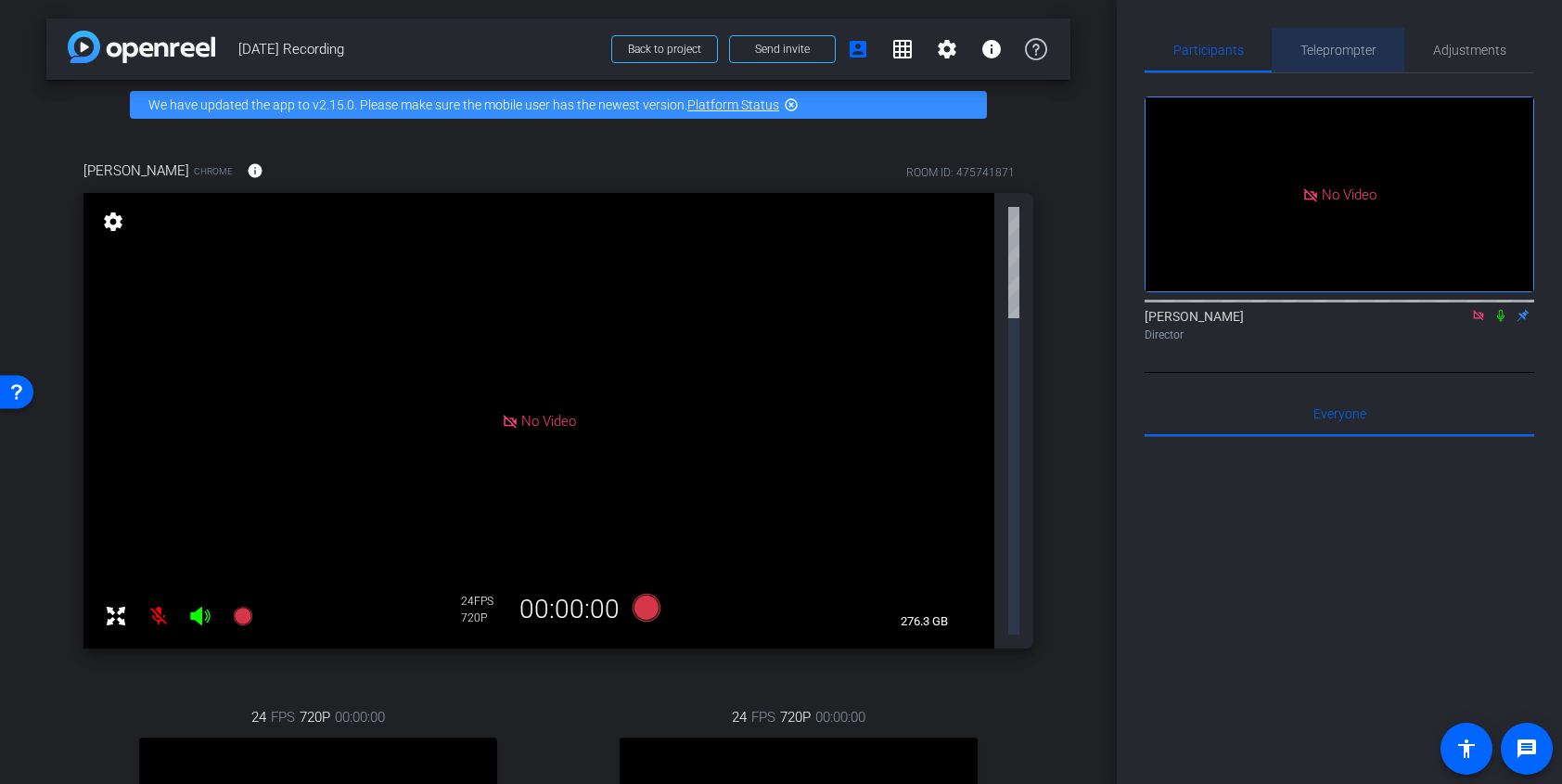
click at [1327, 44] on span "Teleprompter" at bounding box center [1338, 50] width 76 height 13
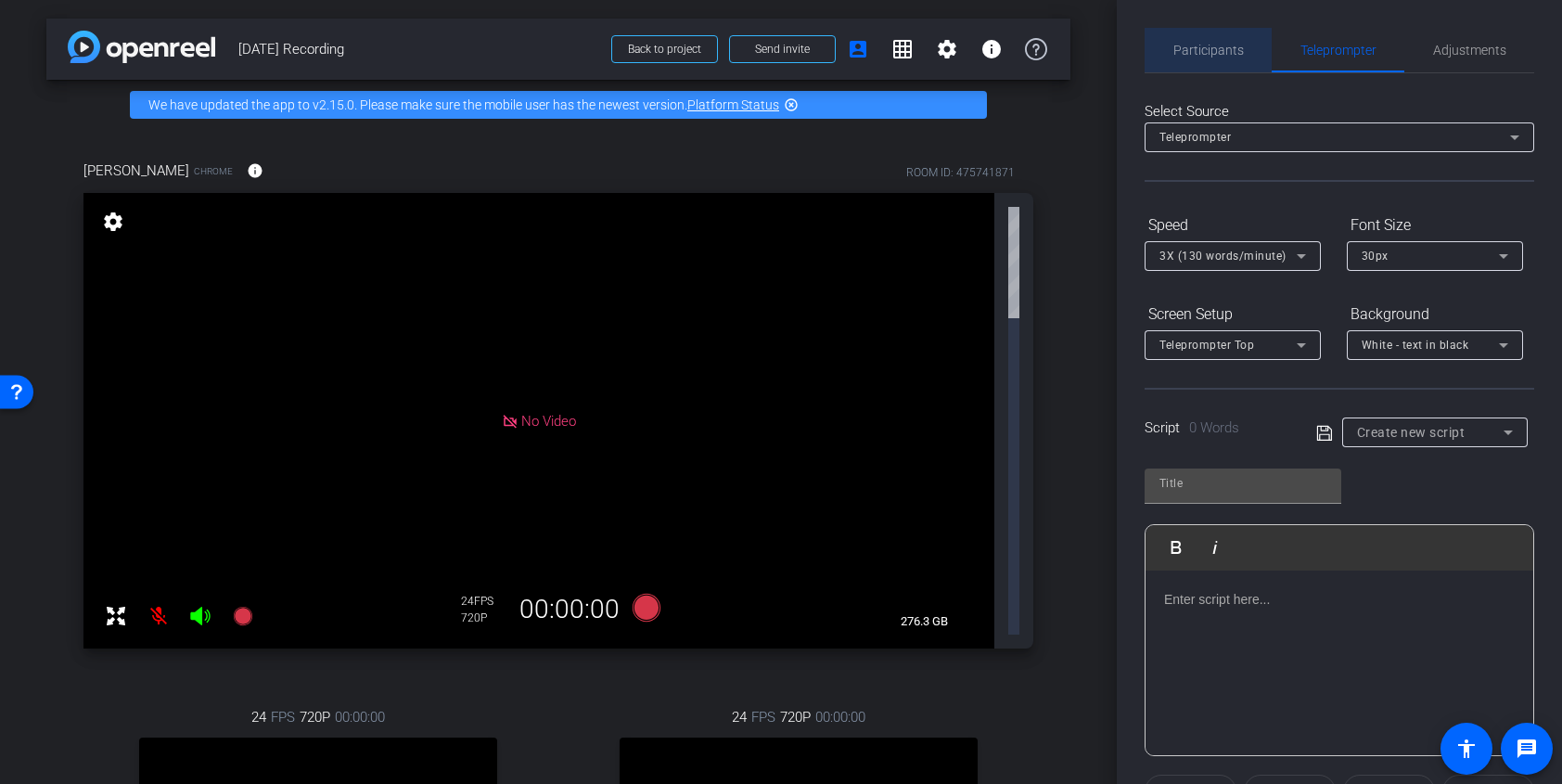
click at [1219, 51] on span "Participants" at bounding box center [1209, 50] width 71 height 13
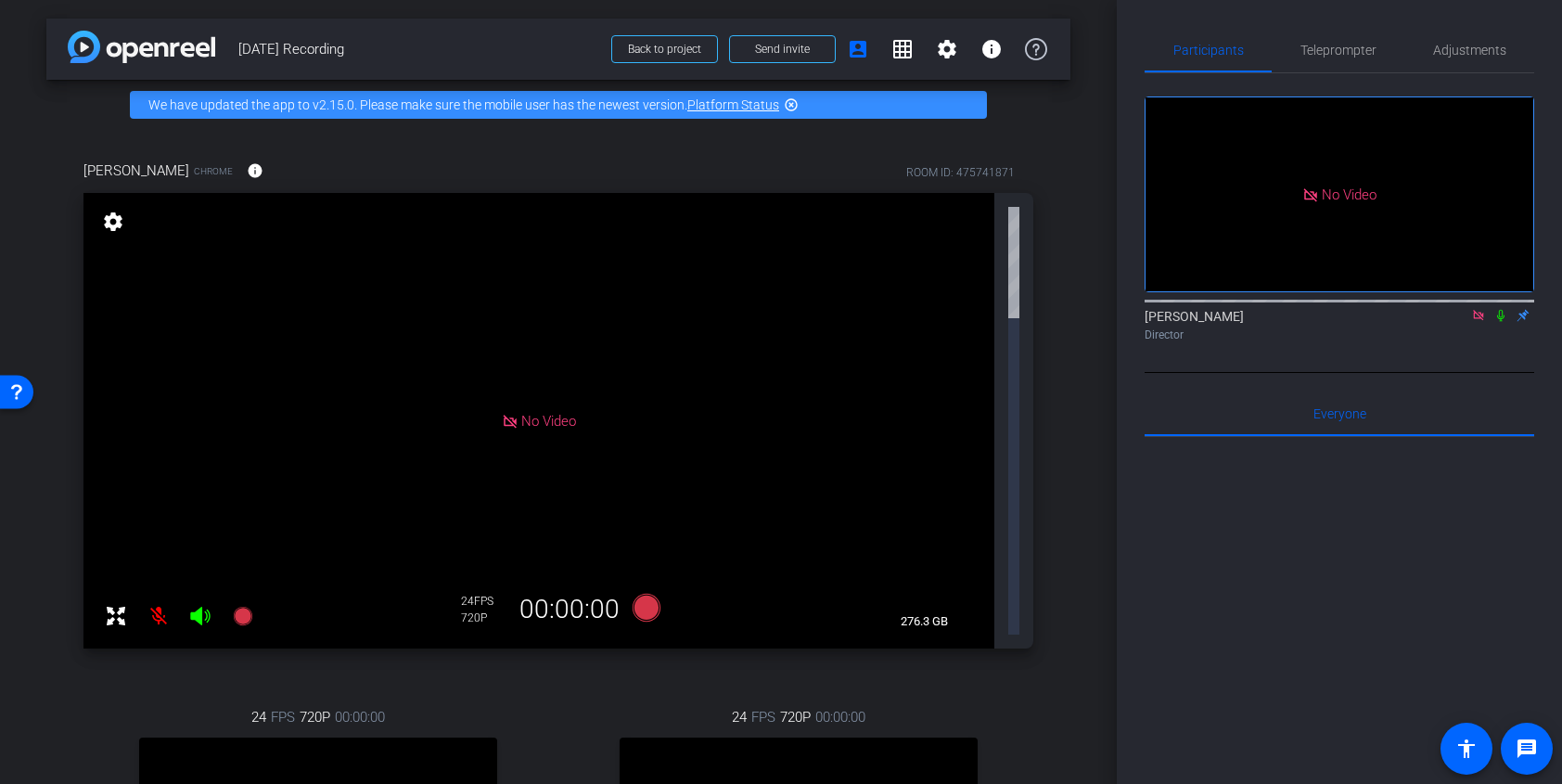
click at [1063, 396] on div "[PERSON_NAME] Chrome info ROOM ID: 475741871 No Video settings 276.3 GB 24 FPS …" at bounding box center [558, 604] width 1024 height 948
click at [1524, 750] on mat-icon "message" at bounding box center [1527, 749] width 22 height 22
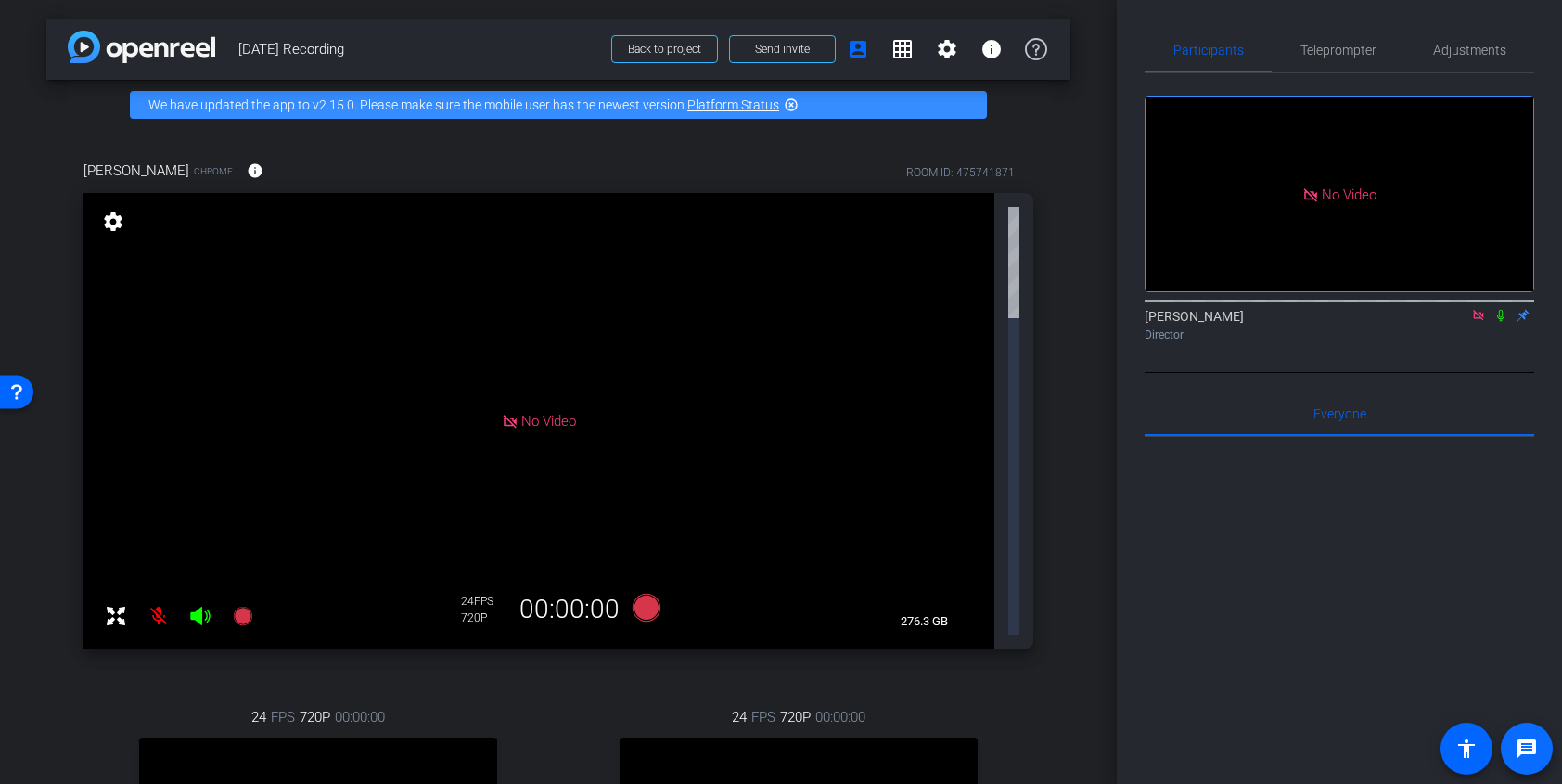
click at [1541, 760] on span at bounding box center [1527, 749] width 45 height 45
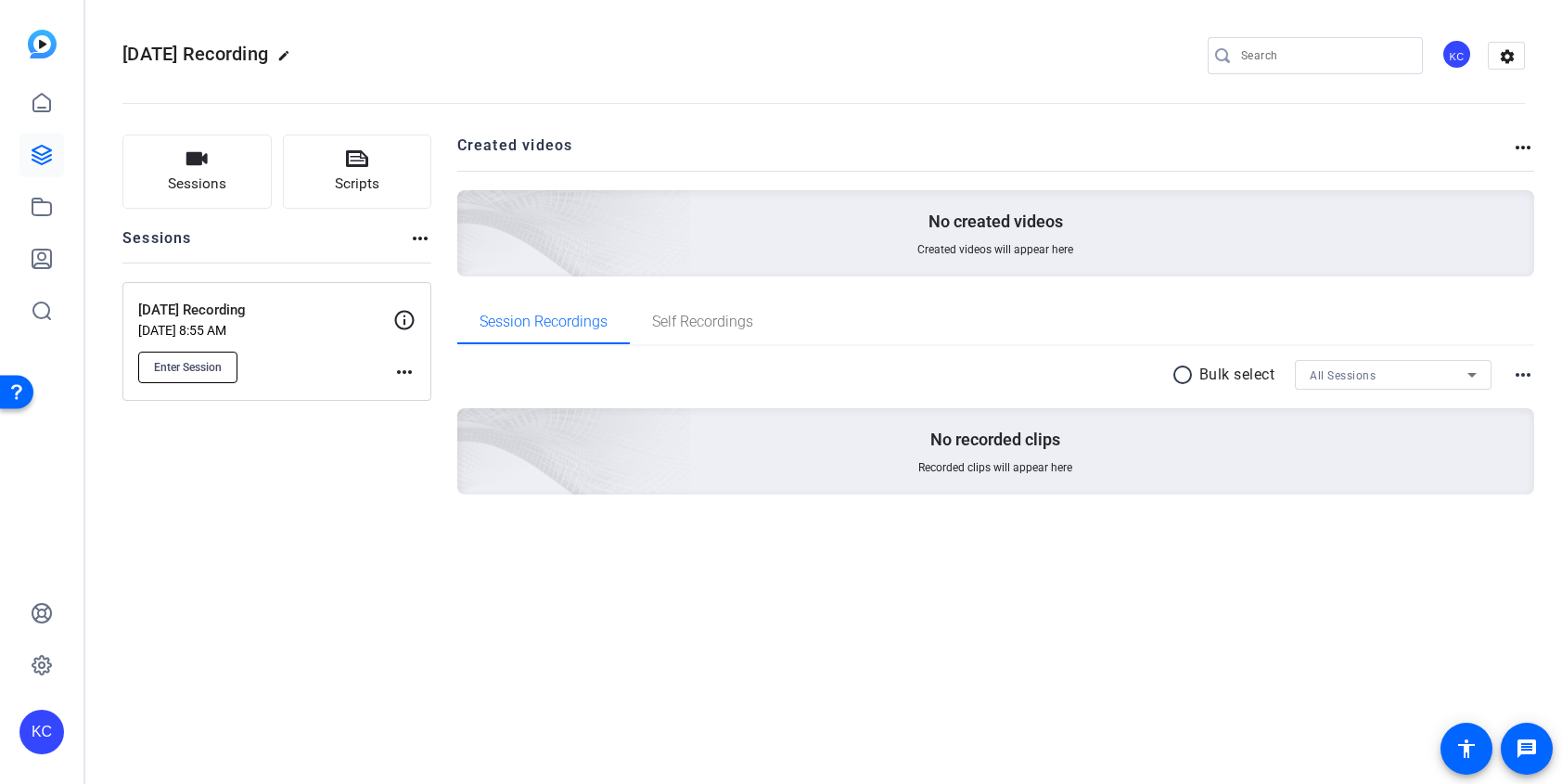
click at [218, 362] on span "Enter Session" at bounding box center [188, 368] width 68 height 15
